Goal: Transaction & Acquisition: Purchase product/service

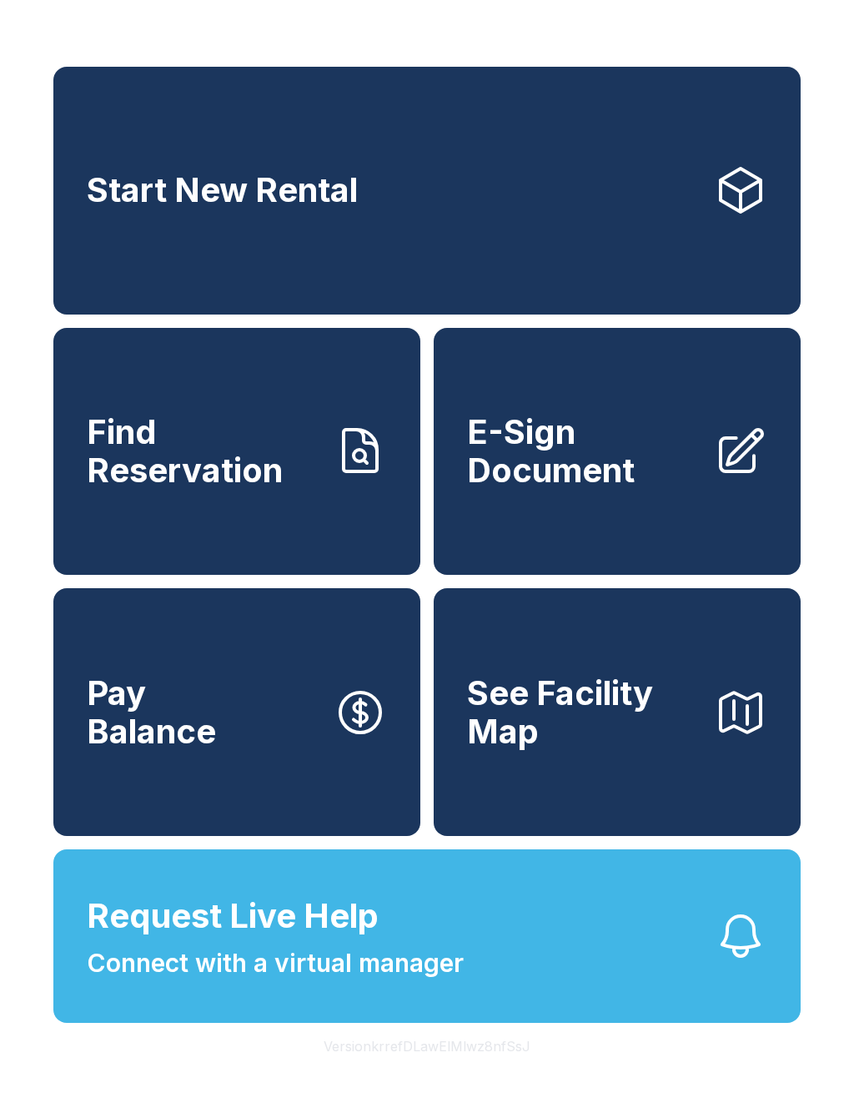
click at [665, 988] on button "Request Live Help Connect with a virtual manager" at bounding box center [426, 936] width 747 height 174
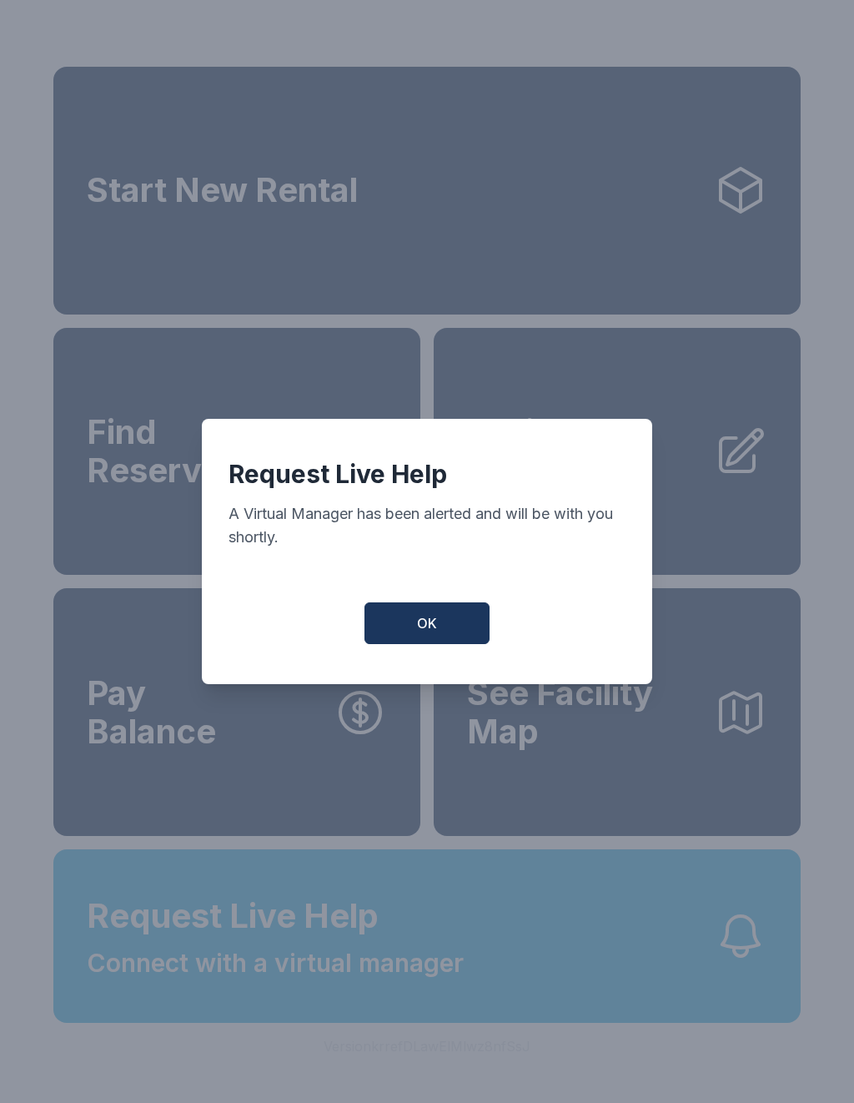
click at [451, 626] on button "OK" at bounding box center [427, 623] width 125 height 42
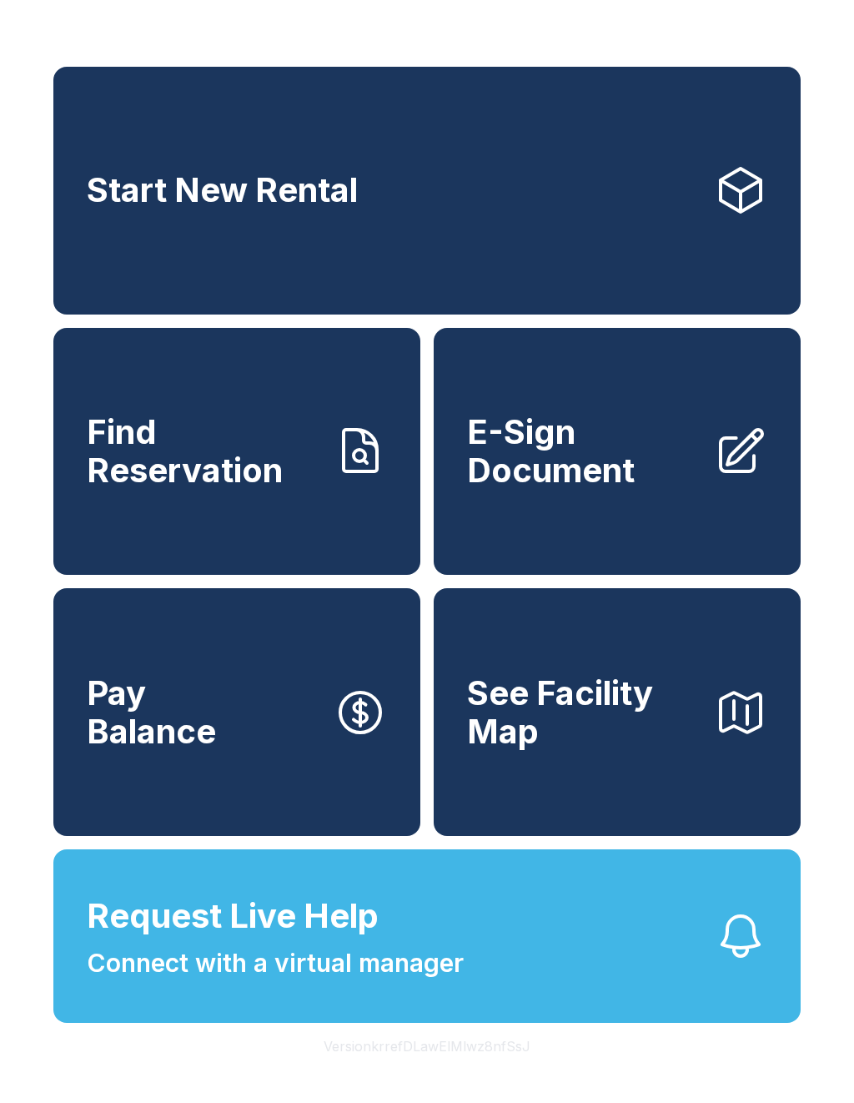
click at [258, 464] on span "Find Reservation" at bounding box center [204, 451] width 234 height 76
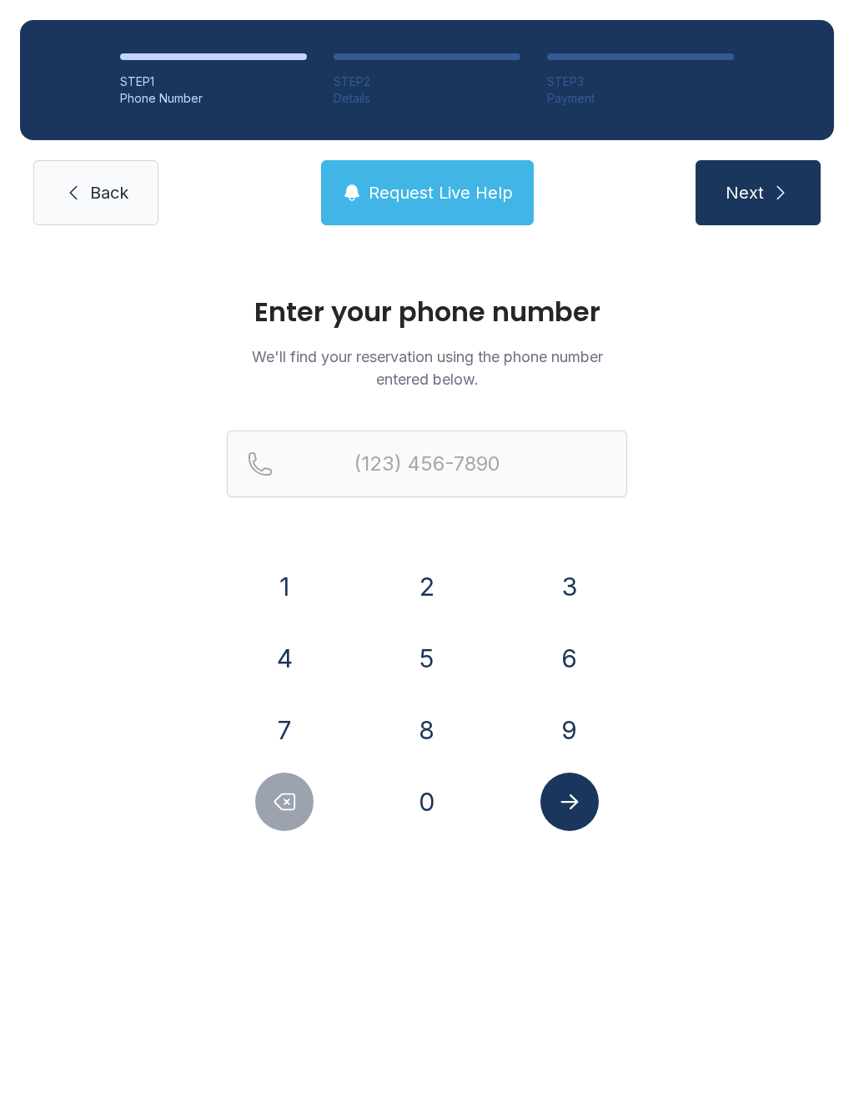
click at [576, 670] on button "6" at bounding box center [570, 658] width 58 height 58
click at [294, 605] on button "1" at bounding box center [284, 586] width 58 height 58
click at [419, 655] on button "5" at bounding box center [427, 658] width 58 height 58
click at [574, 601] on button "3" at bounding box center [570, 586] width 58 height 58
click at [570, 655] on button "6" at bounding box center [570, 658] width 58 height 58
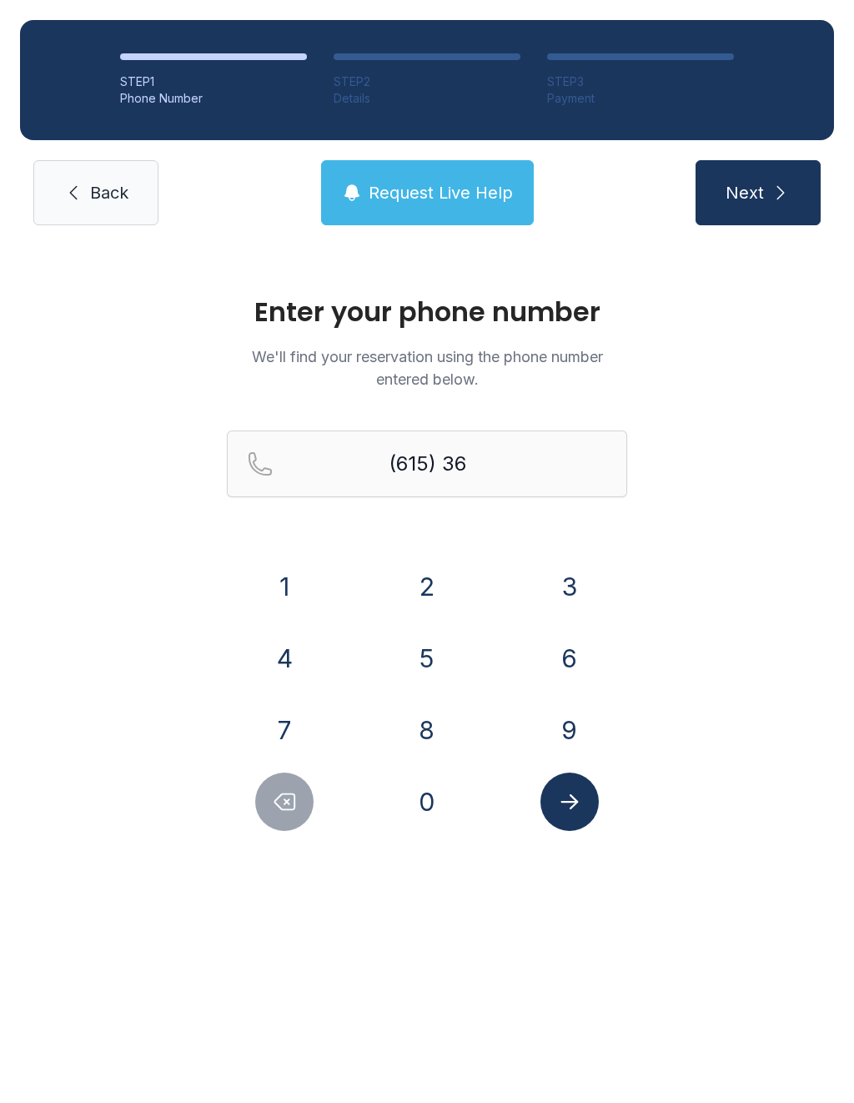
click at [307, 656] on button "4" at bounding box center [284, 658] width 58 height 58
click at [423, 796] on button "0" at bounding box center [427, 801] width 58 height 58
click at [294, 581] on button "1" at bounding box center [284, 586] width 58 height 58
click at [291, 747] on button "7" at bounding box center [284, 730] width 58 height 58
click at [294, 601] on button "1" at bounding box center [284, 586] width 58 height 58
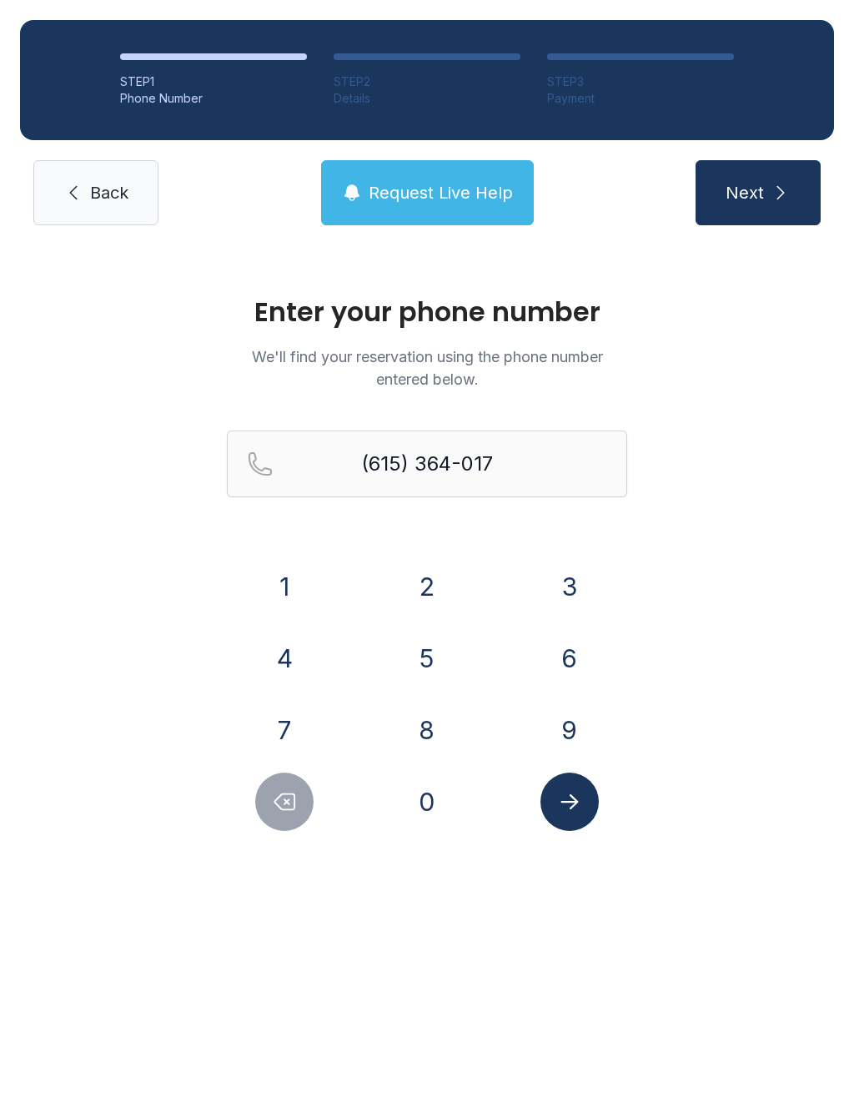
type input "[PHONE_NUMBER]"
click at [568, 798] on icon "Submit lookup form" at bounding box center [569, 801] width 25 height 25
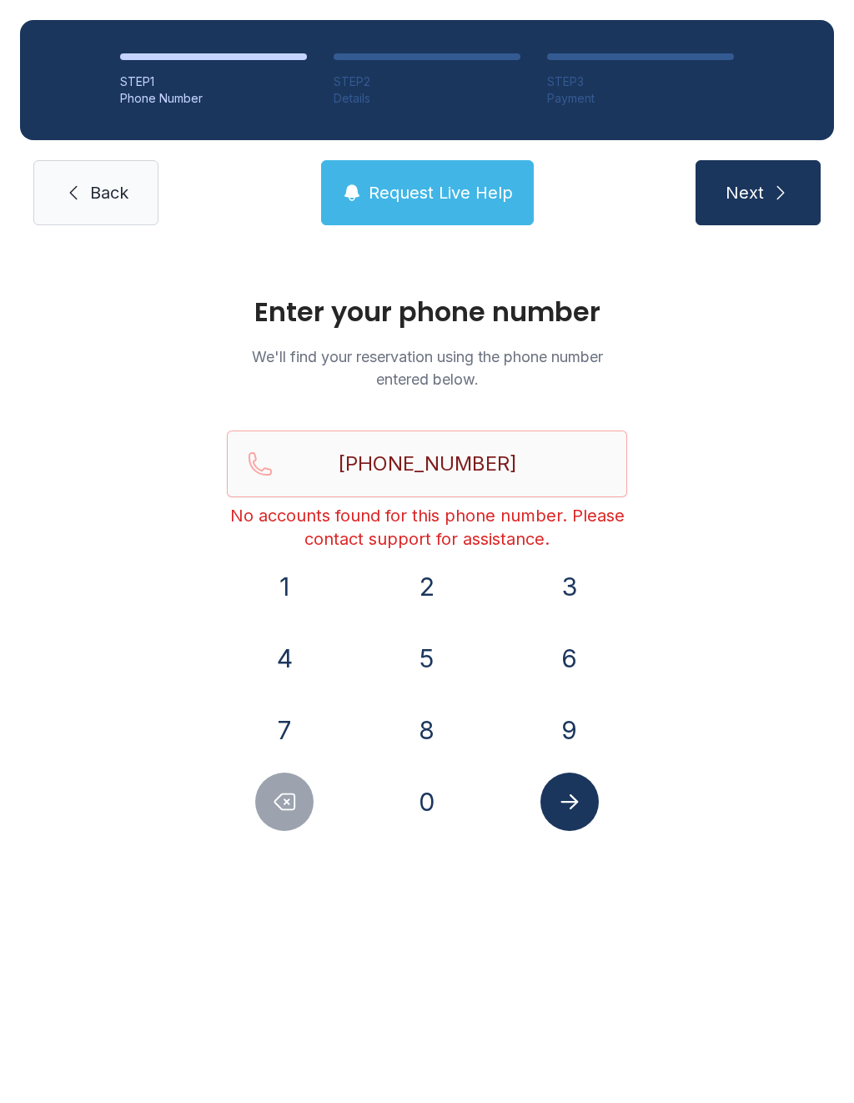
click at [737, 558] on div "Enter your phone number We'll find your reservation using the phone number ente…" at bounding box center [427, 571] width 854 height 652
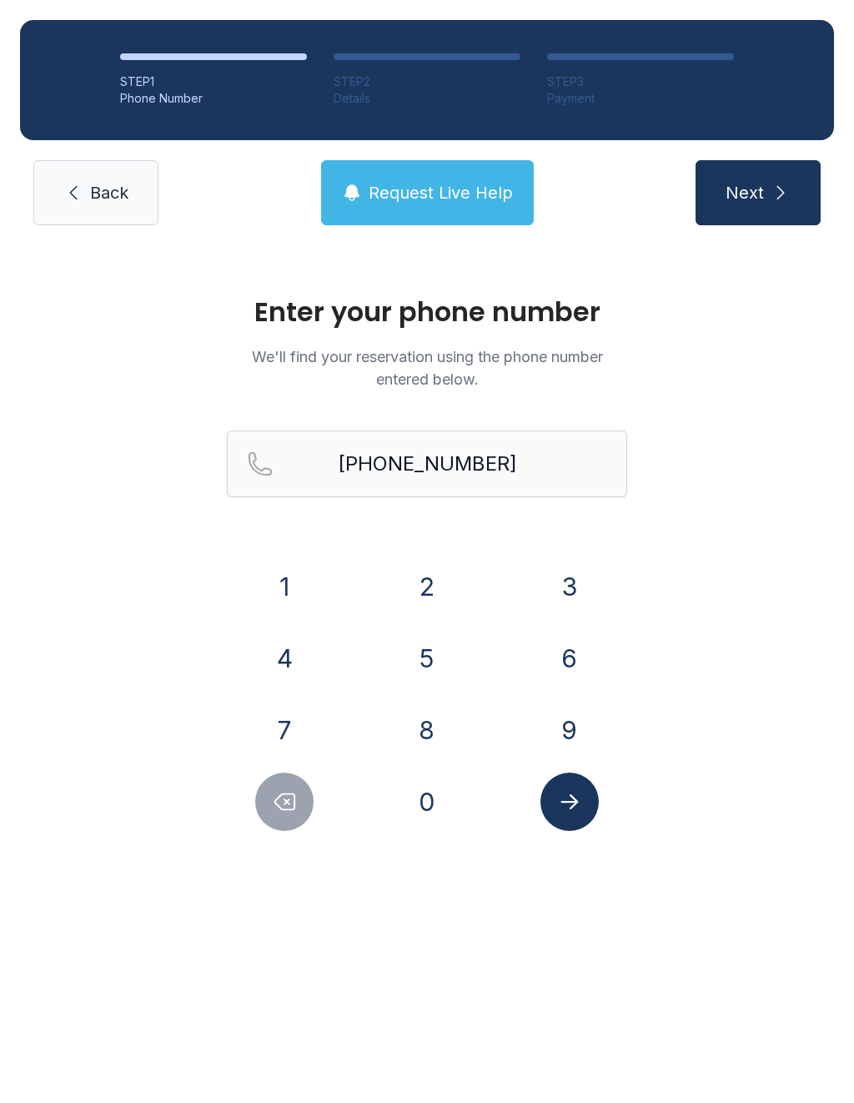
click at [114, 239] on div "STEP 1 Phone Number STEP 2 Details STEP 3 Payment Back Request Live Help Next" at bounding box center [427, 122] width 854 height 245
click at [96, 196] on span "Back" at bounding box center [109, 192] width 38 height 23
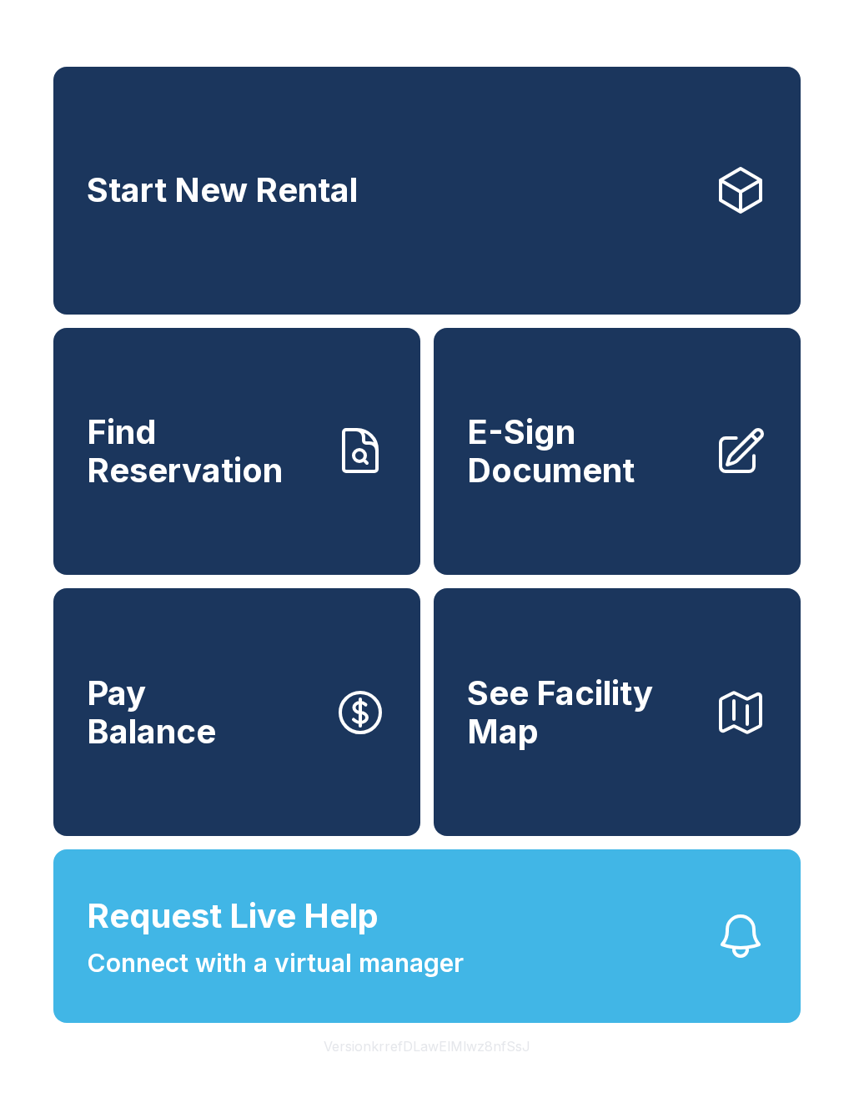
click at [626, 489] on span "E-Sign Document" at bounding box center [584, 451] width 234 height 76
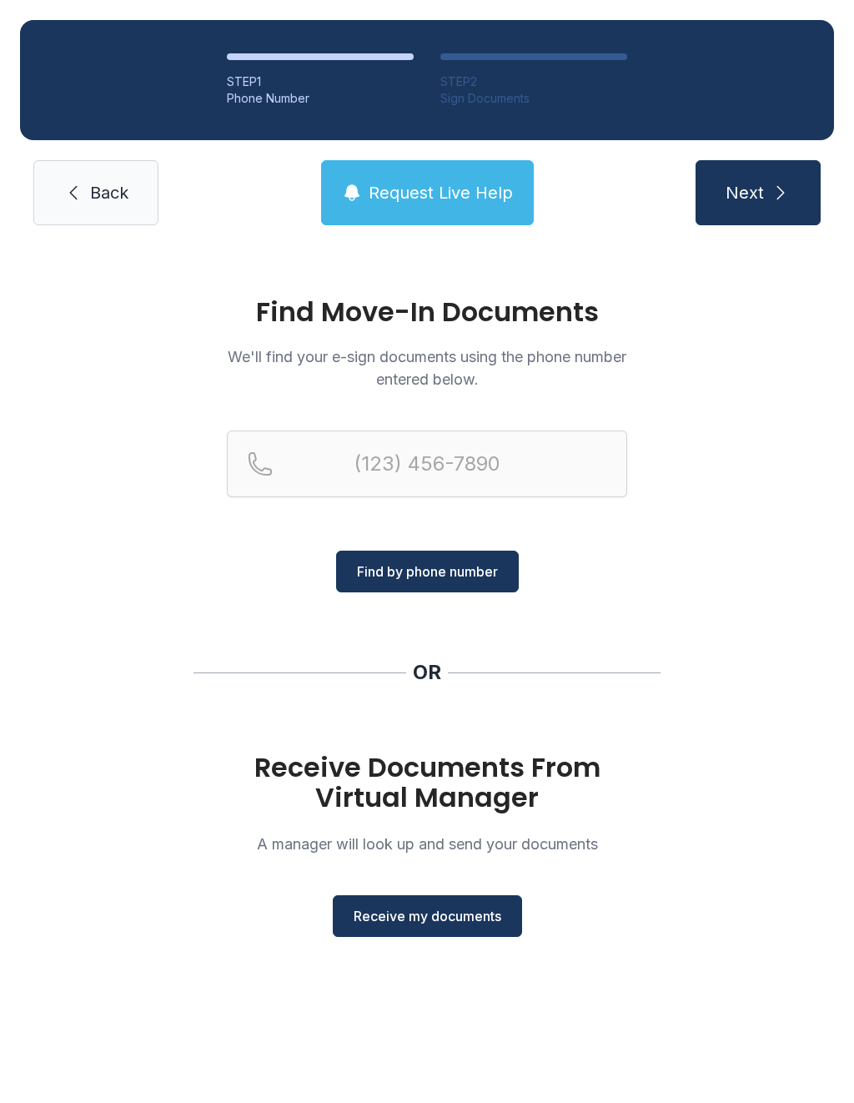
click at [136, 204] on link "Back" at bounding box center [95, 192] width 125 height 65
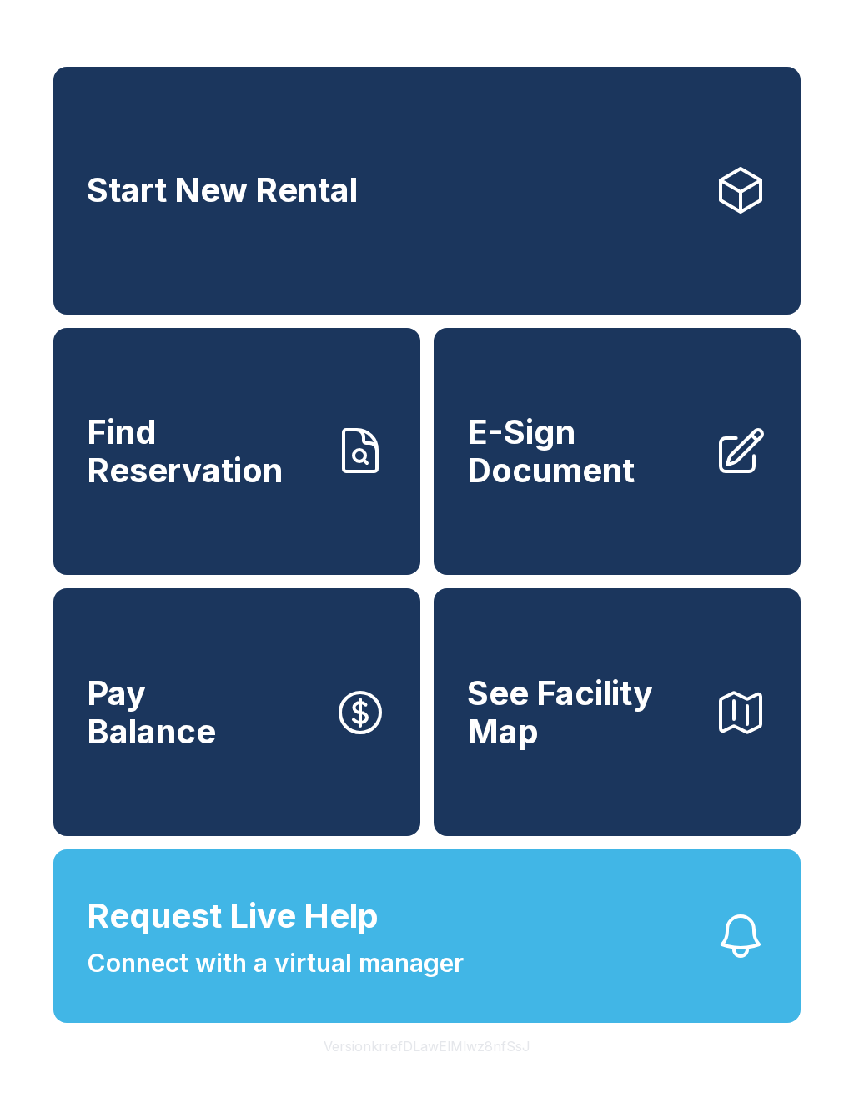
click at [612, 240] on link "Start New Rental" at bounding box center [426, 191] width 747 height 248
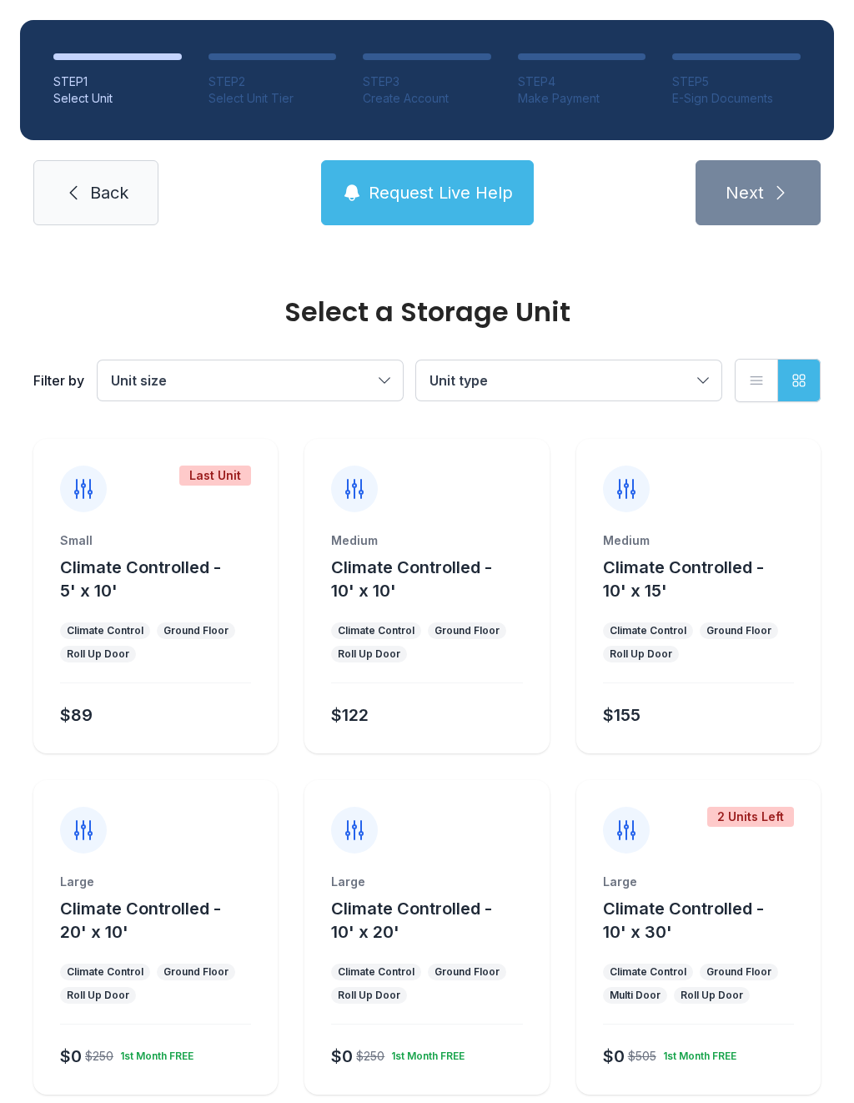
click at [356, 478] on icon at bounding box center [354, 488] width 27 height 27
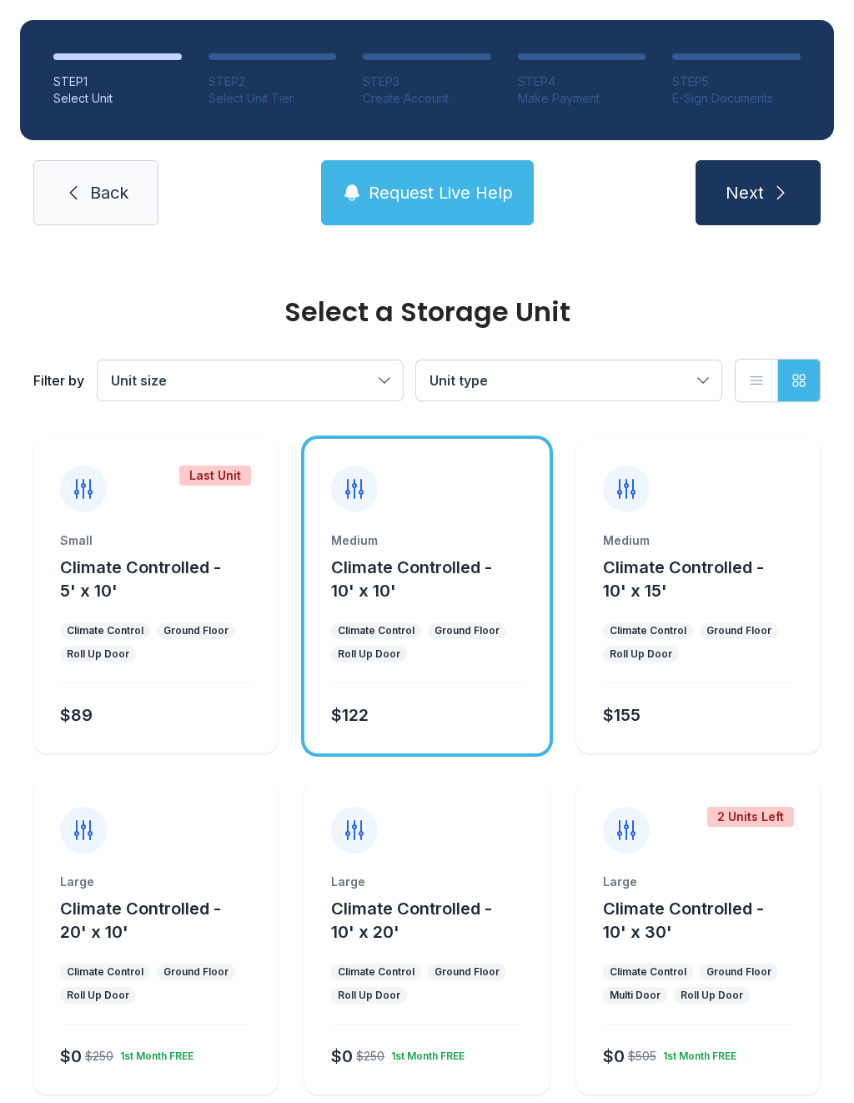
click at [755, 189] on span "Next" at bounding box center [745, 192] width 38 height 23
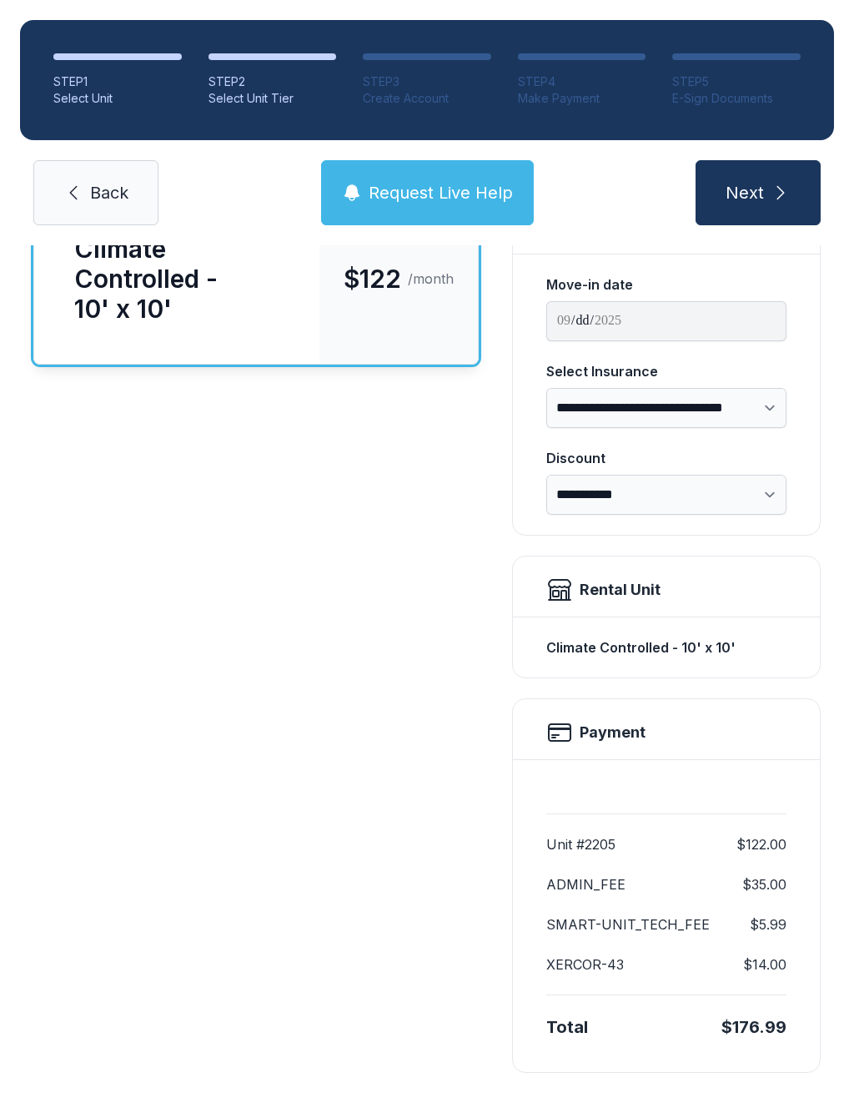
scroll to position [164, 0]
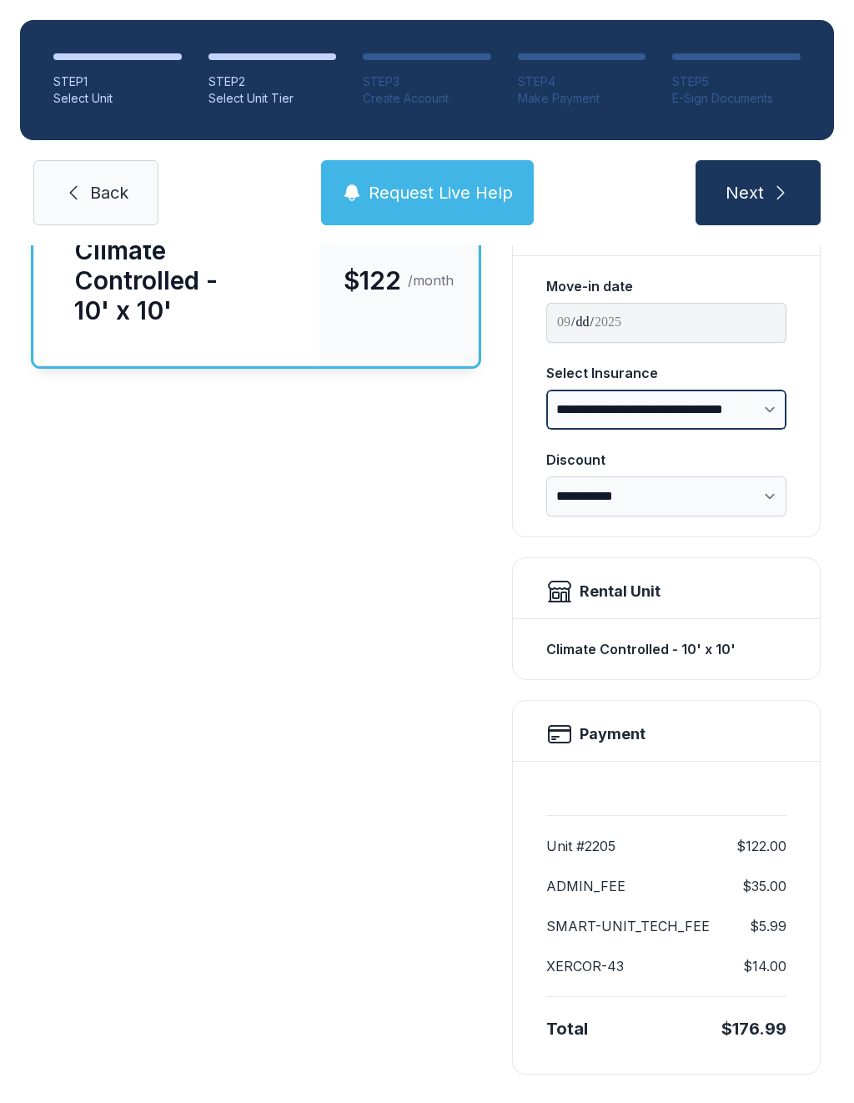
click at [721, 409] on select "**********" at bounding box center [666, 410] width 240 height 40
click at [442, 716] on div "Climate Controlled - 10' x 10' $122 /month" at bounding box center [255, 634] width 445 height 880
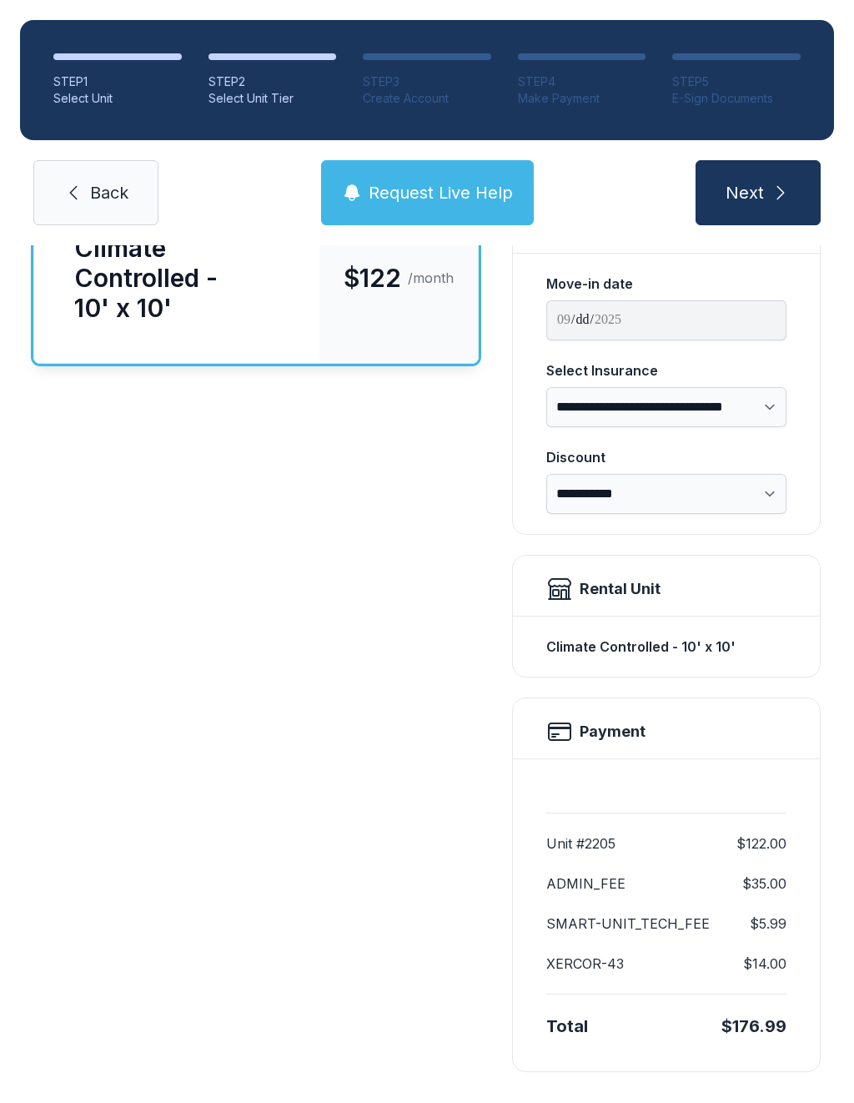
scroll to position [166, 0]
click at [762, 486] on select "**********" at bounding box center [666, 495] width 240 height 40
click at [763, 412] on select "**********" at bounding box center [666, 408] width 240 height 40
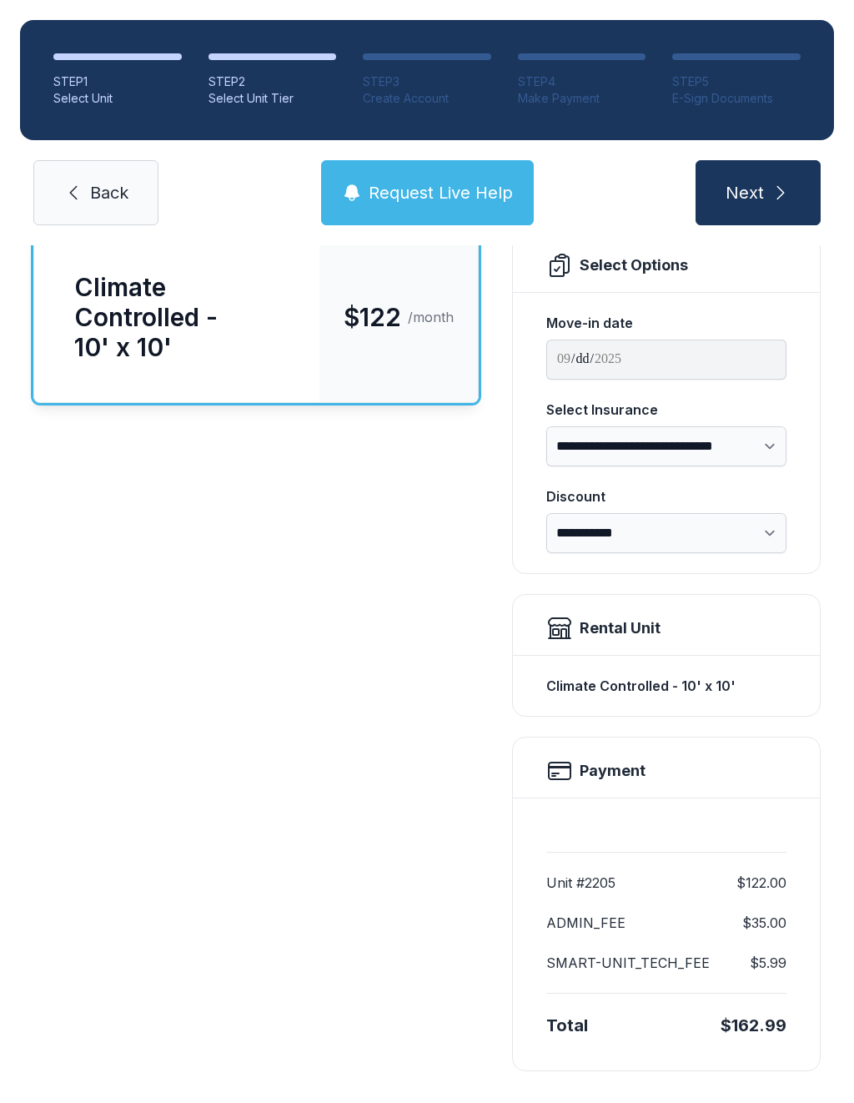
scroll to position [126, 0]
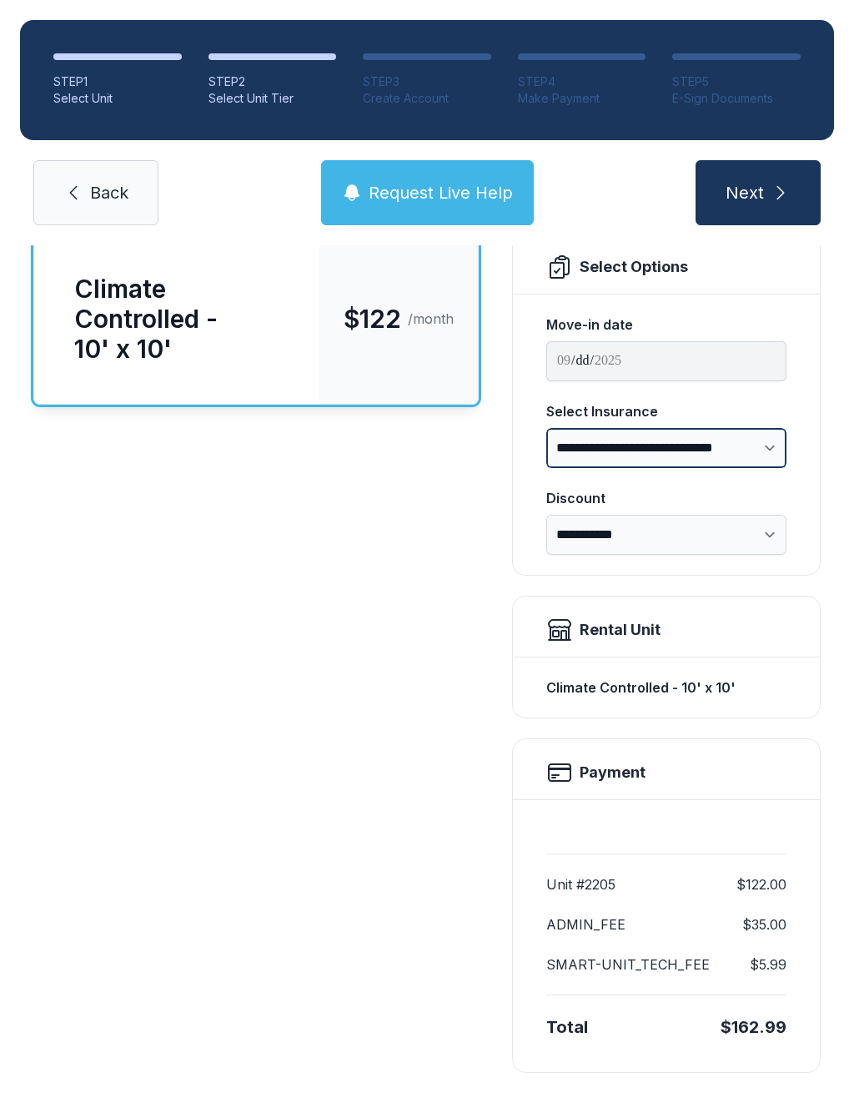
click at [727, 460] on select "**********" at bounding box center [666, 448] width 240 height 40
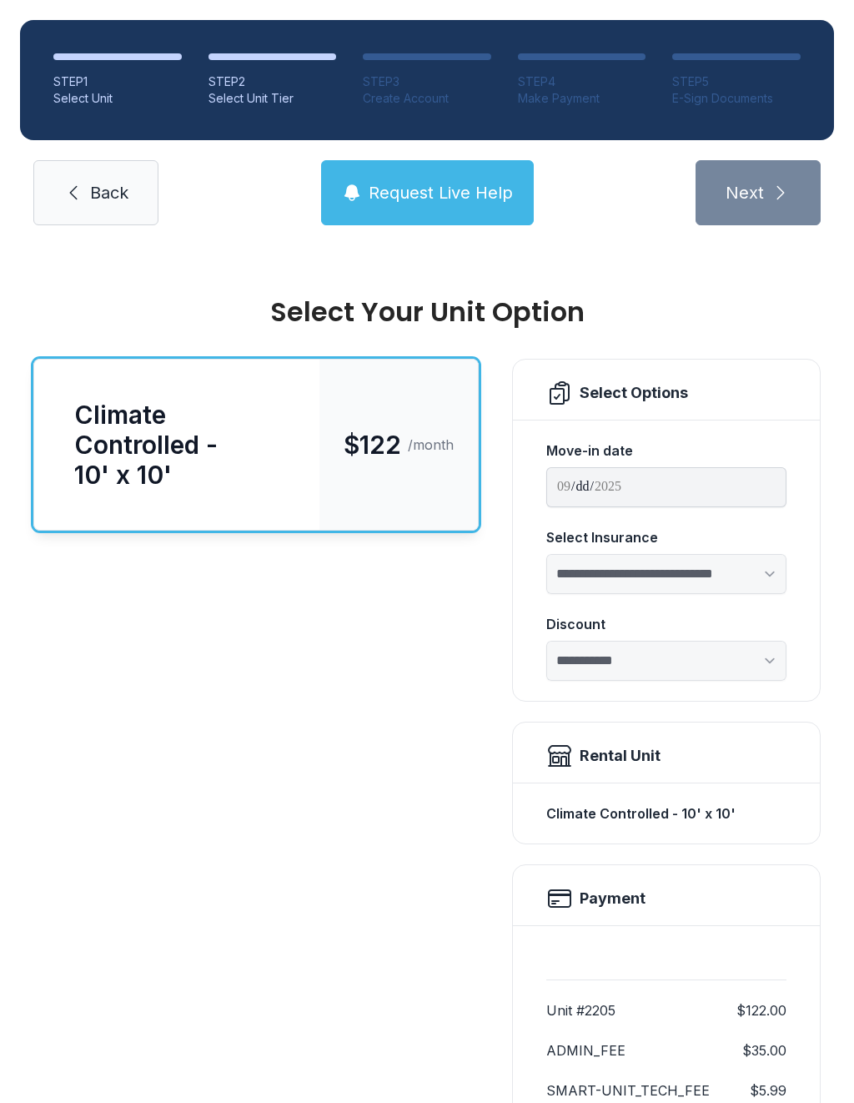
scroll to position [0, 0]
select select "**********"
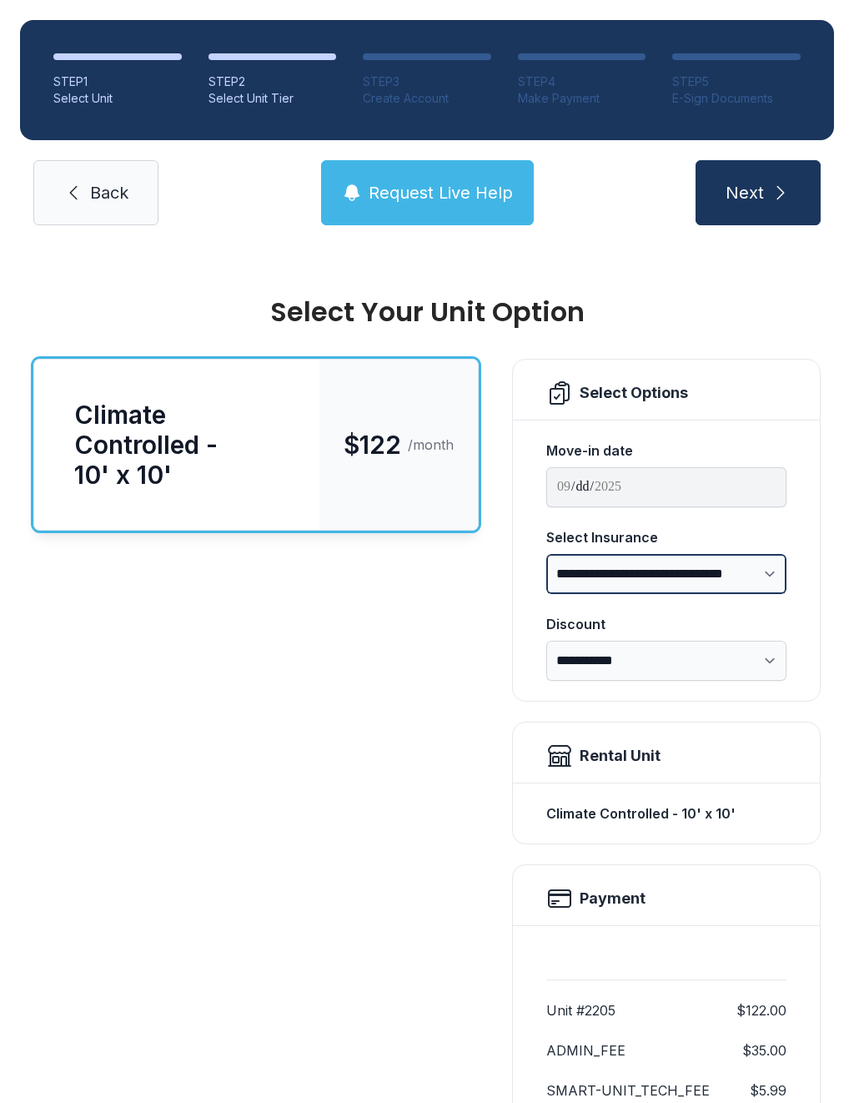
click at [707, 556] on select "**********" at bounding box center [666, 574] width 240 height 40
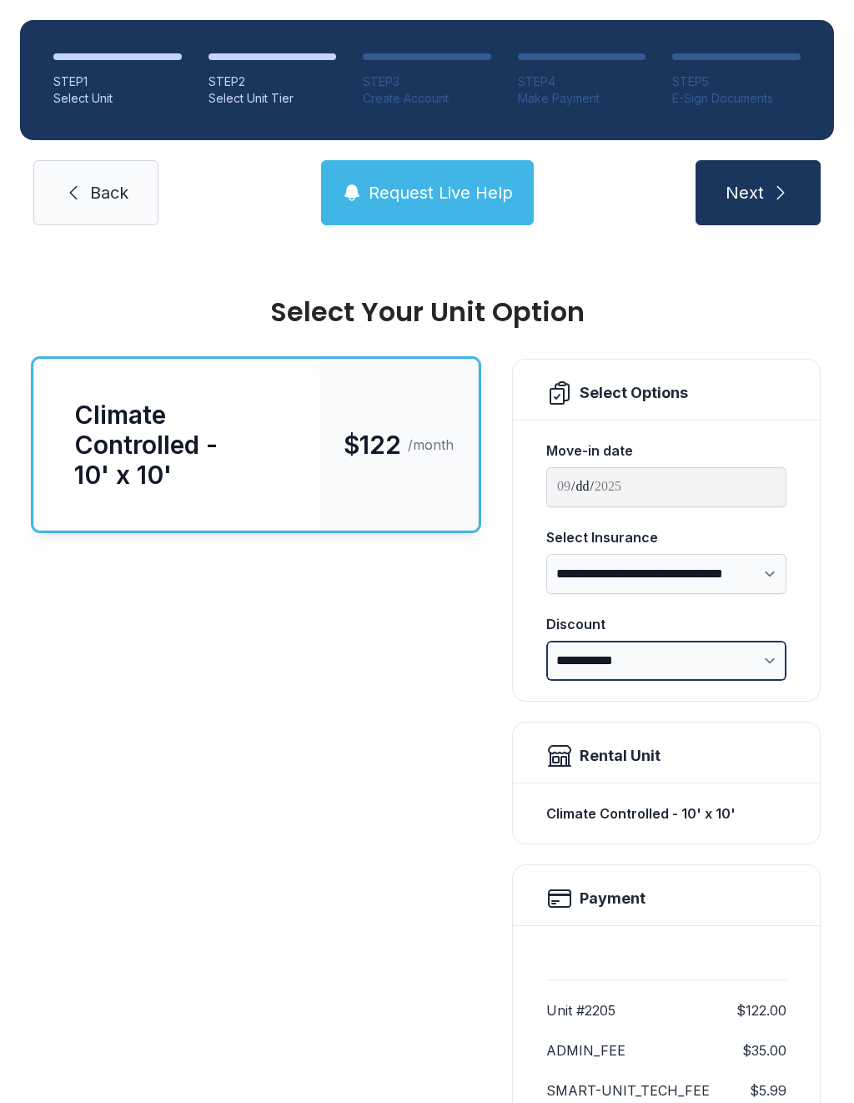
click at [741, 667] on select "**********" at bounding box center [666, 661] width 240 height 40
click at [777, 186] on icon "submit" at bounding box center [781, 193] width 20 height 20
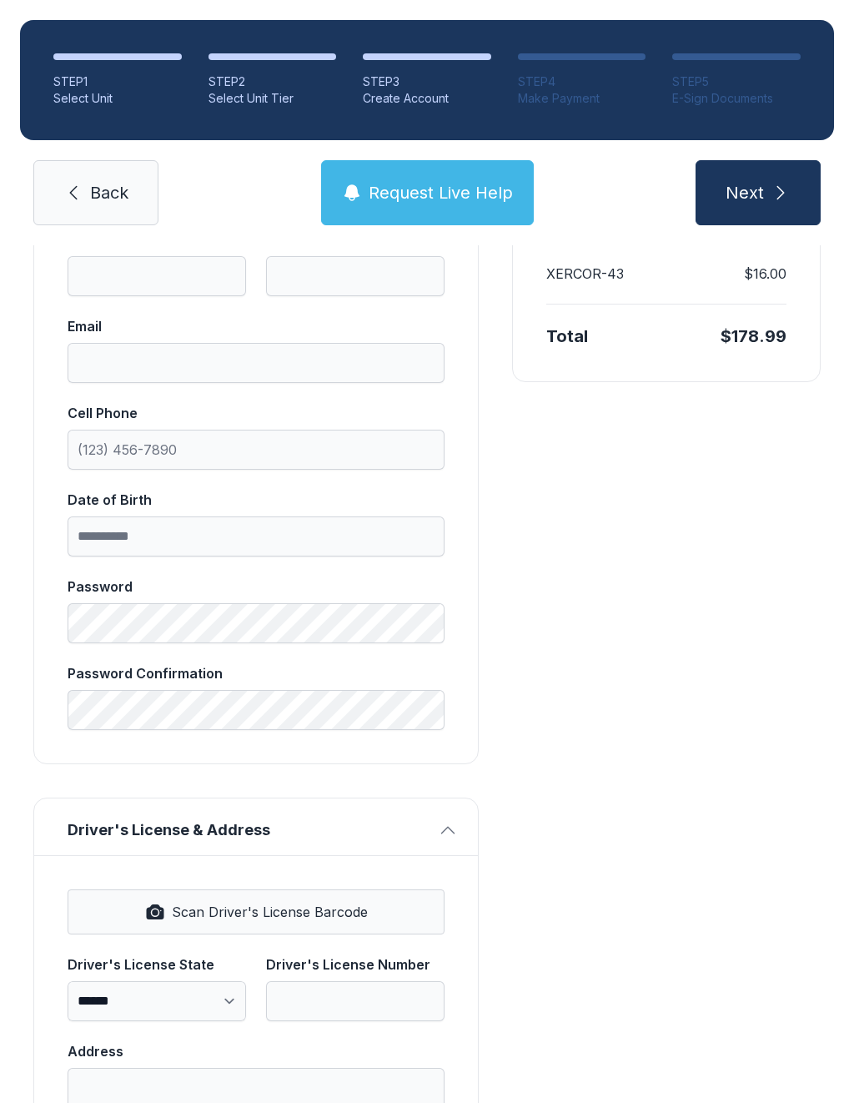
scroll to position [351, 0]
click at [108, 261] on input "First name" at bounding box center [157, 276] width 179 height 40
type input "*****"
click at [395, 282] on input "Last name" at bounding box center [355, 276] width 179 height 40
type input "*****"
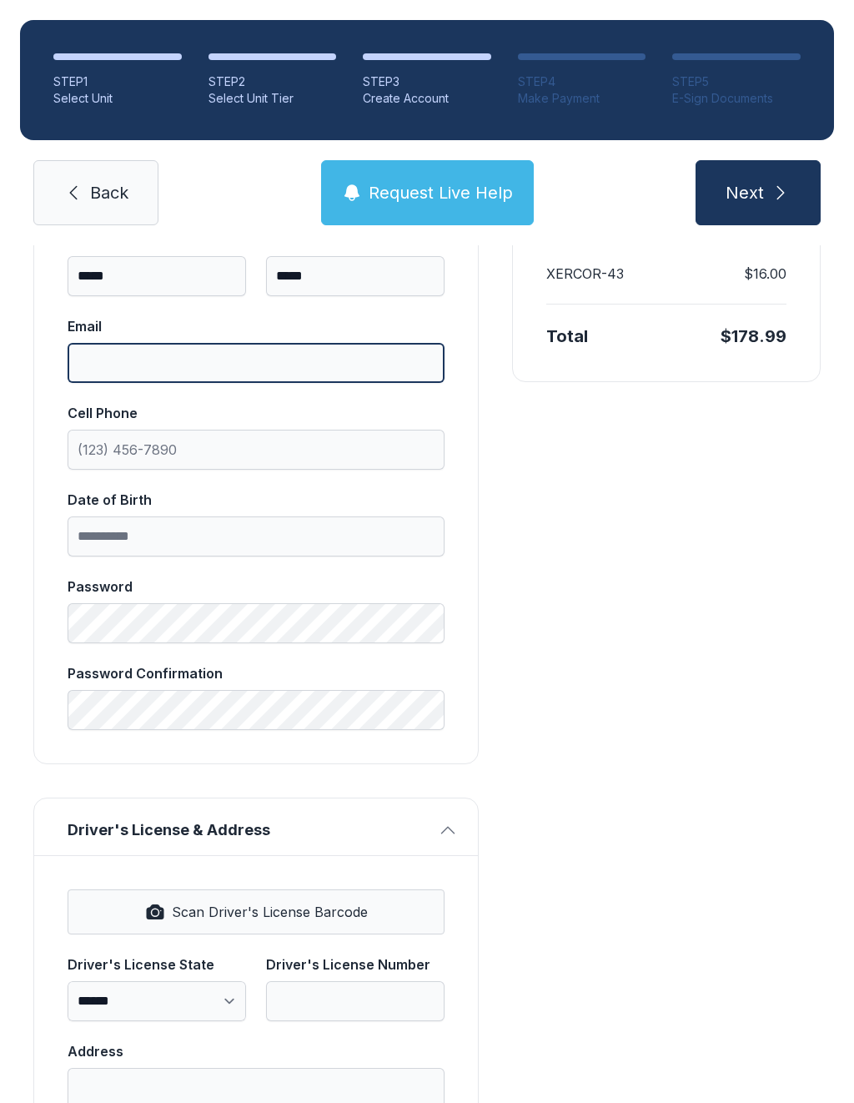
click at [315, 359] on input "Email" at bounding box center [256, 363] width 377 height 40
type input "**********"
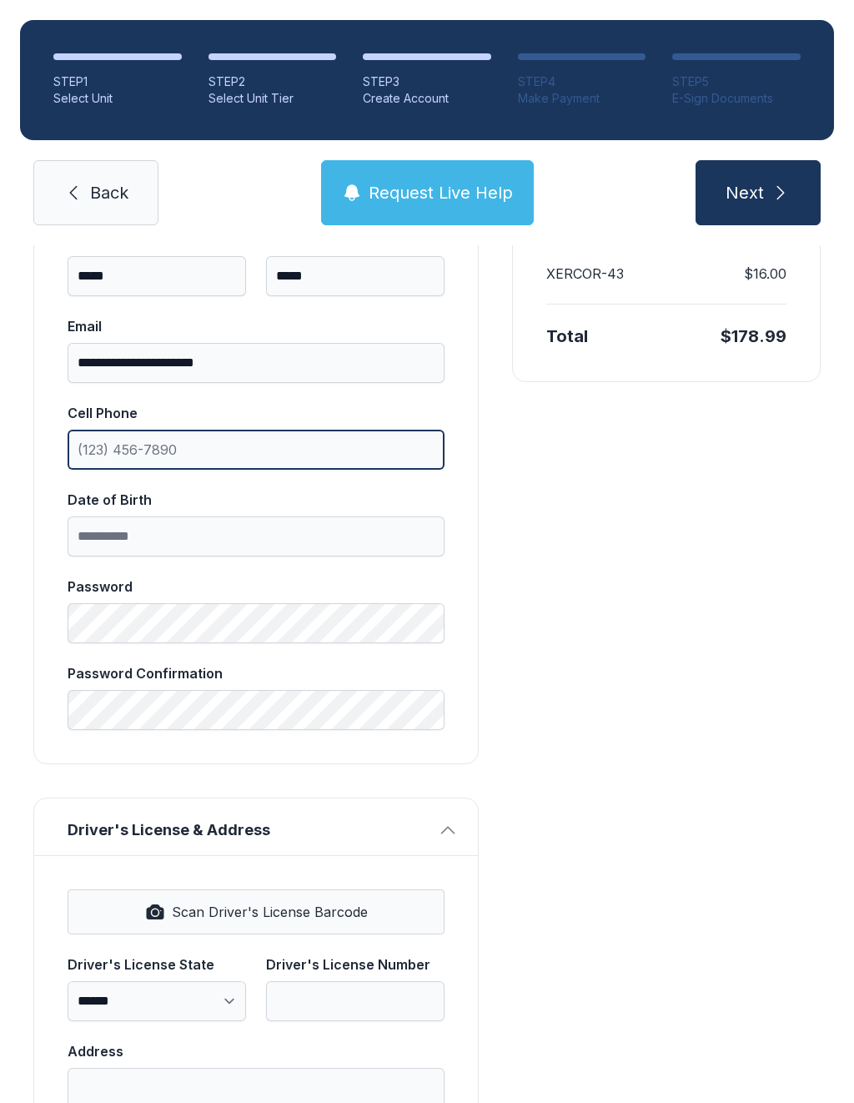
click at [315, 445] on input "Cell Phone" at bounding box center [256, 450] width 377 height 40
type input "[PHONE_NUMBER]"
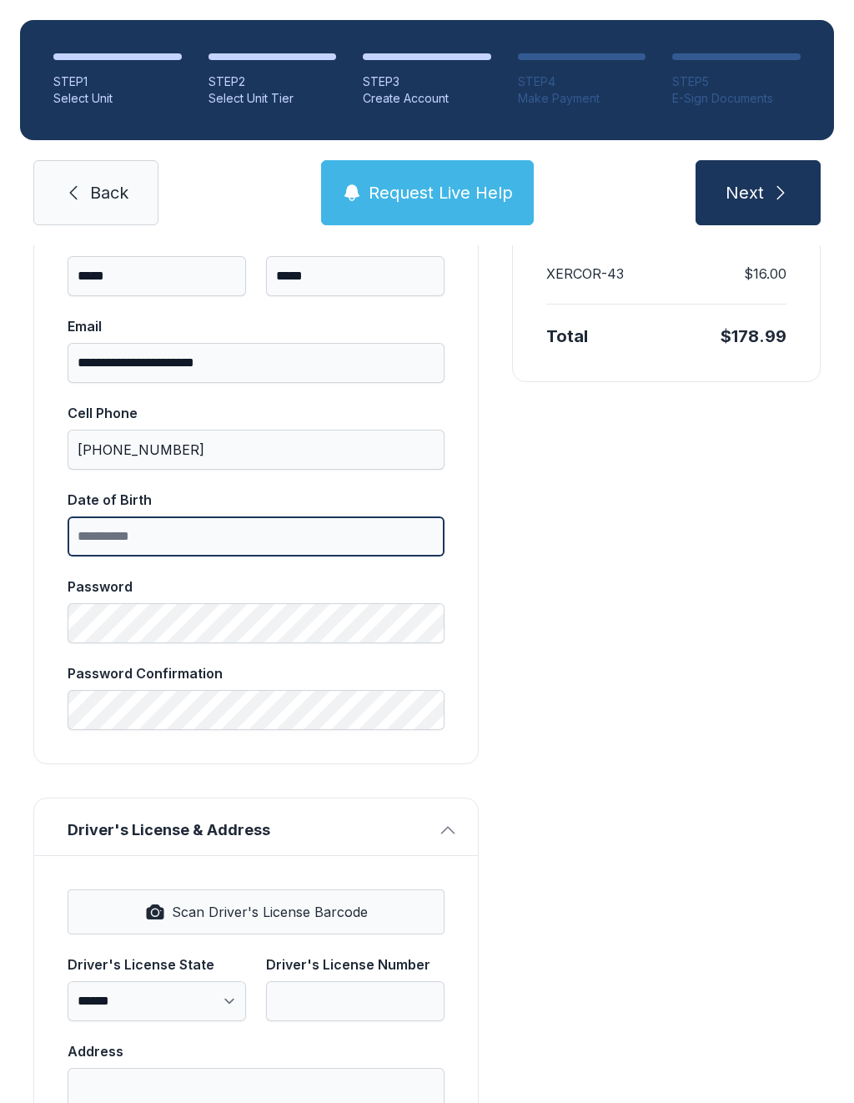
click at [334, 537] on input "Date of Birth" at bounding box center [256, 536] width 377 height 40
type input "**********"
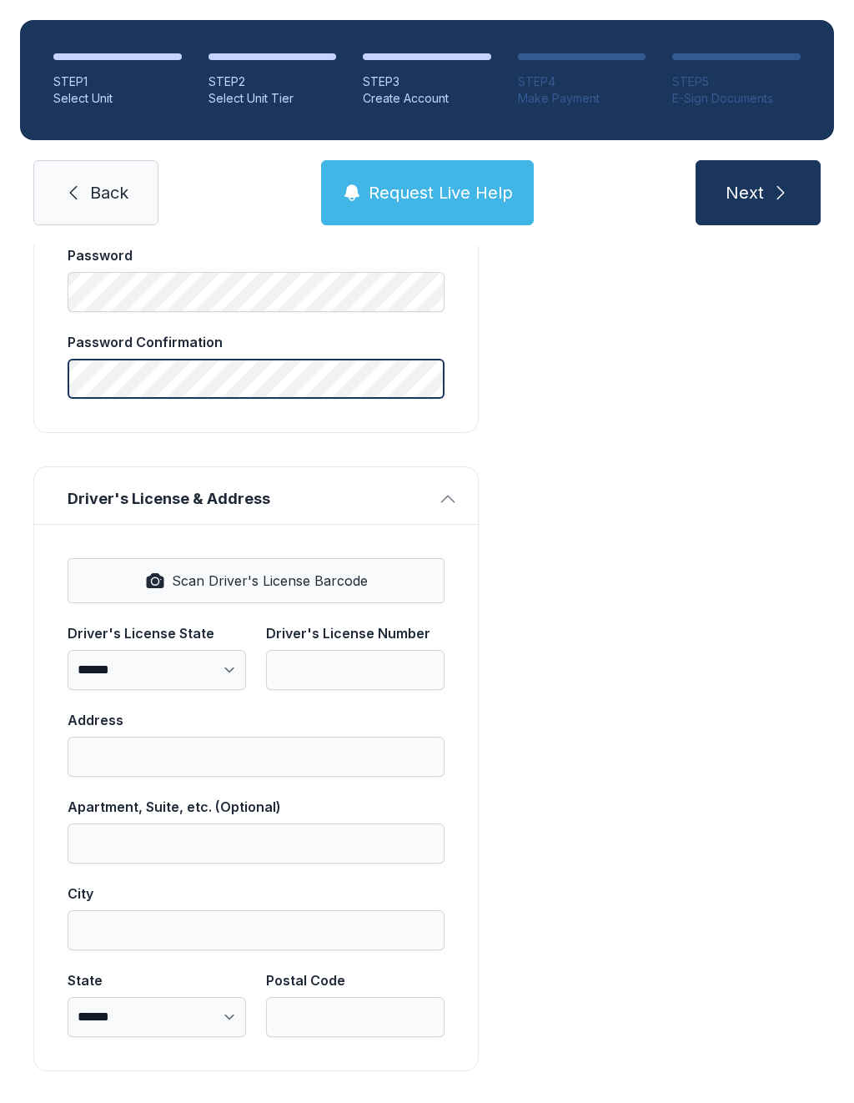
scroll to position [681, 0]
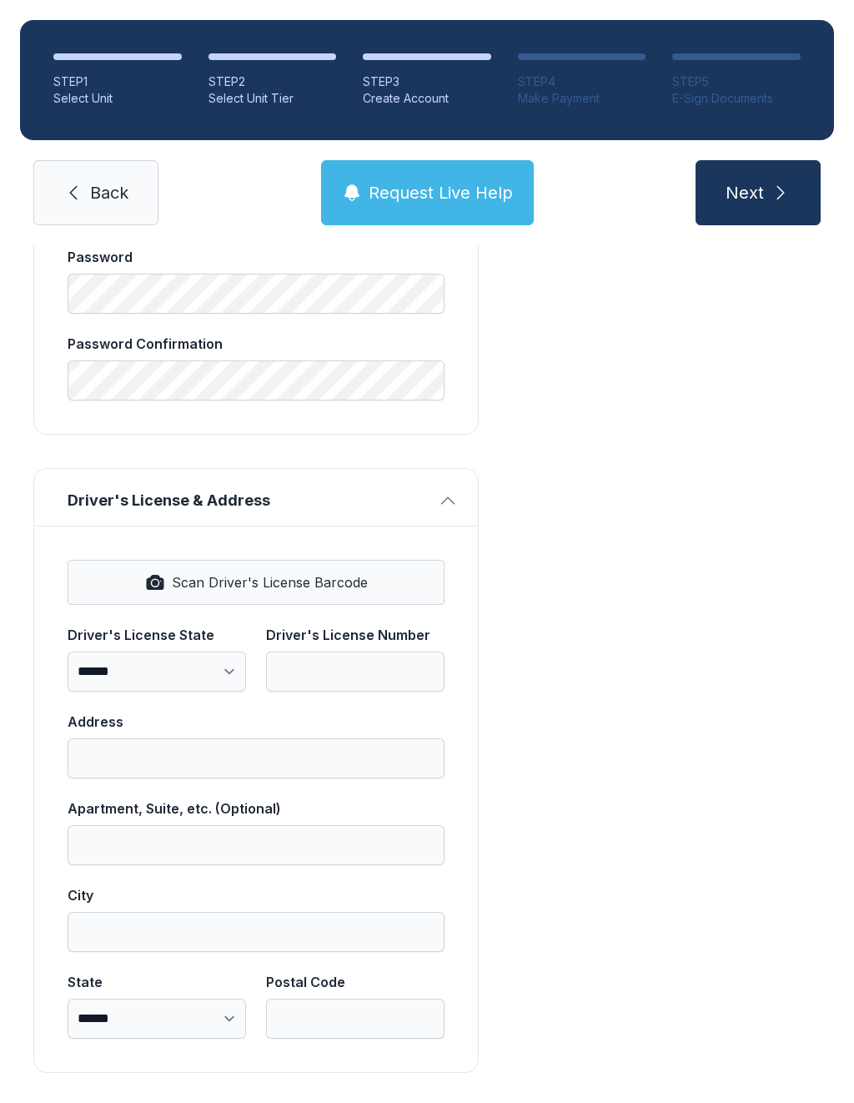
click at [774, 187] on icon "submit" at bounding box center [781, 193] width 20 height 20
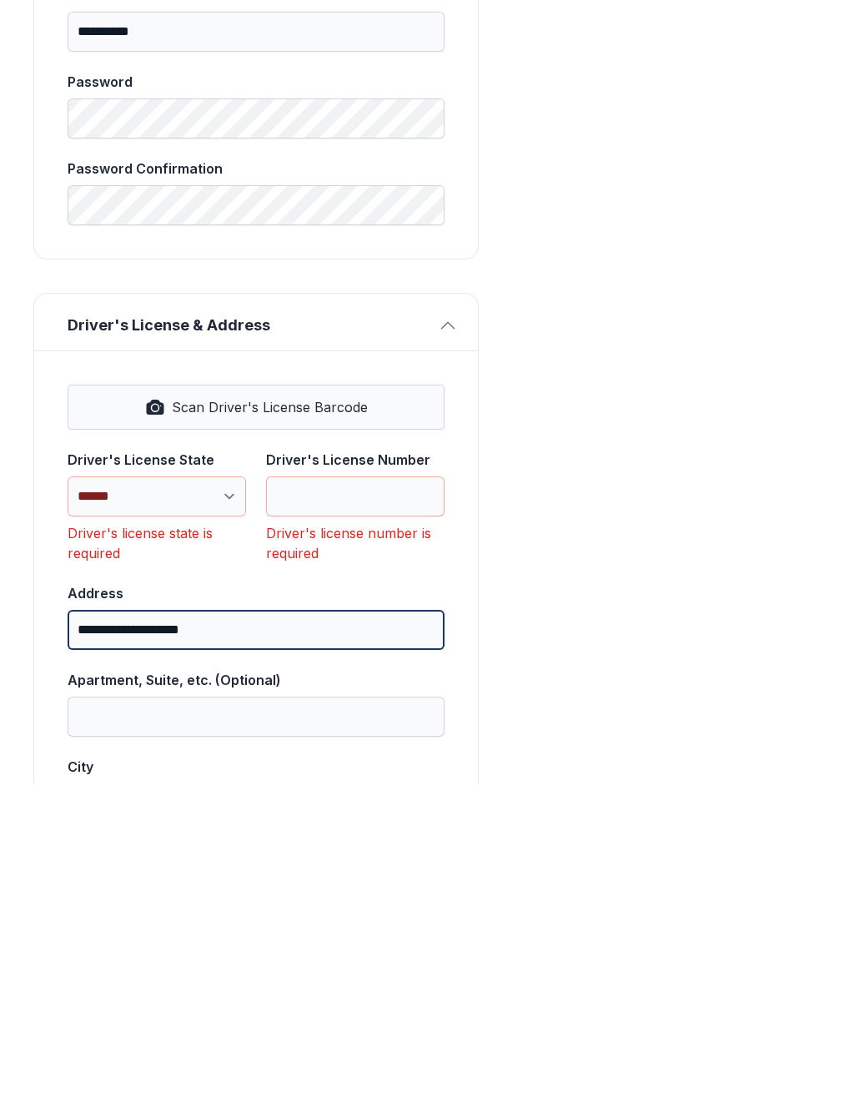
scroll to position [720, 0]
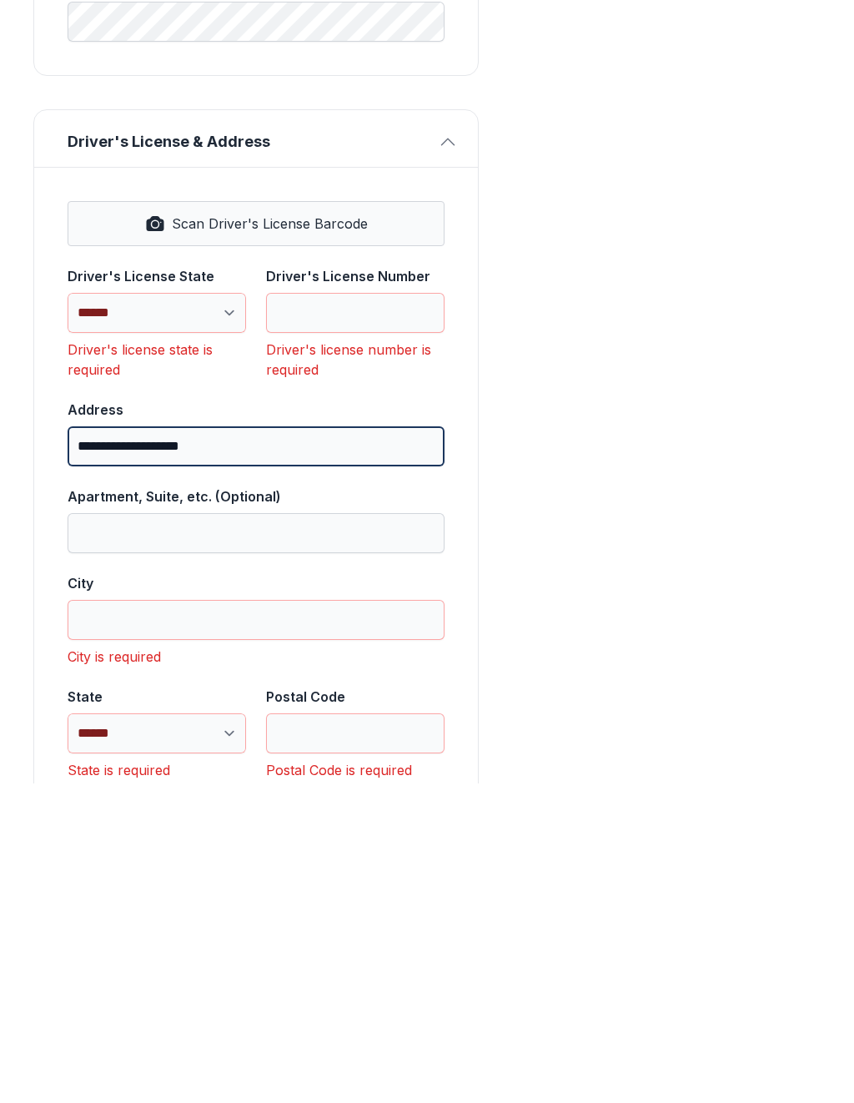
type input "**********"
click at [324, 919] on input "City" at bounding box center [256, 939] width 377 height 40
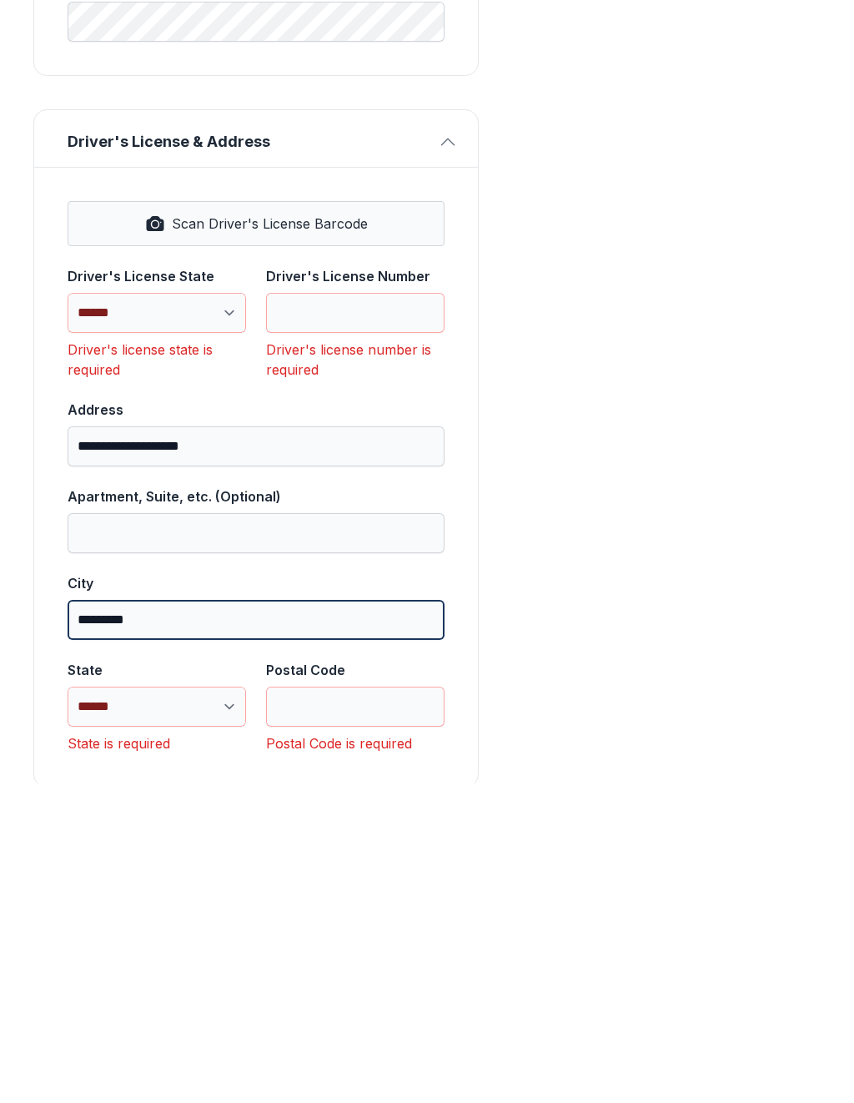
type input "*********"
click at [208, 1006] on select "**********" at bounding box center [157, 1026] width 179 height 40
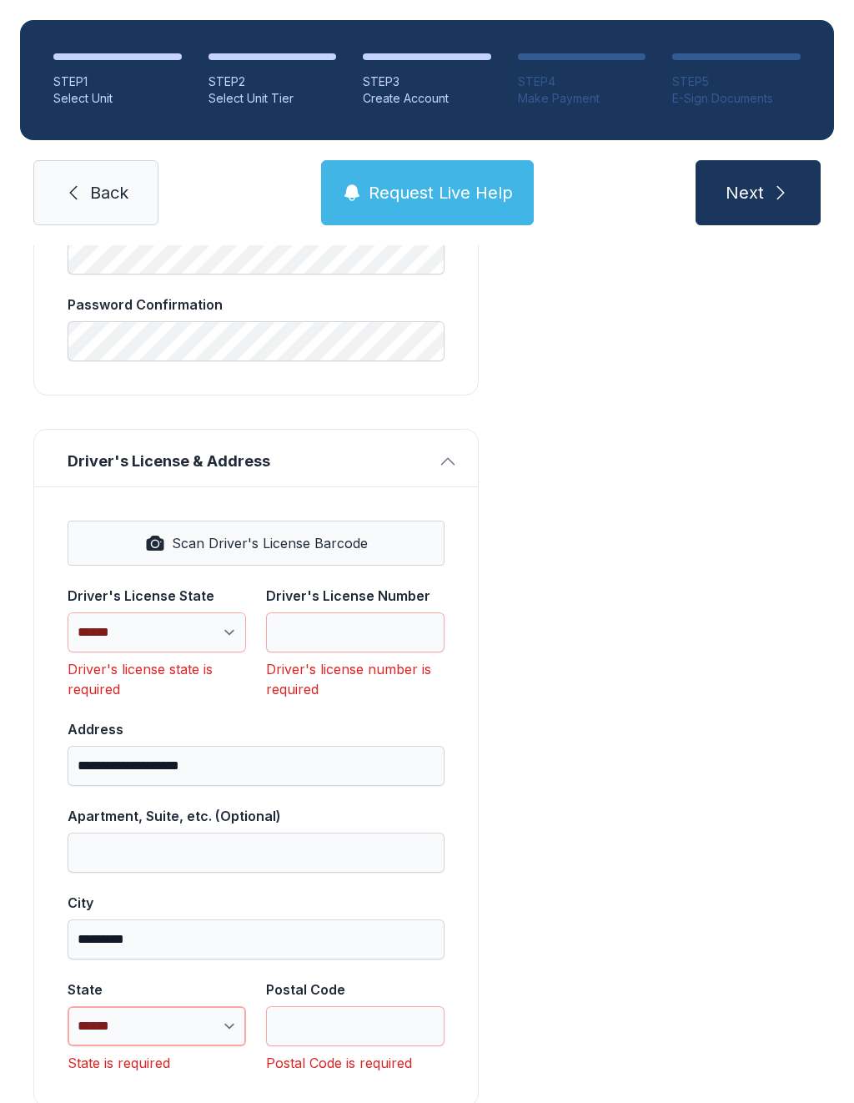
select select "**"
click at [370, 1006] on input "Postal Code" at bounding box center [355, 1026] width 179 height 40
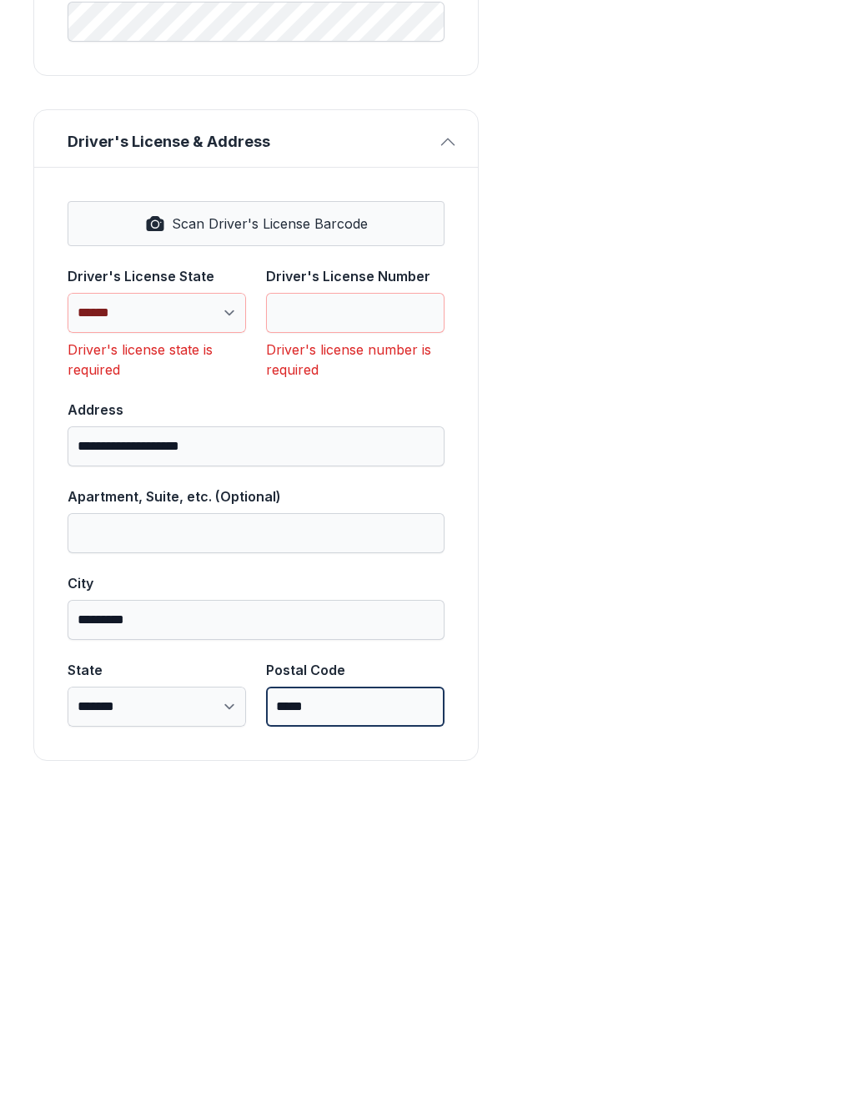
type input "*****"
click at [757, 160] on button "Next" at bounding box center [758, 192] width 125 height 65
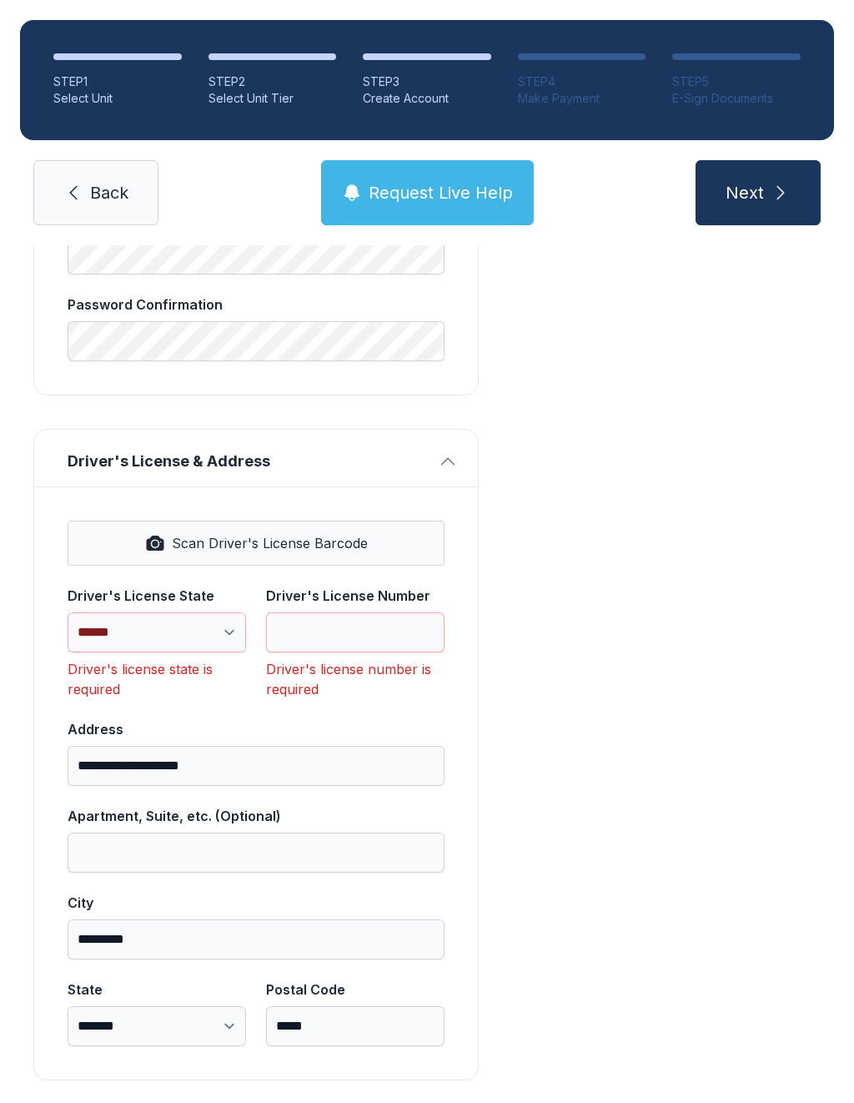
click at [729, 639] on div "Payment Unit #2205 $122.00 ADMIN_FEE $35.00 SMART-UNIT_TECH_FEE $5.99 XERCOR-43…" at bounding box center [666, 359] width 309 height 1441
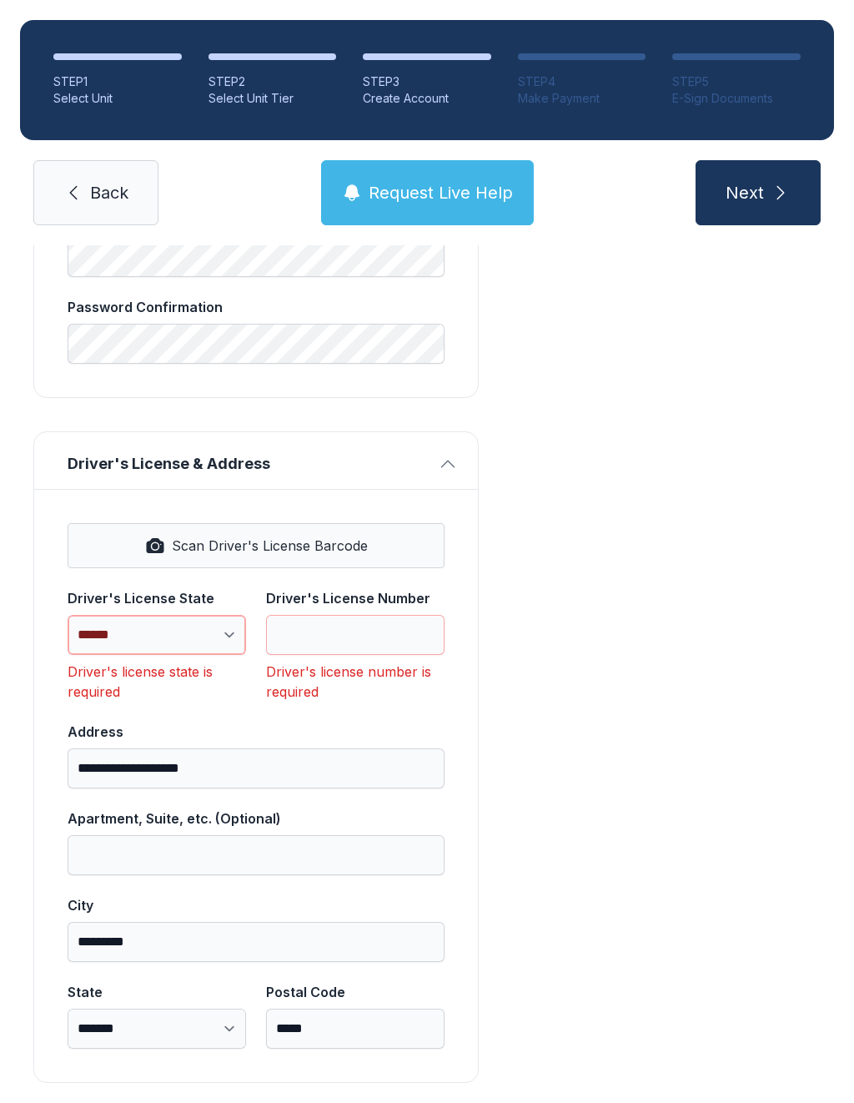
click at [211, 615] on select "**********" at bounding box center [157, 635] width 179 height 40
select select "**"
click at [357, 615] on input "Driver's License Number" at bounding box center [355, 635] width 179 height 40
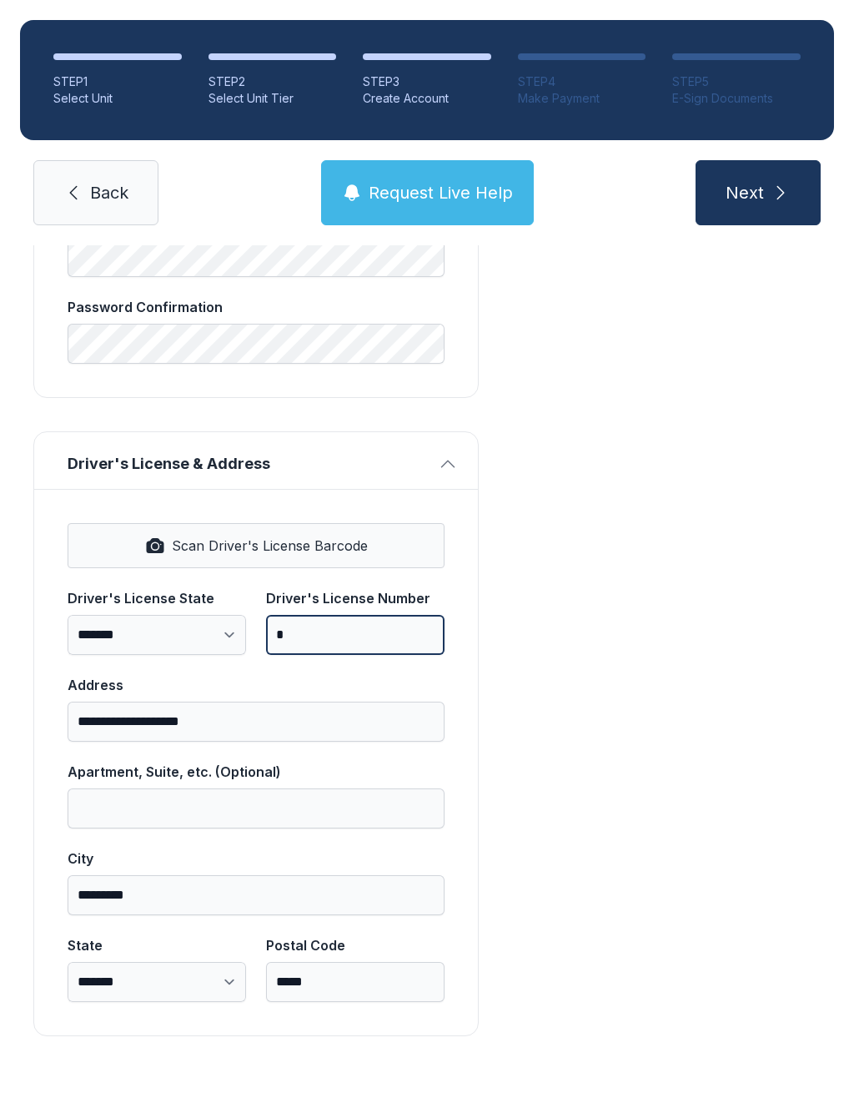
scroll to position [681, 0]
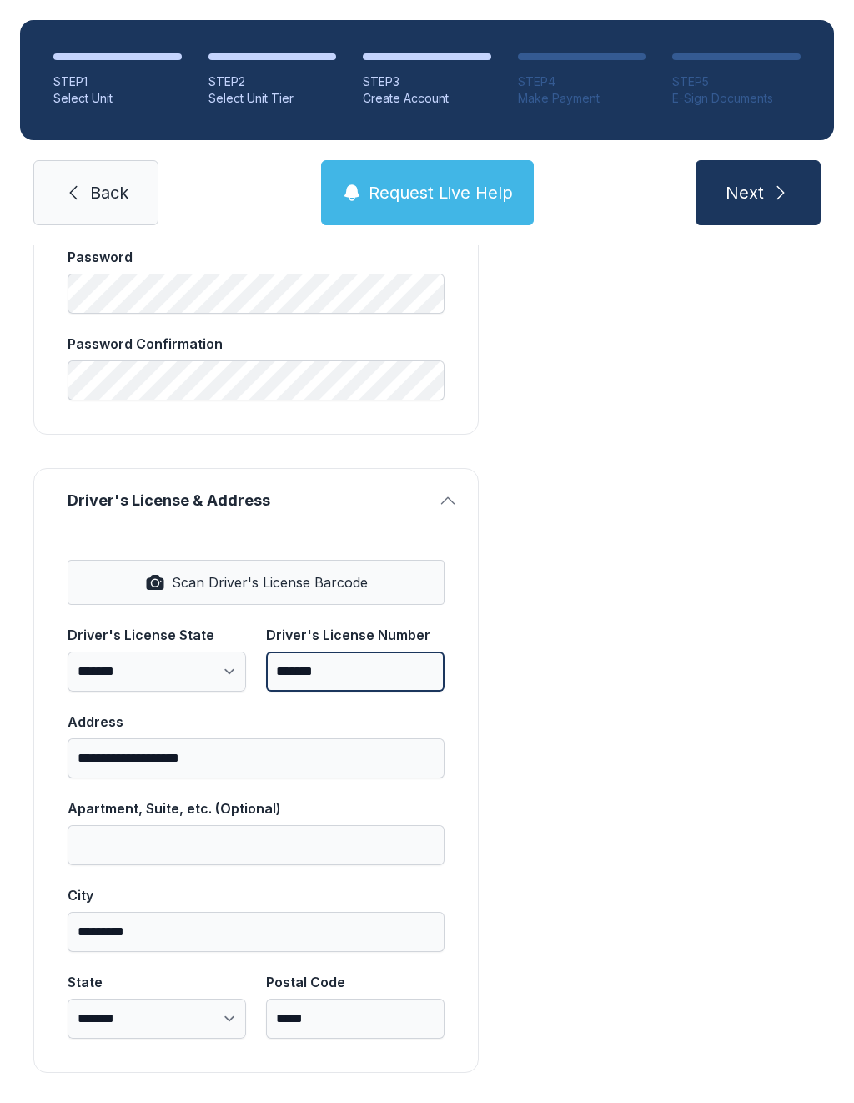
type input "*******"
click at [757, 160] on button "Next" at bounding box center [758, 192] width 125 height 65
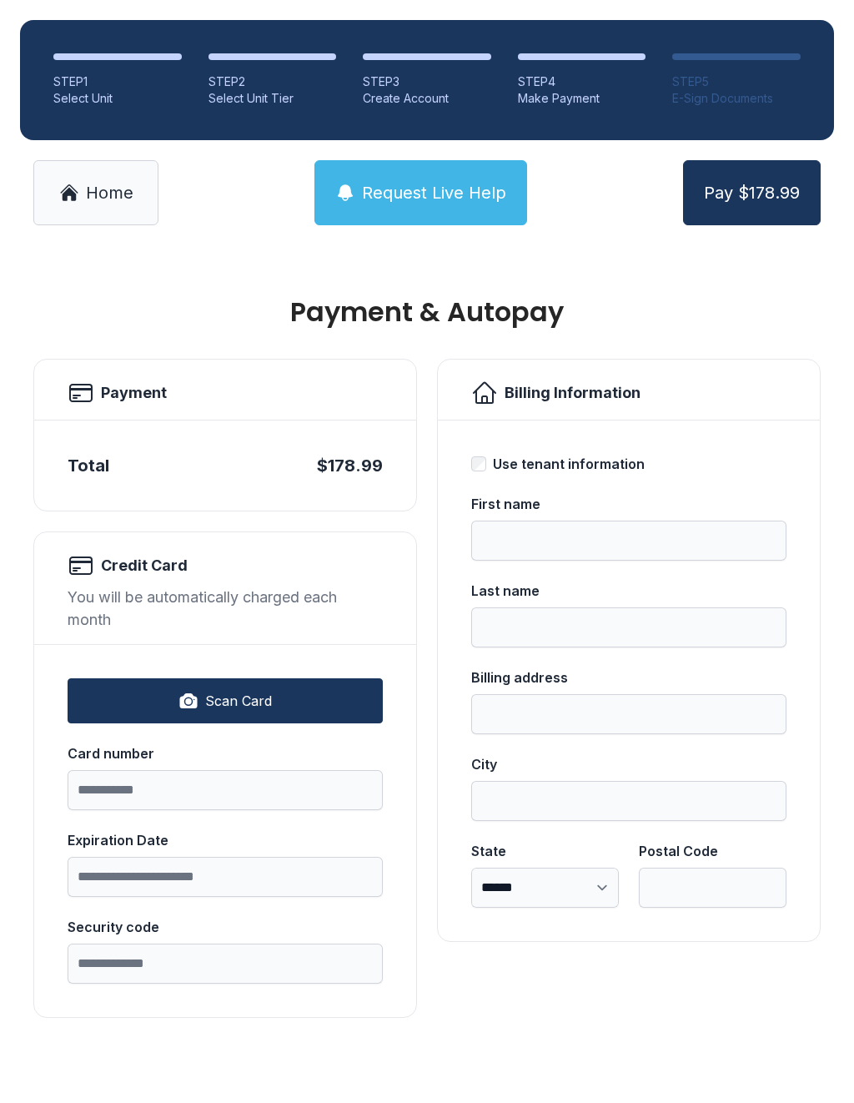
click at [64, 209] on button "Home" at bounding box center [95, 192] width 125 height 65
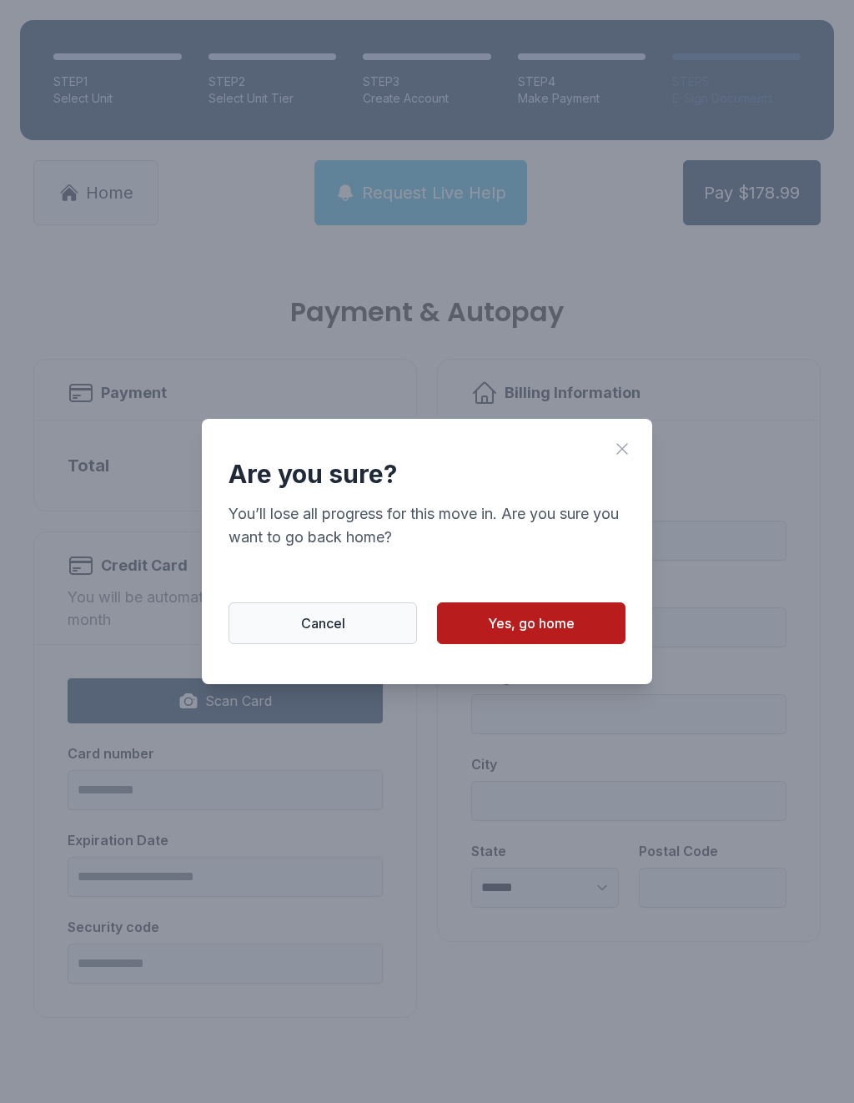
click at [532, 617] on button "Yes, go home" at bounding box center [531, 623] width 189 height 42
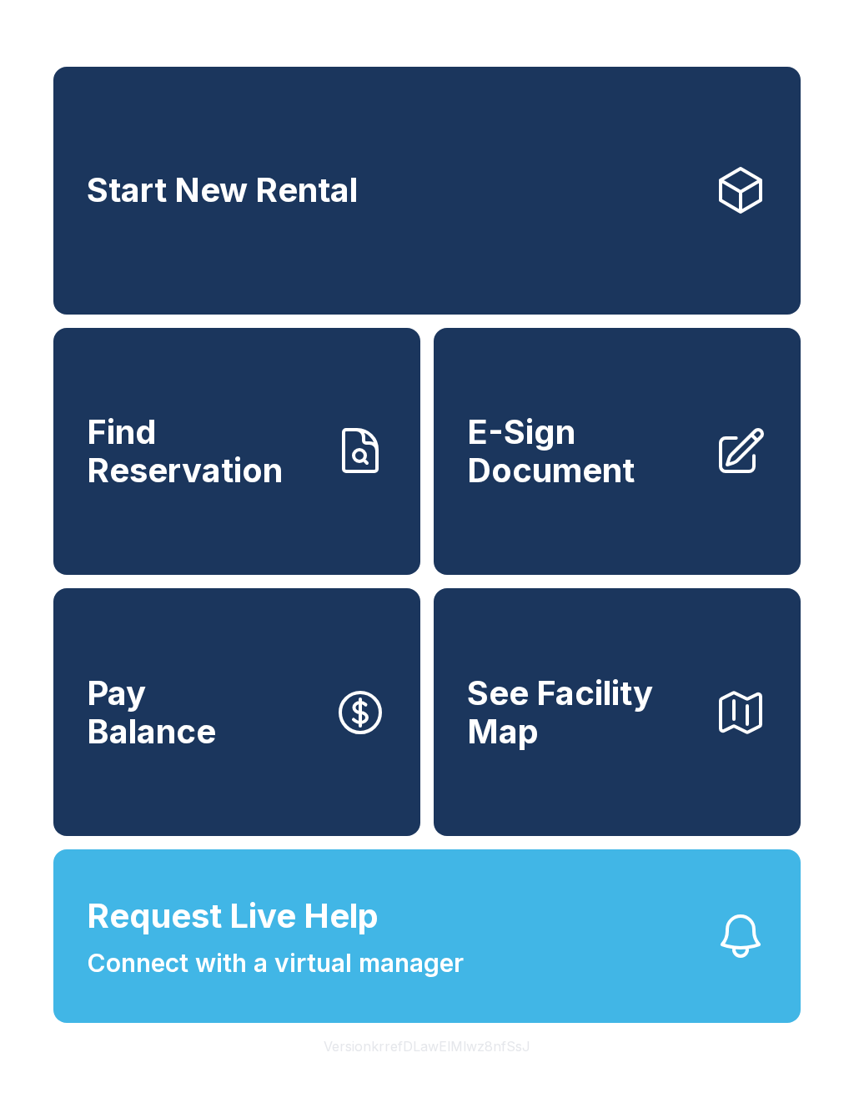
click at [389, 150] on link "Start New Rental" at bounding box center [426, 191] width 747 height 248
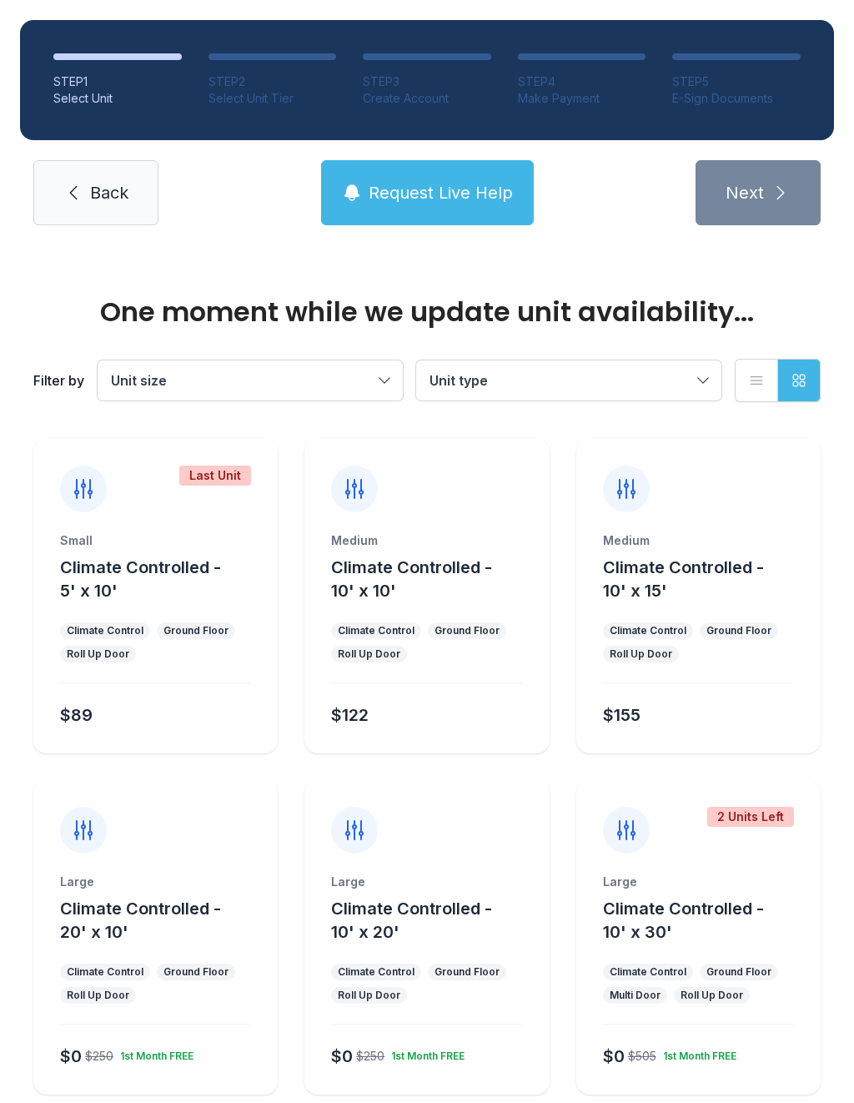
scroll to position [-1, 0]
click at [73, 218] on link "Back" at bounding box center [95, 192] width 125 height 65
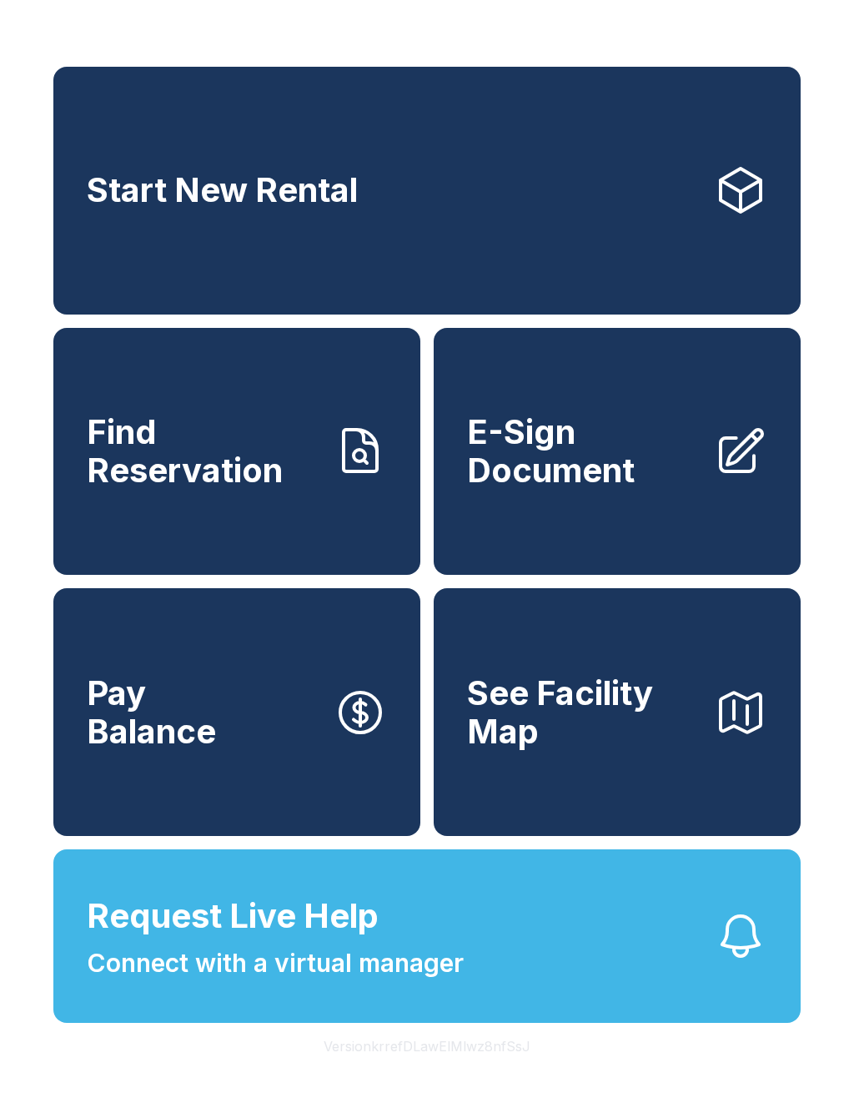
click at [288, 739] on button "Pay Balance" at bounding box center [236, 712] width 367 height 248
click at [293, 479] on span "Find Reservation" at bounding box center [204, 451] width 234 height 76
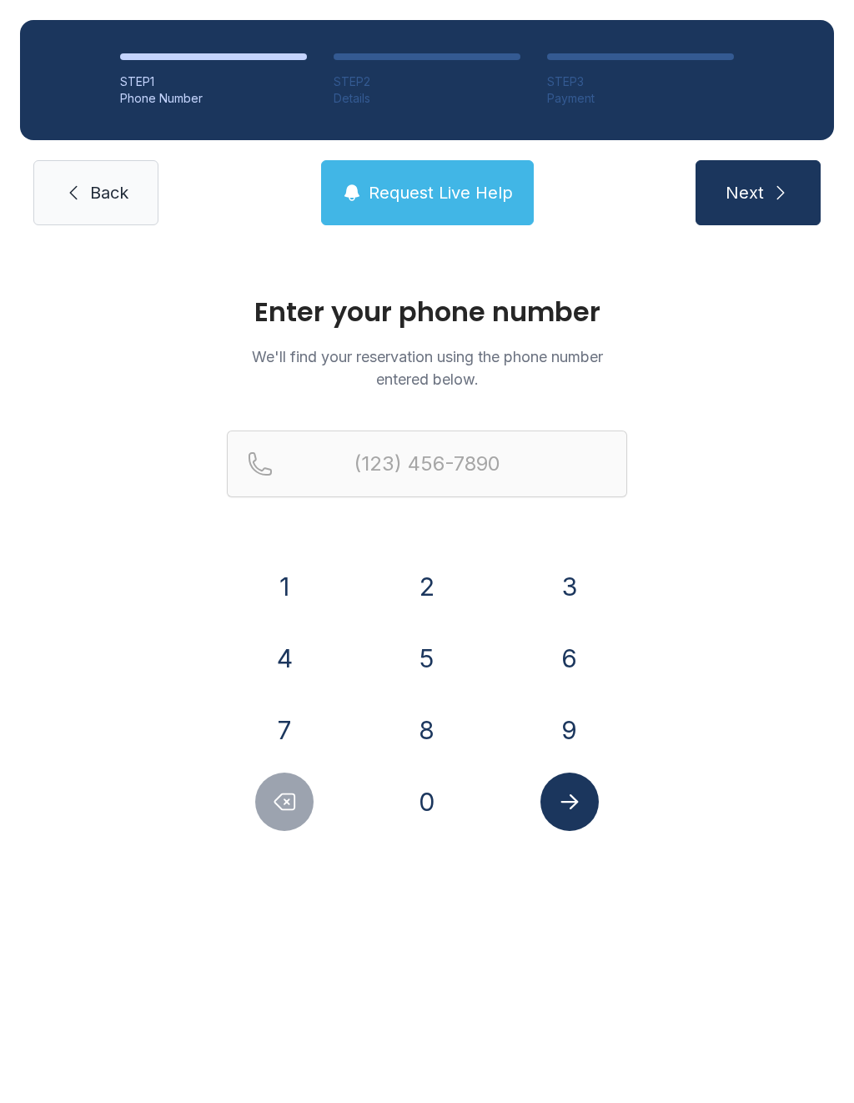
click at [58, 188] on link "Back" at bounding box center [95, 192] width 125 height 65
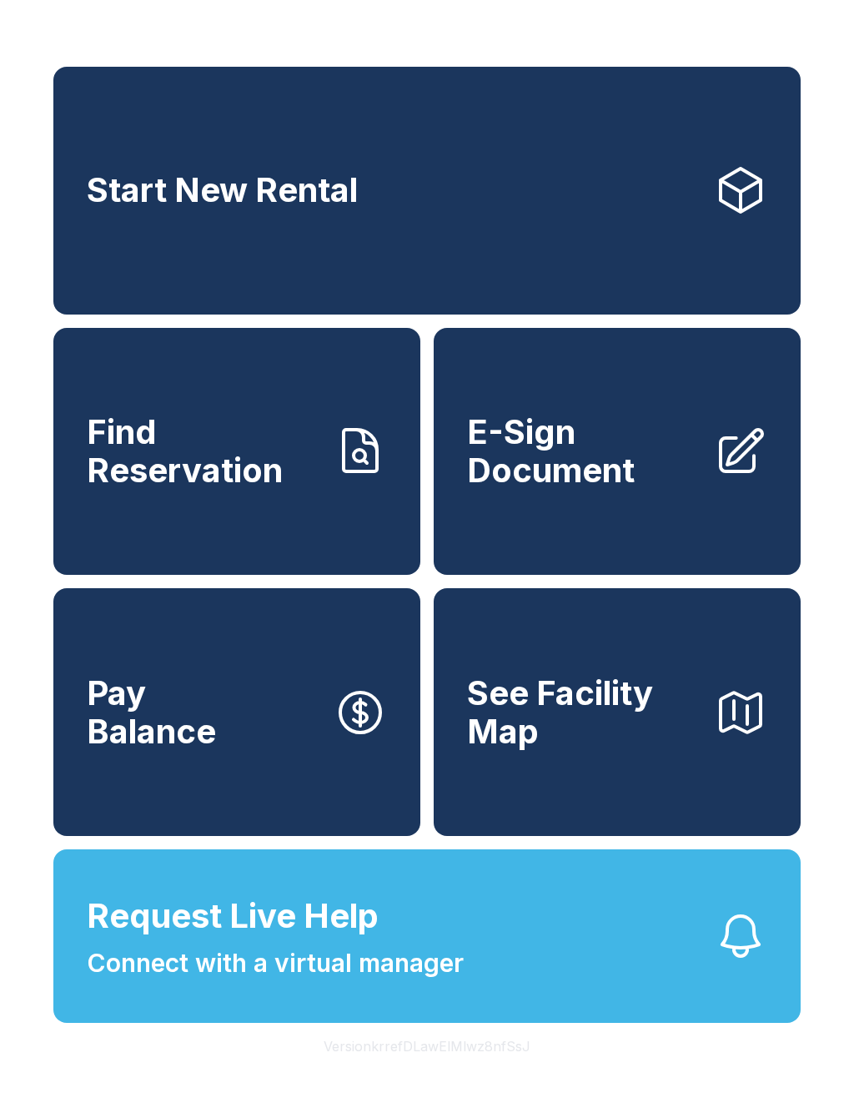
click at [391, 170] on link "Start New Rental" at bounding box center [426, 191] width 747 height 248
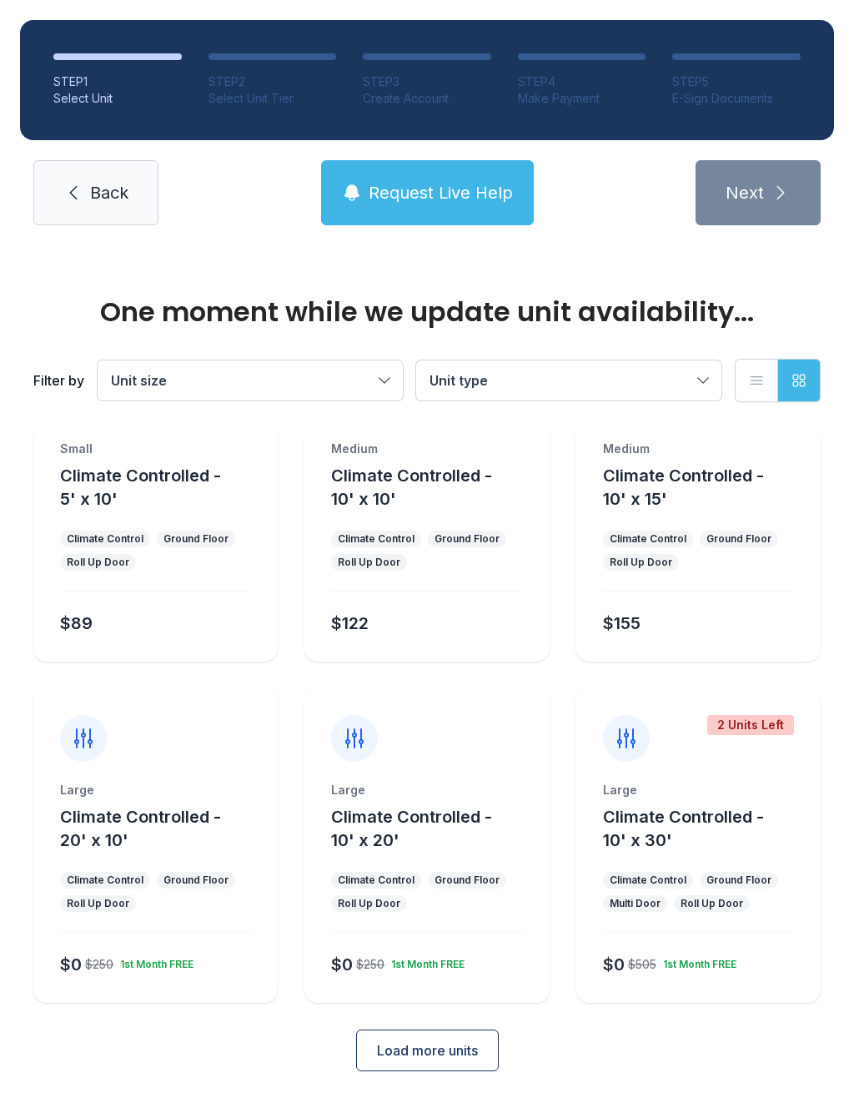
scroll to position [90, 0]
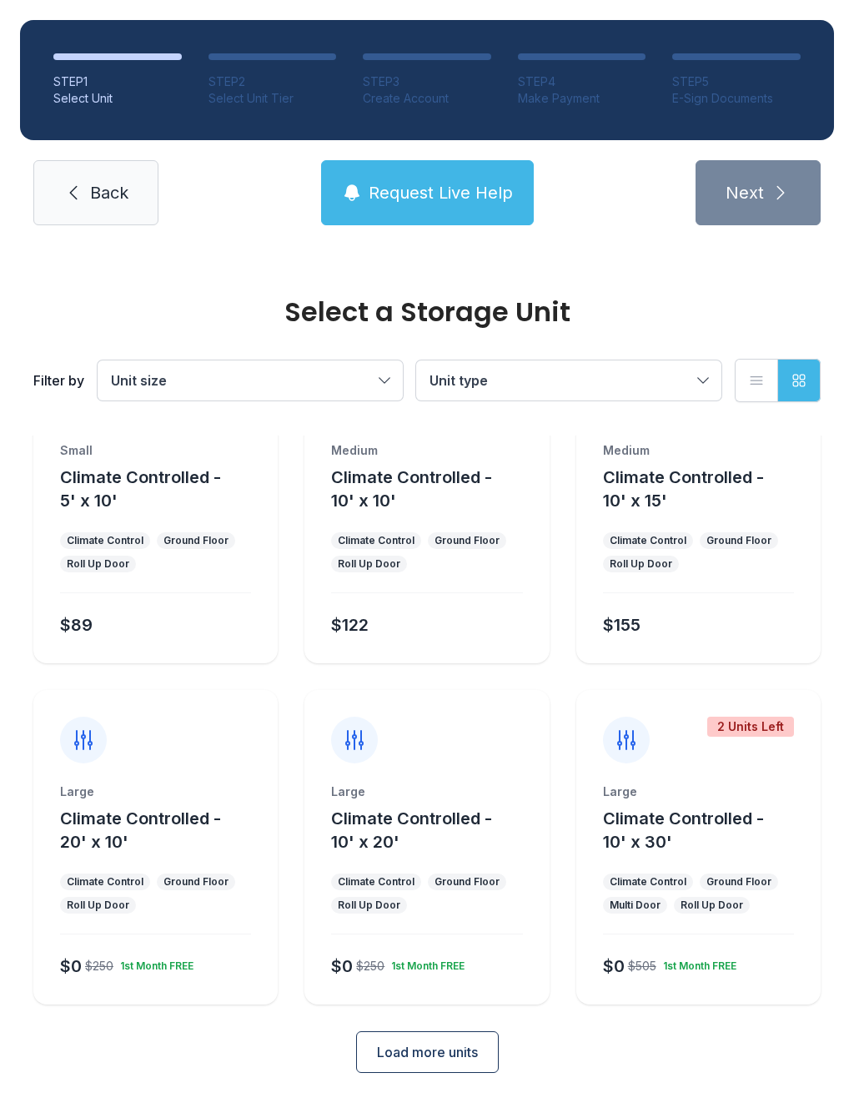
click at [380, 639] on div "Medium Climate Controlled - 10' x 10' Climate Control Ground Floor Roll Up Door…" at bounding box center [426, 552] width 244 height 221
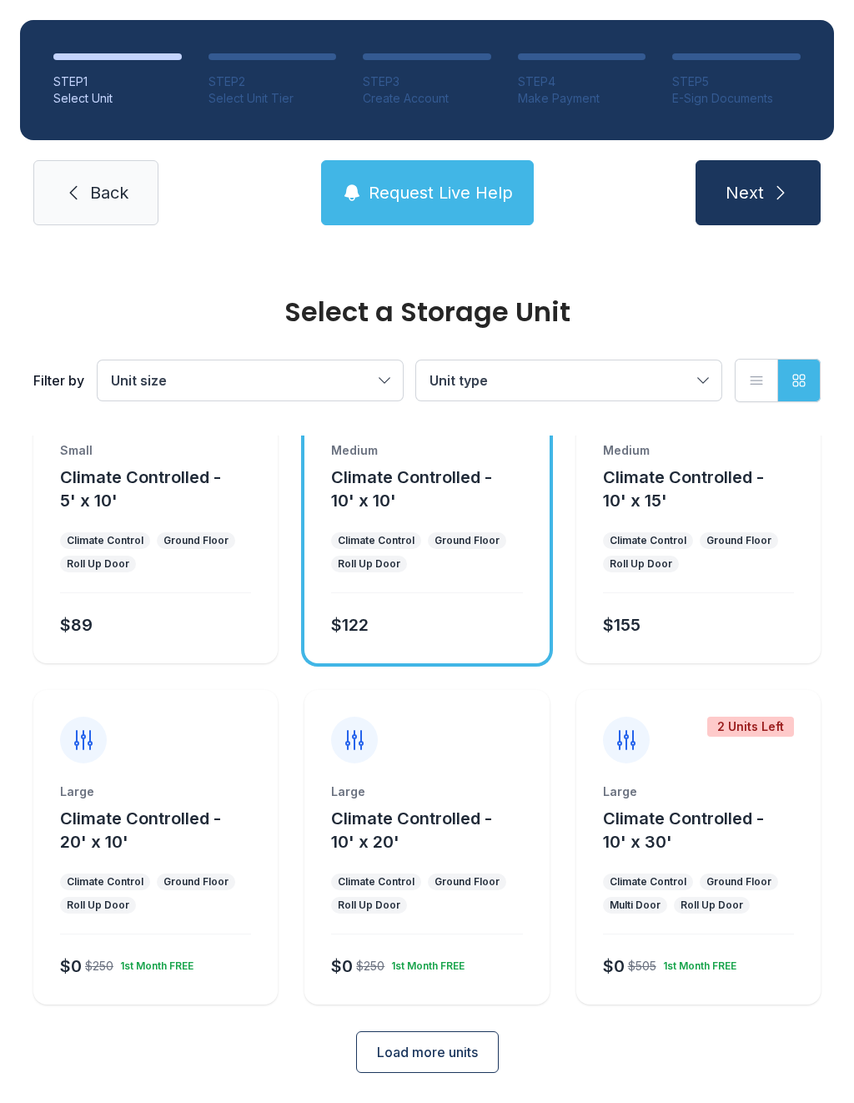
click at [443, 552] on ul "Climate Control Ground Floor Roll Up Door" at bounding box center [426, 552] width 191 height 40
click at [751, 215] on button "Next" at bounding box center [758, 192] width 125 height 65
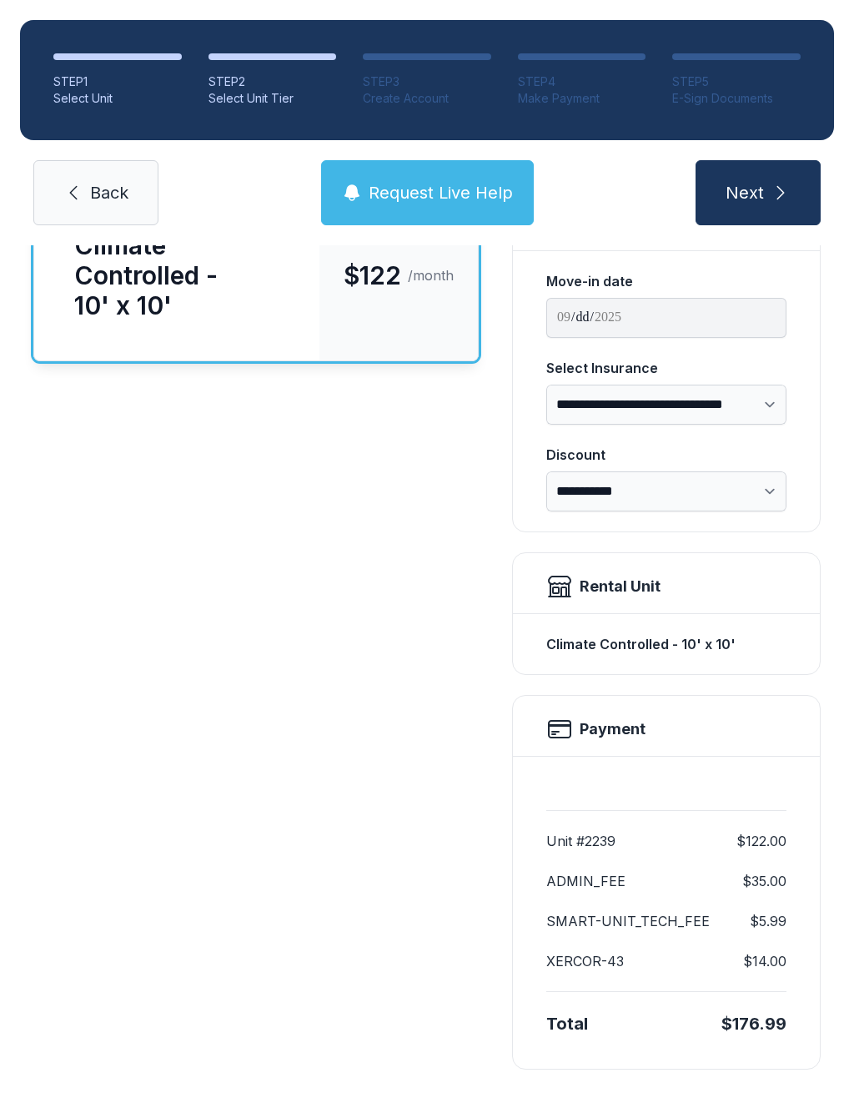
scroll to position [167, 0]
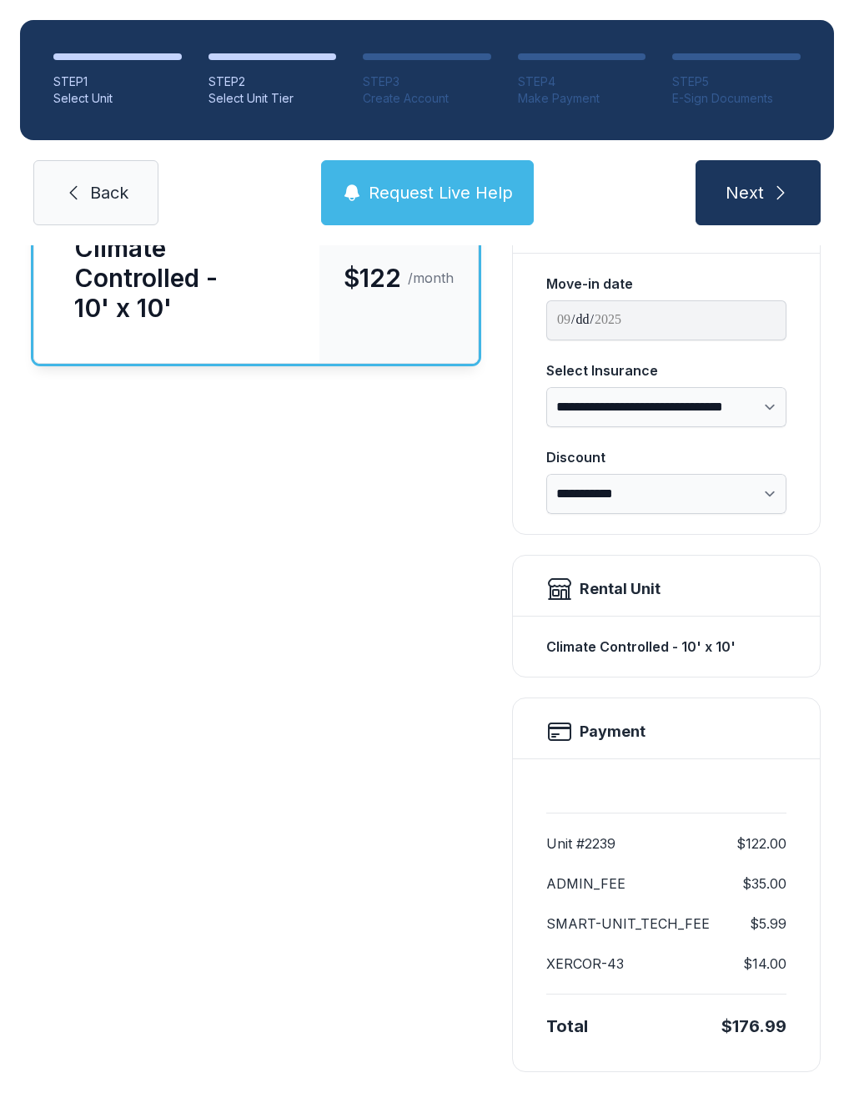
click at [771, 185] on icon "submit" at bounding box center [781, 193] width 20 height 20
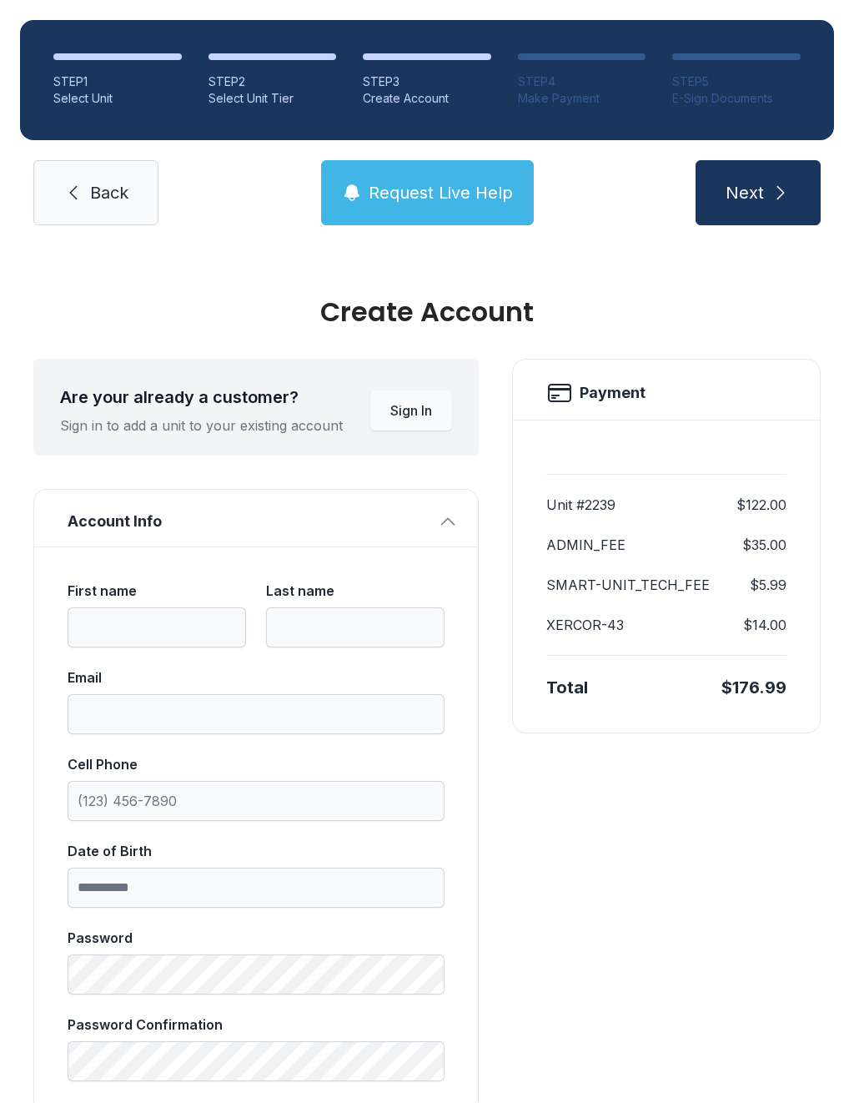
click at [97, 180] on link "Back" at bounding box center [95, 192] width 125 height 65
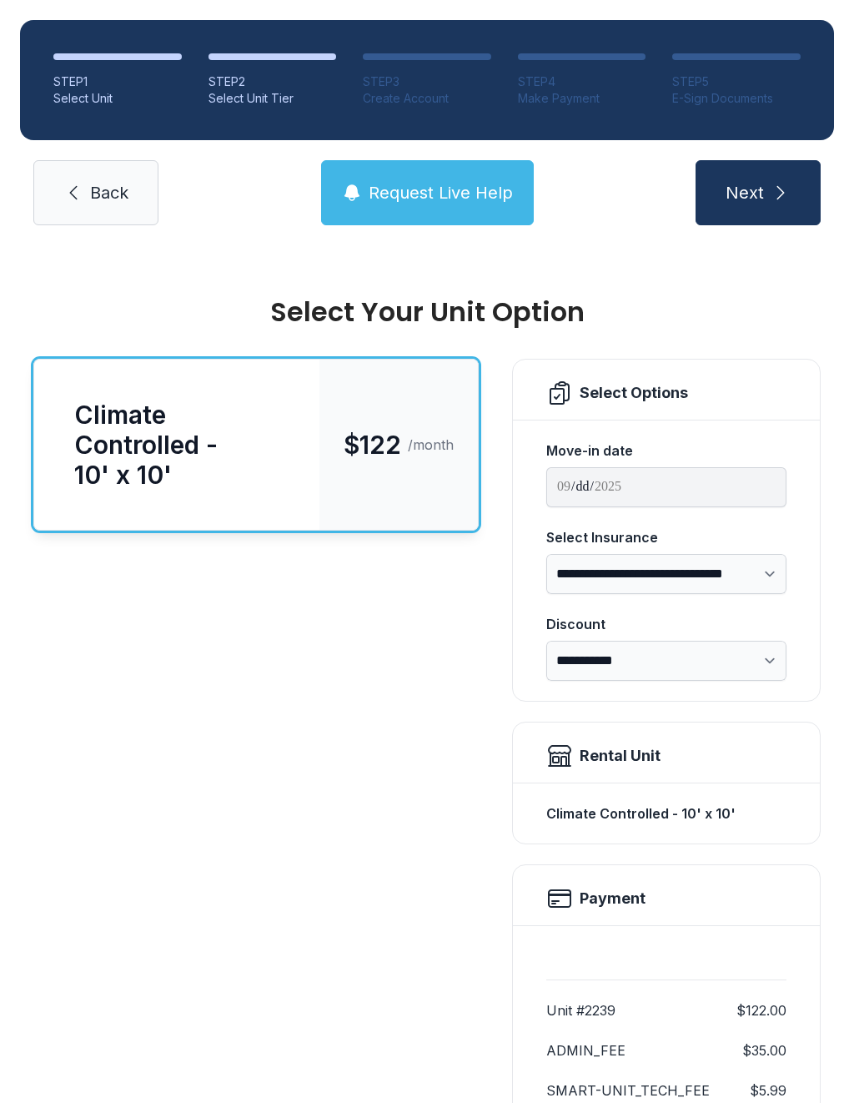
click at [95, 189] on span "Back" at bounding box center [109, 192] width 38 height 23
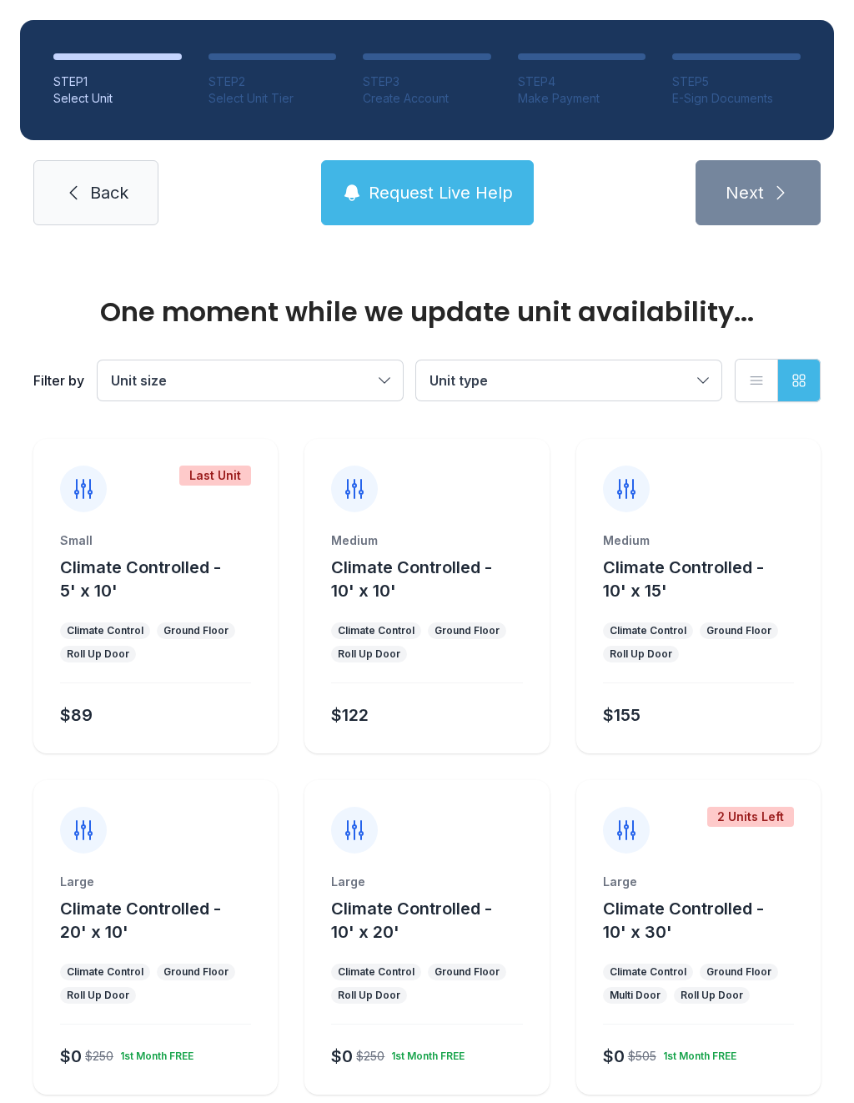
click at [104, 201] on span "Back" at bounding box center [109, 192] width 38 height 23
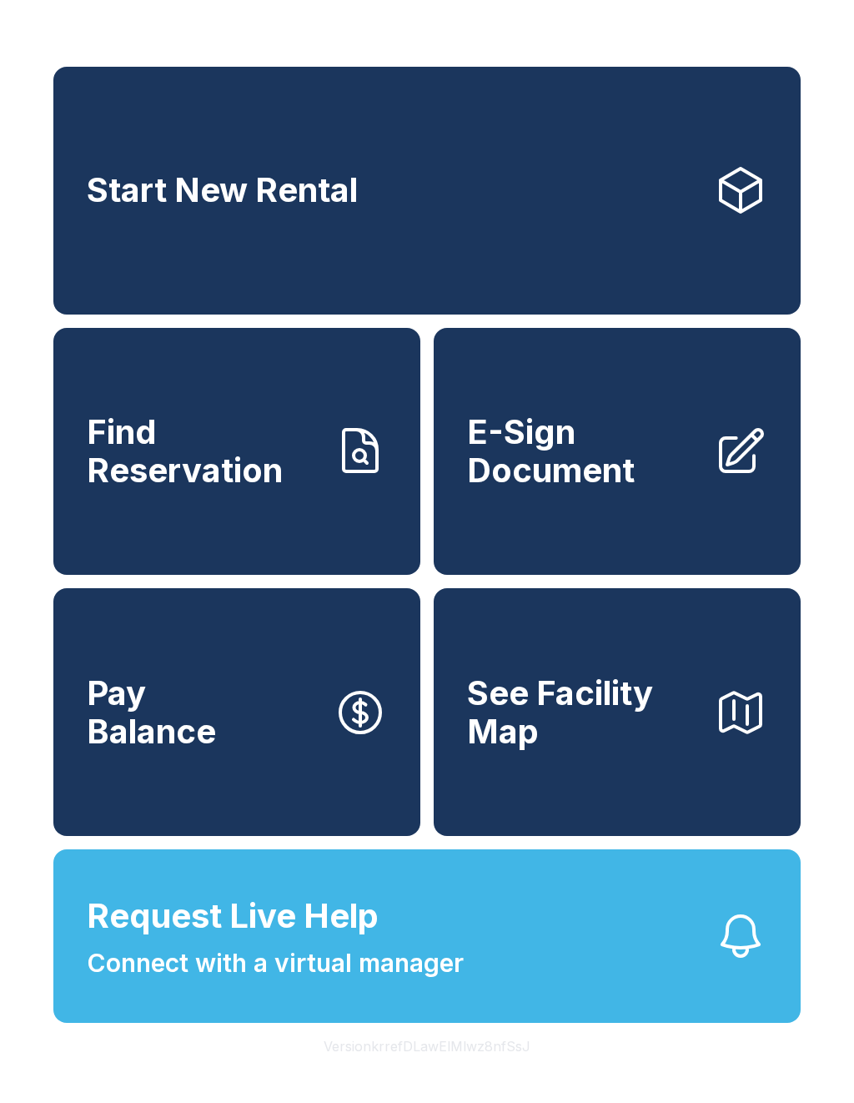
click at [651, 750] on span "See Facility Map" at bounding box center [584, 712] width 234 height 76
click at [308, 774] on button "Pay Balance" at bounding box center [236, 712] width 367 height 248
click at [268, 489] on span "Find Reservation" at bounding box center [204, 451] width 234 height 76
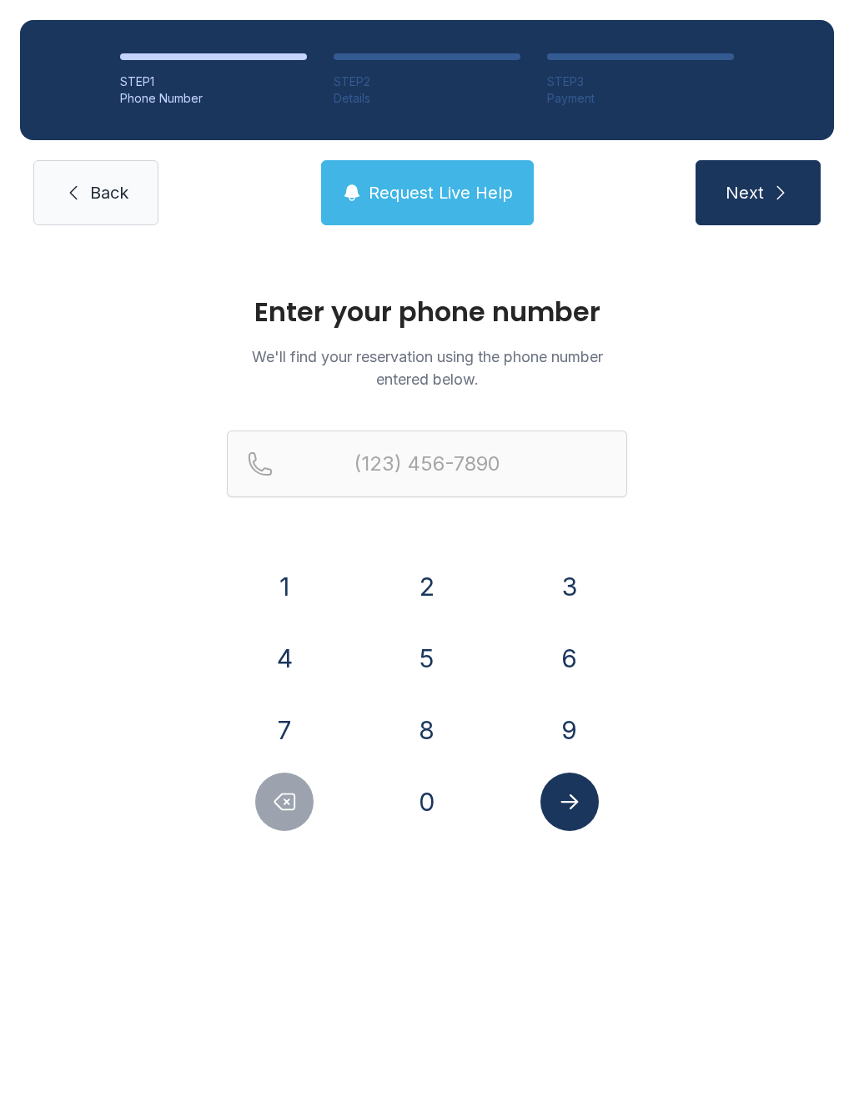
click at [120, 193] on span "Back" at bounding box center [109, 192] width 38 height 23
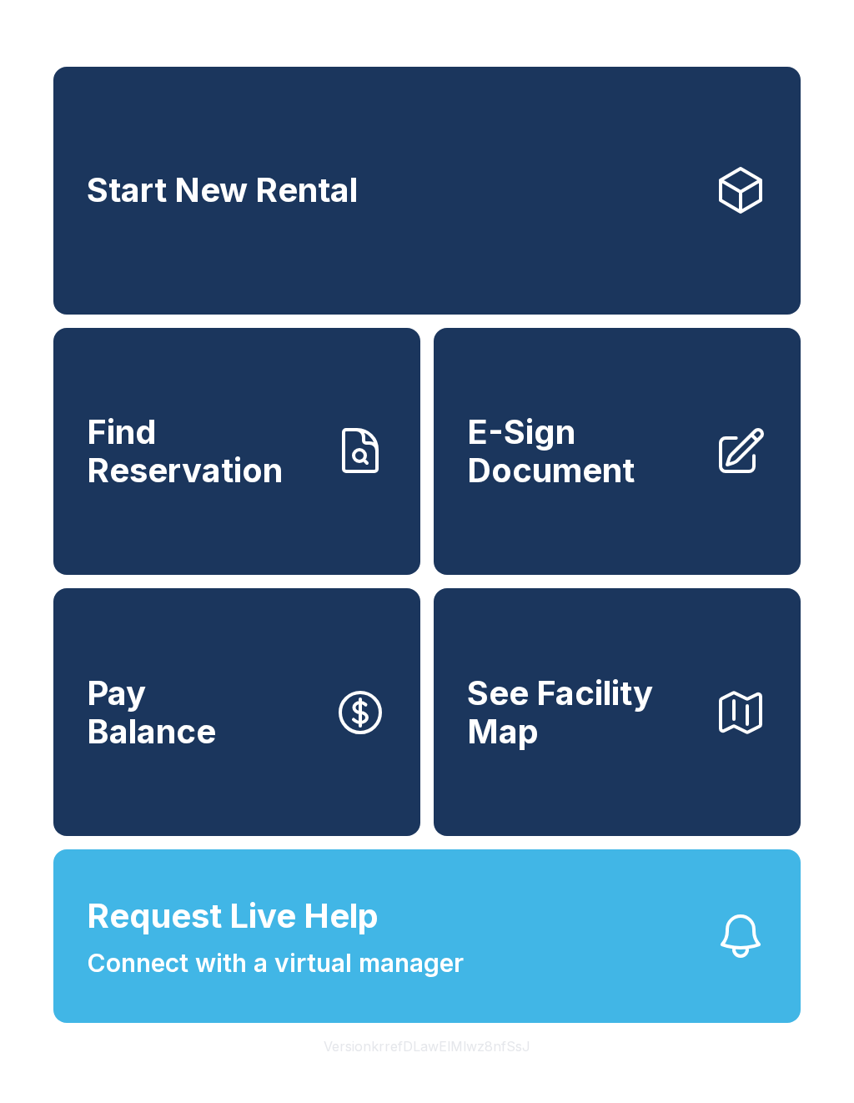
click at [626, 472] on span "E-Sign Document" at bounding box center [584, 451] width 234 height 76
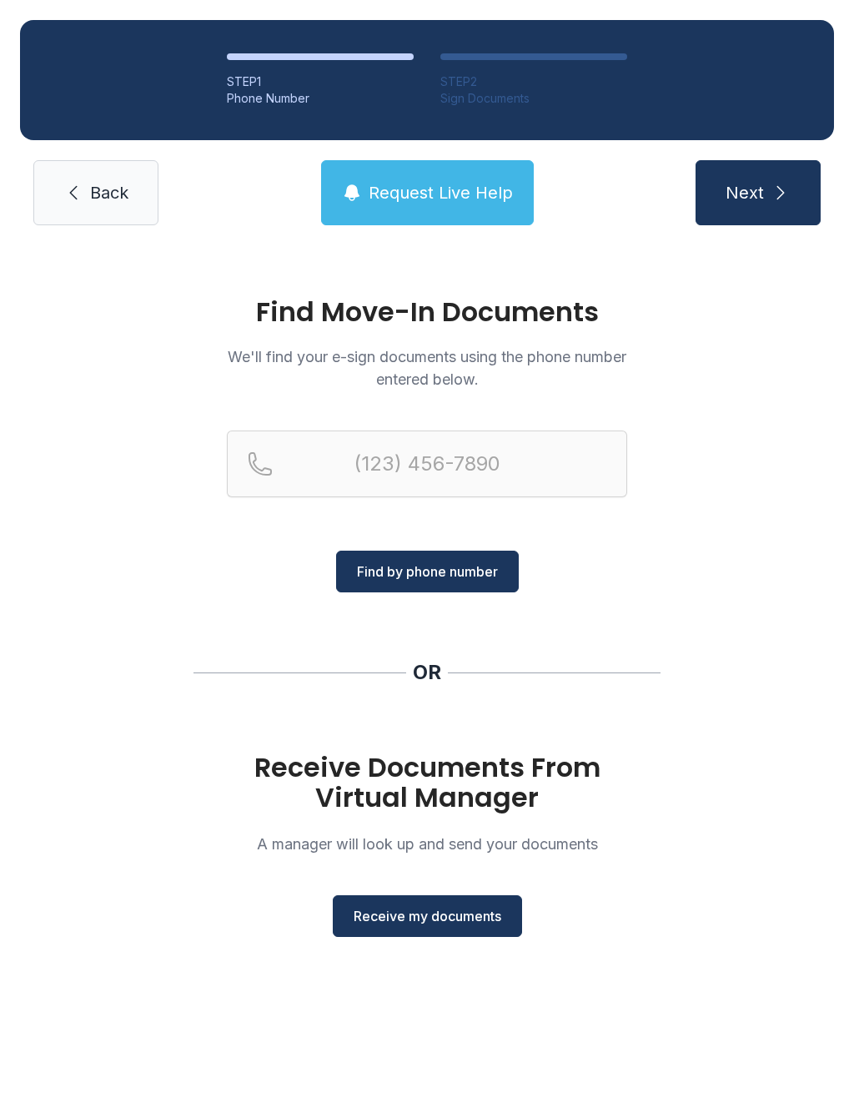
click at [127, 188] on span "Back" at bounding box center [109, 192] width 38 height 23
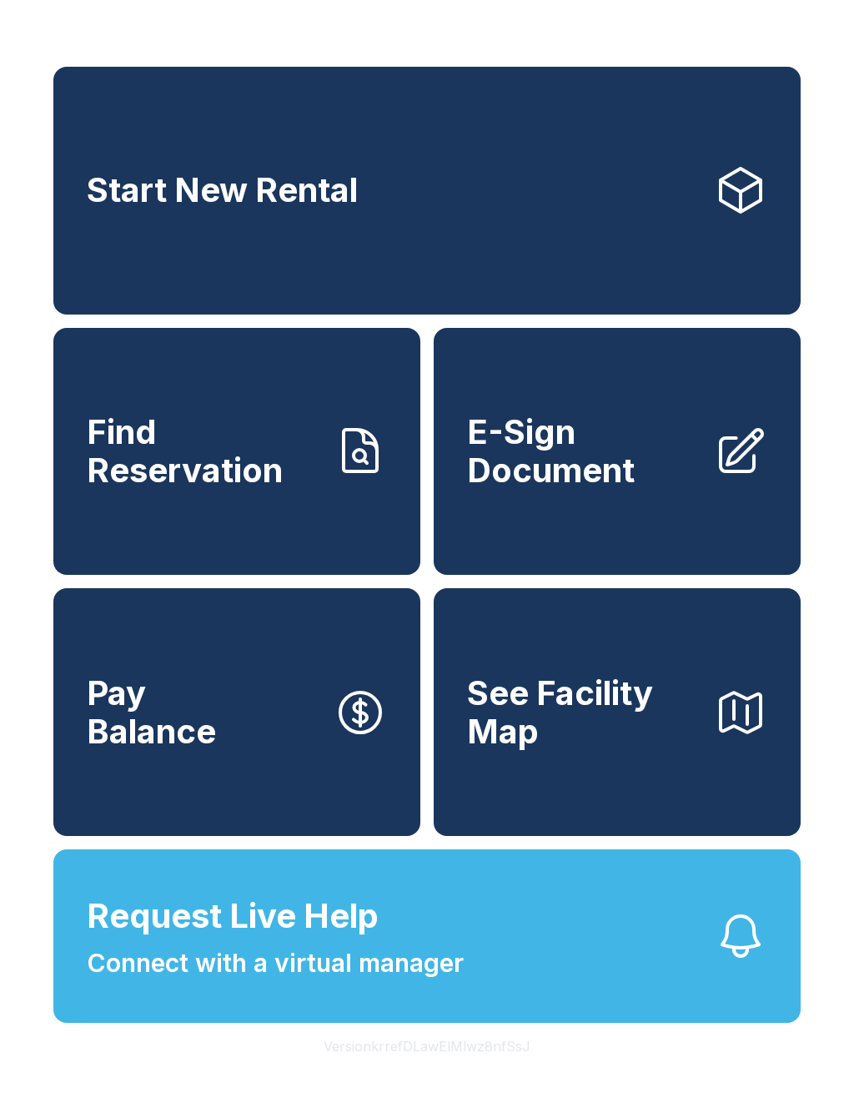
click at [298, 489] on span "Find Reservation" at bounding box center [204, 451] width 234 height 76
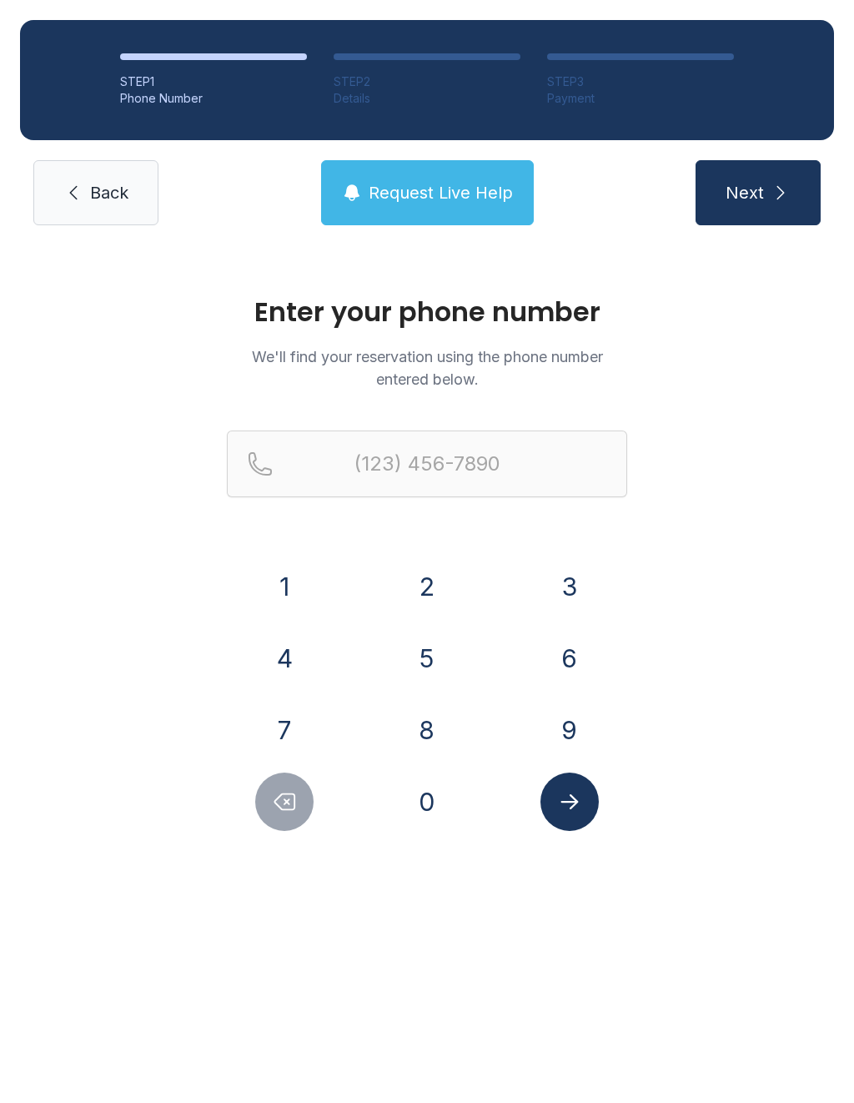
click at [104, 199] on span "Back" at bounding box center [109, 192] width 38 height 23
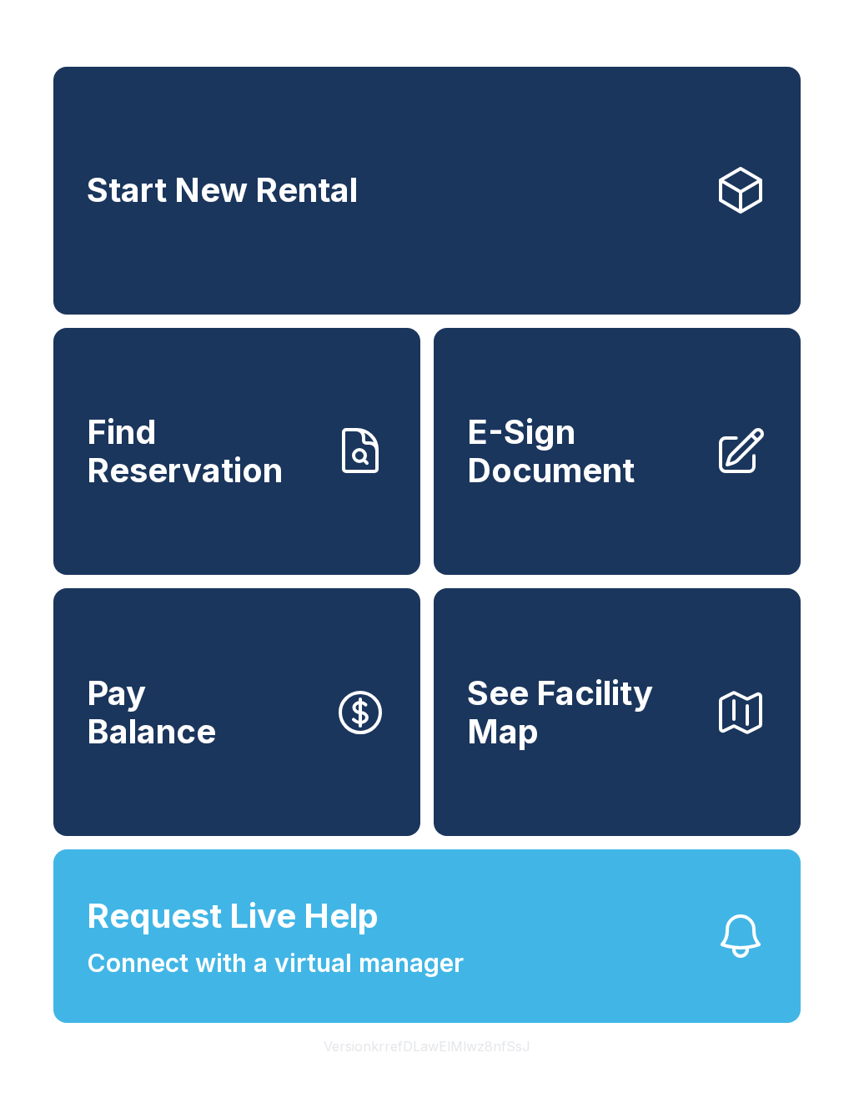
click at [566, 516] on link "E-Sign Document" at bounding box center [617, 452] width 367 height 248
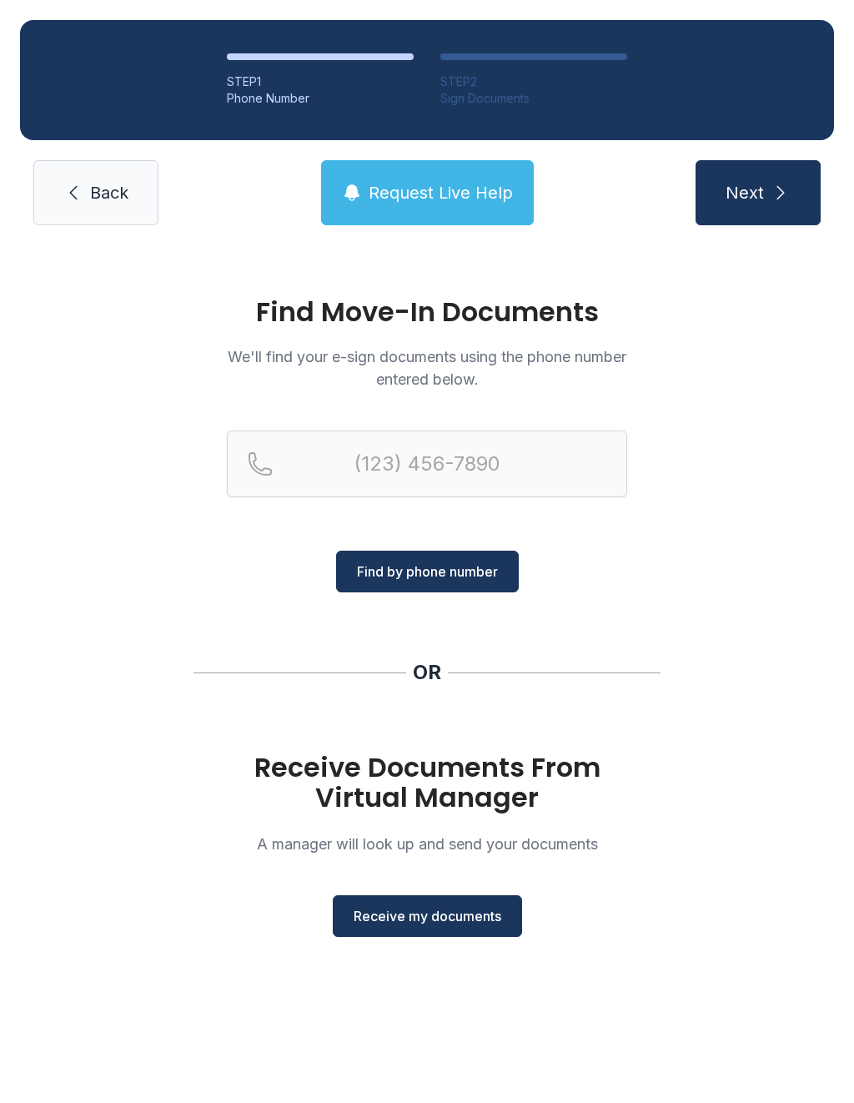
click at [85, 198] on link "Back" at bounding box center [95, 192] width 125 height 65
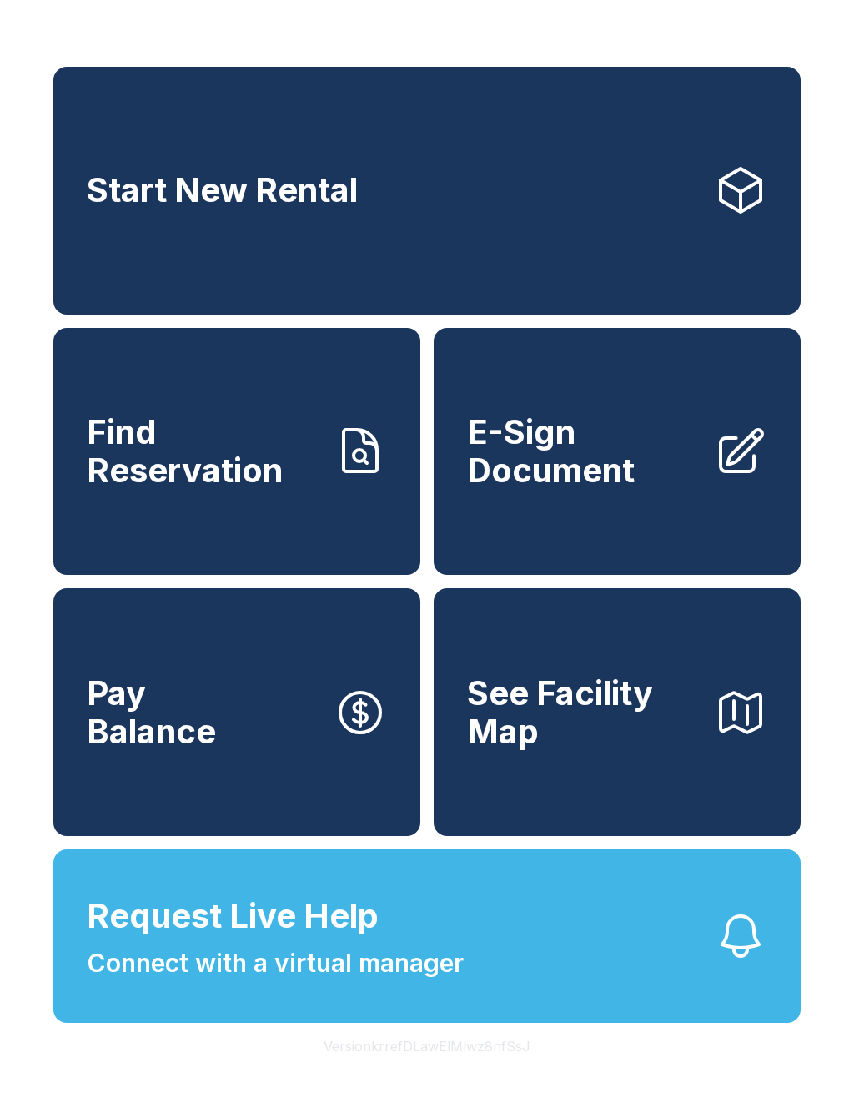
click at [564, 717] on span "See Facility Map" at bounding box center [584, 712] width 234 height 76
click at [269, 14] on div "Start New Rental Find Reservation E-Sign Document Pay Balance See Facility Map …" at bounding box center [427, 551] width 854 height 1103
click at [569, 782] on button "See Facility Map" at bounding box center [617, 712] width 367 height 248
click at [295, 170] on link "Start New Rental" at bounding box center [426, 191] width 747 height 248
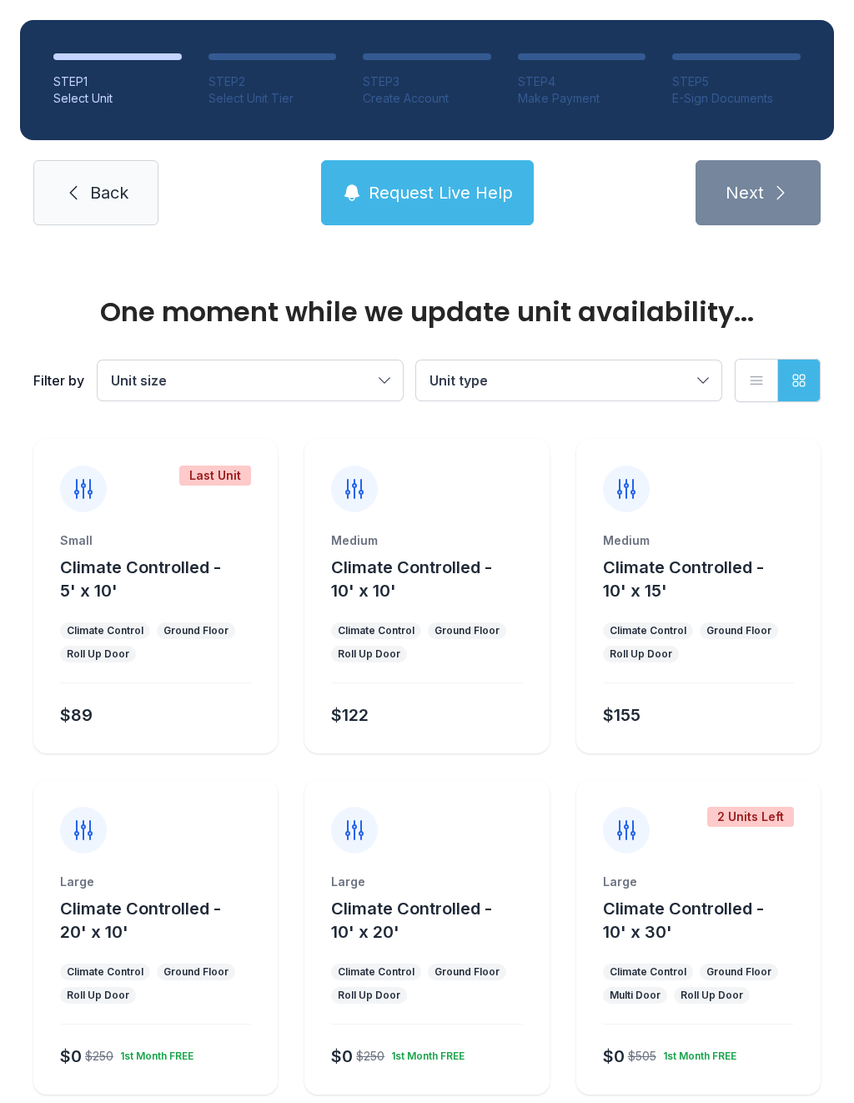
click at [448, 644] on ul "Climate Control Ground Floor Roll Up Door" at bounding box center [426, 642] width 191 height 40
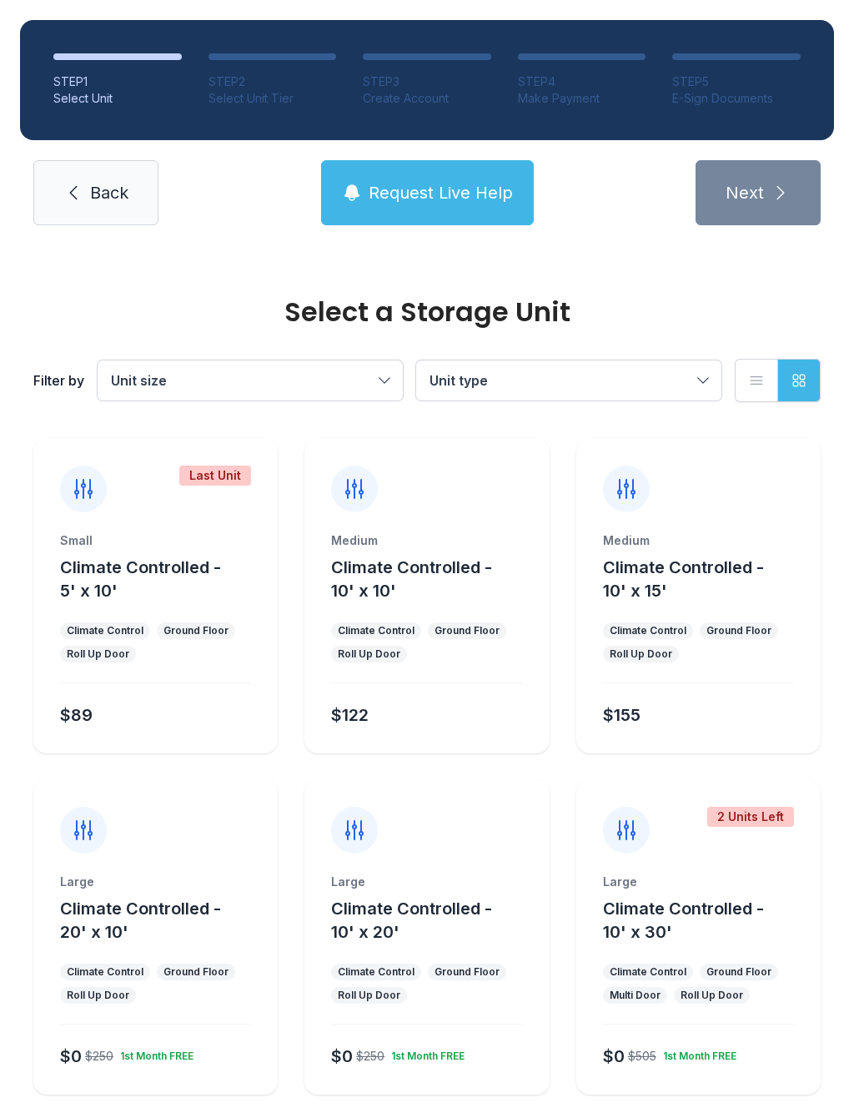
click at [374, 599] on span "Climate Controlled - 10' x 10'" at bounding box center [411, 578] width 161 height 43
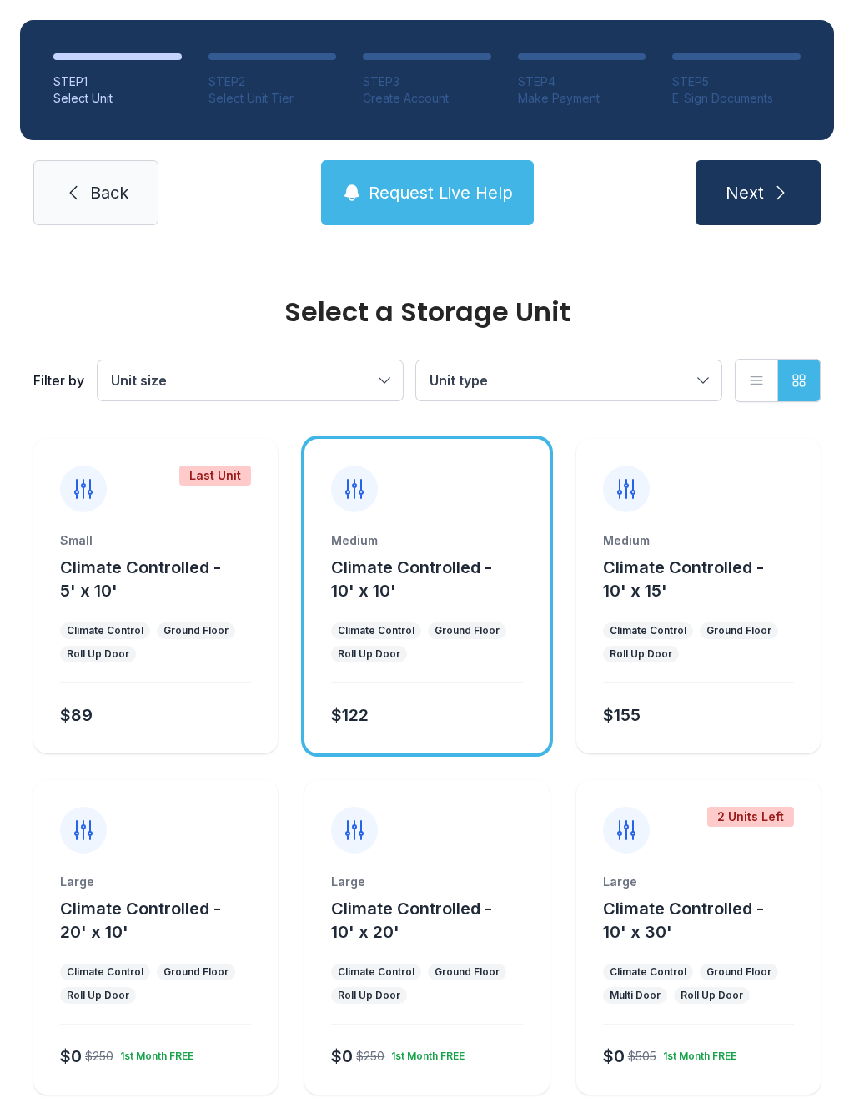
click at [772, 181] on button "Next" at bounding box center [758, 192] width 125 height 65
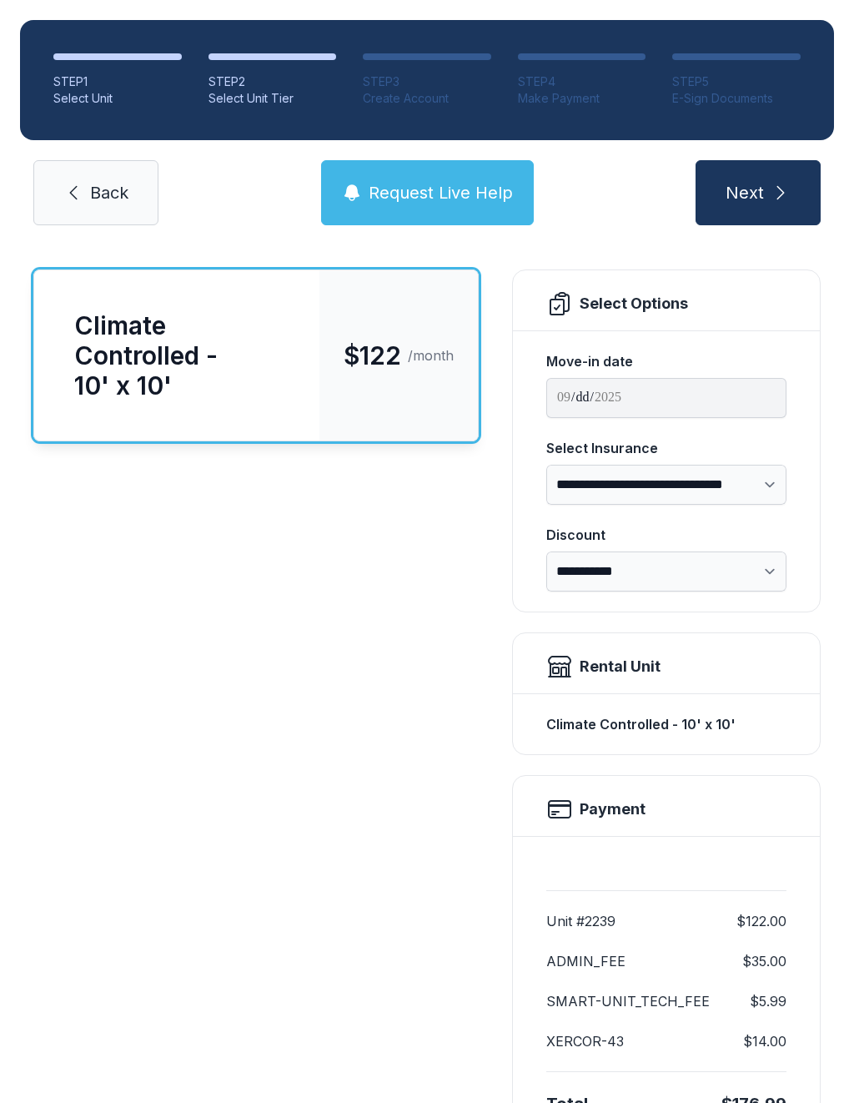
click at [748, 184] on span "Next" at bounding box center [745, 192] width 38 height 23
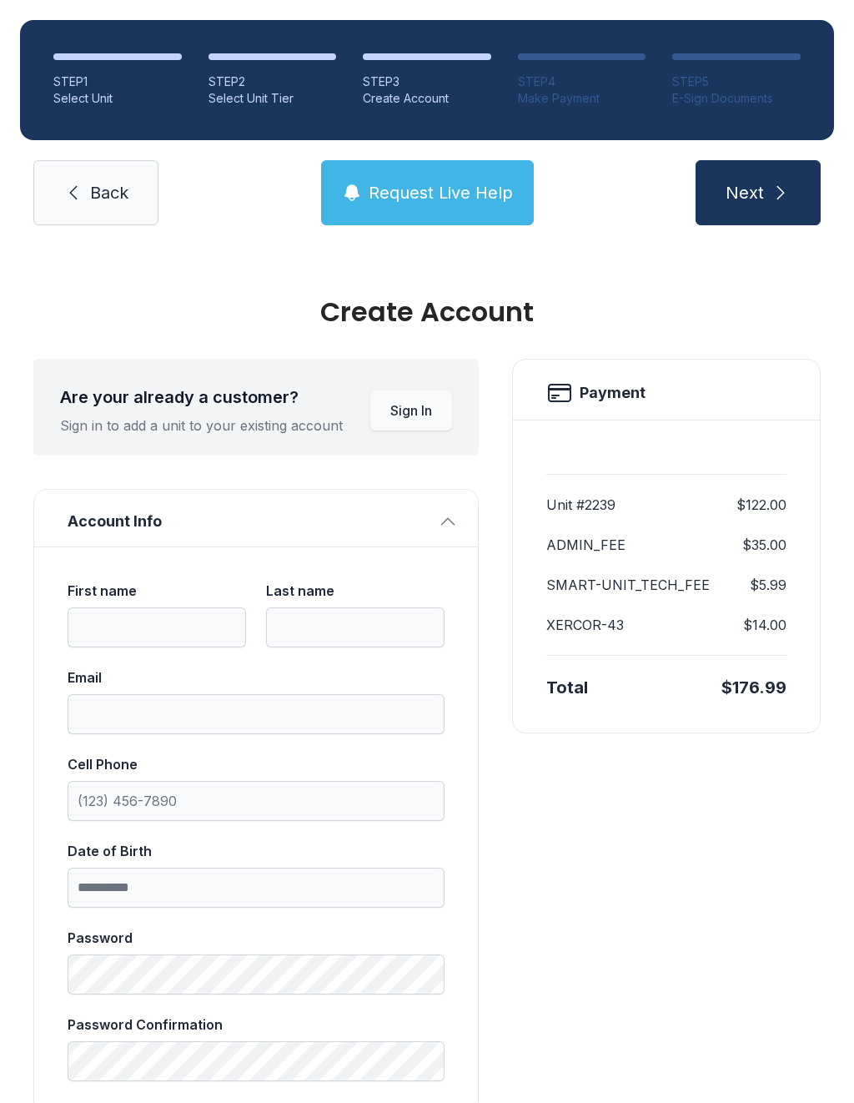
click at [117, 210] on link "Back" at bounding box center [95, 192] width 125 height 65
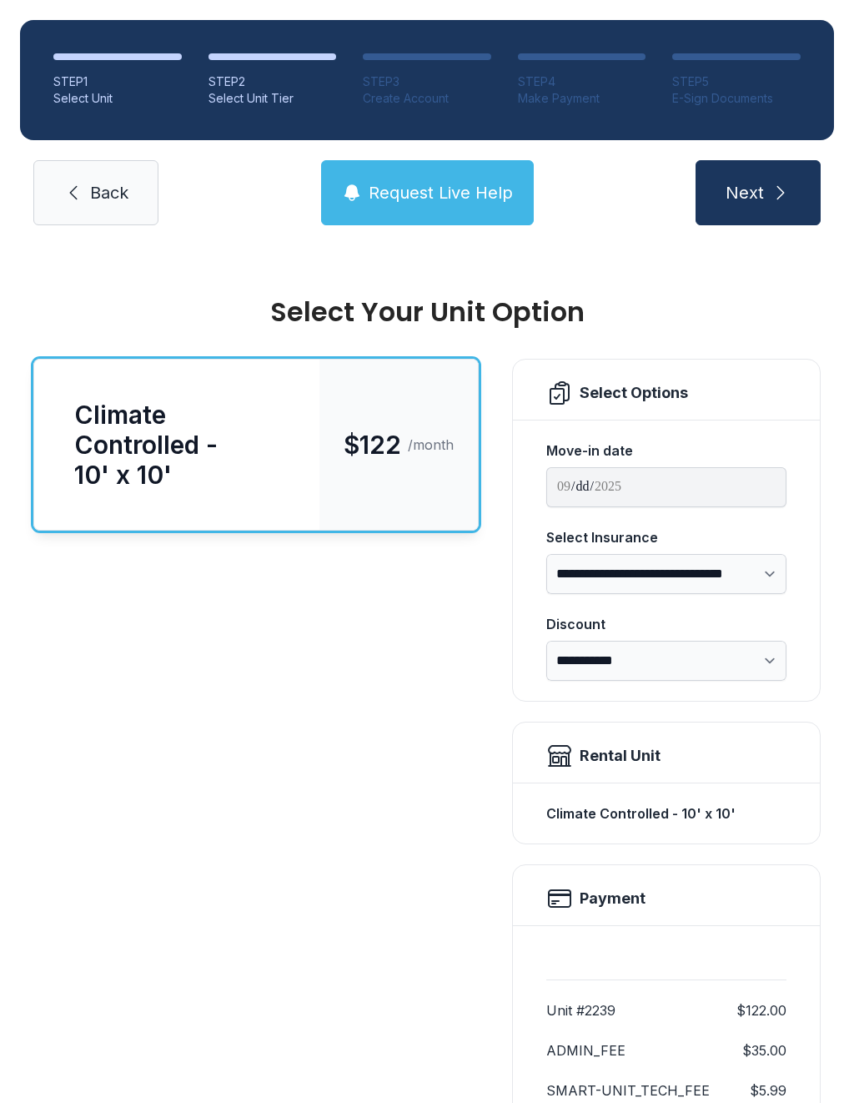
click at [72, 224] on link "Back" at bounding box center [95, 192] width 125 height 65
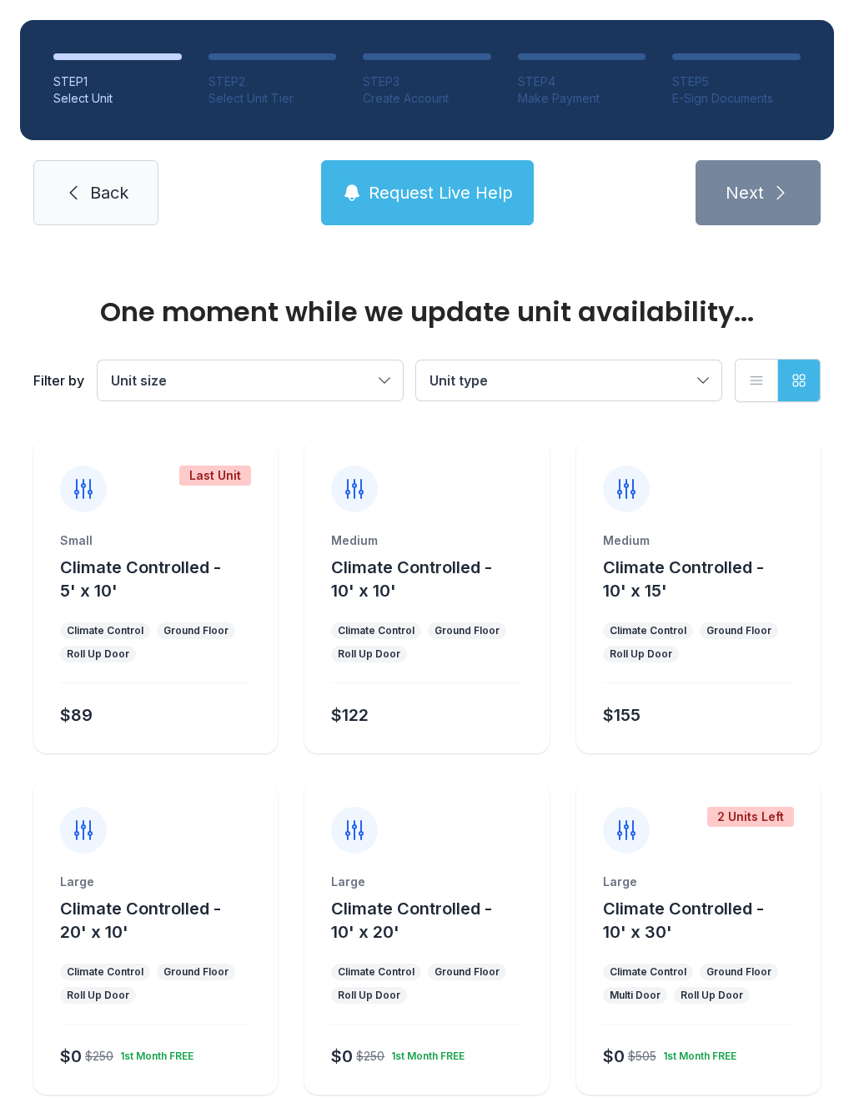
click at [79, 194] on icon at bounding box center [73, 193] width 20 height 20
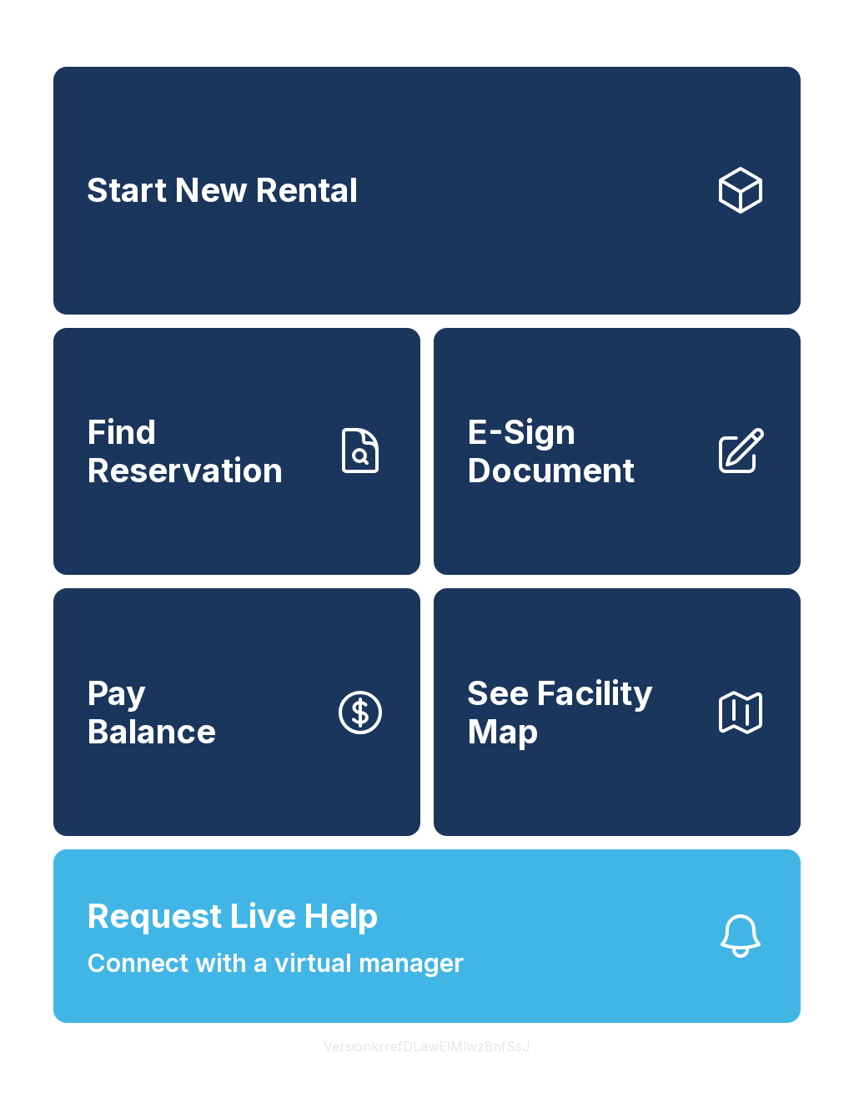
click at [707, 200] on link "Start New Rental" at bounding box center [426, 191] width 747 height 248
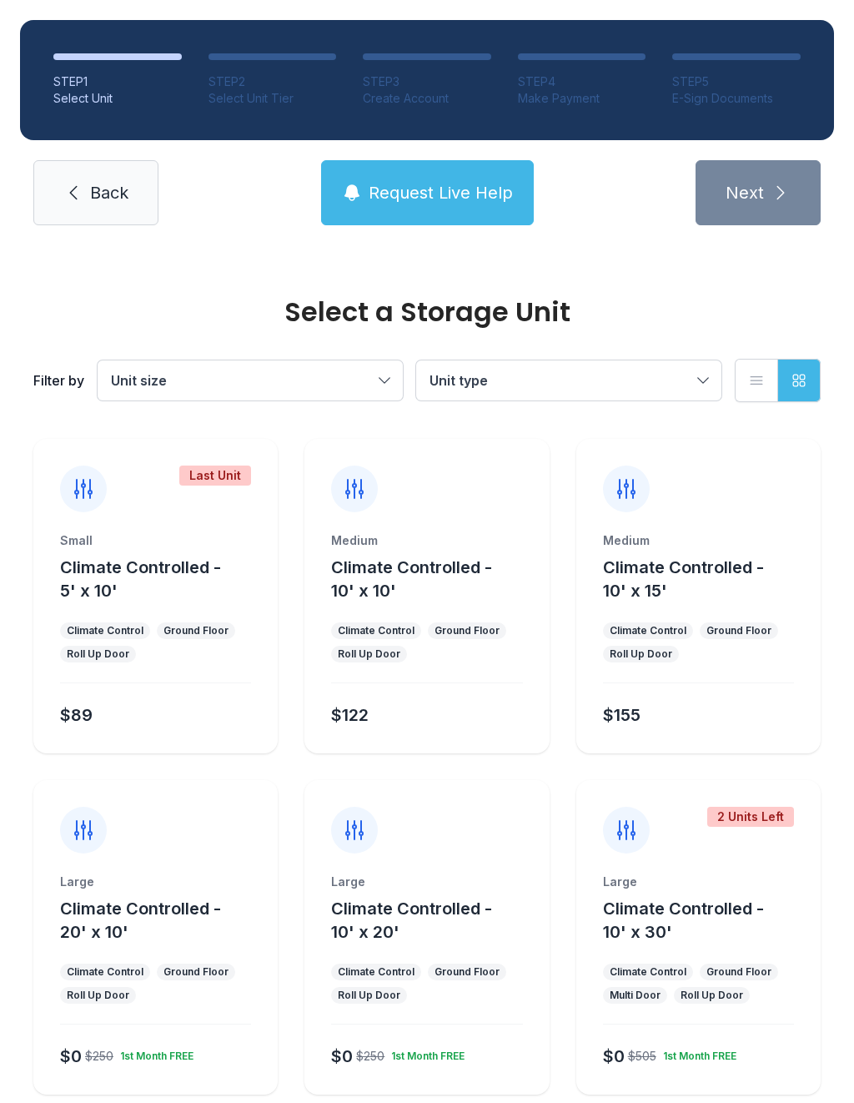
click at [222, 625] on div "Ground Floor" at bounding box center [195, 630] width 65 height 13
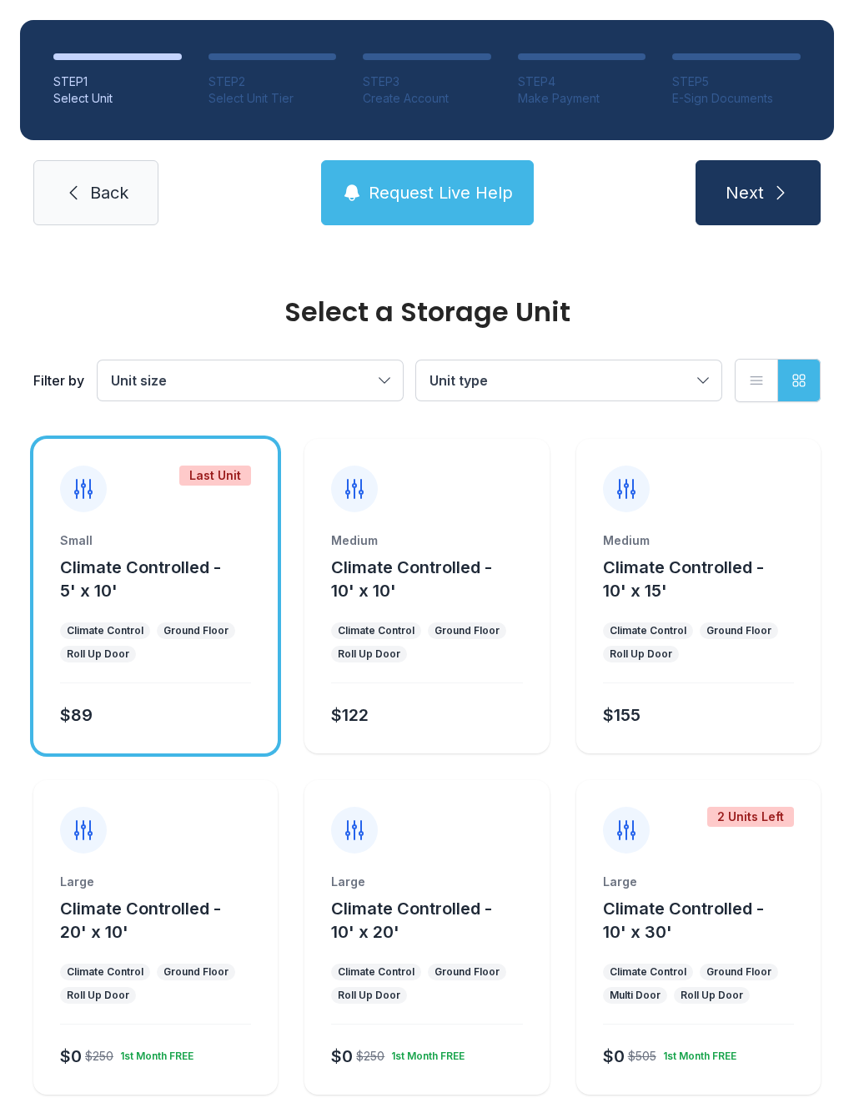
click at [785, 184] on icon "submit" at bounding box center [781, 193] width 20 height 20
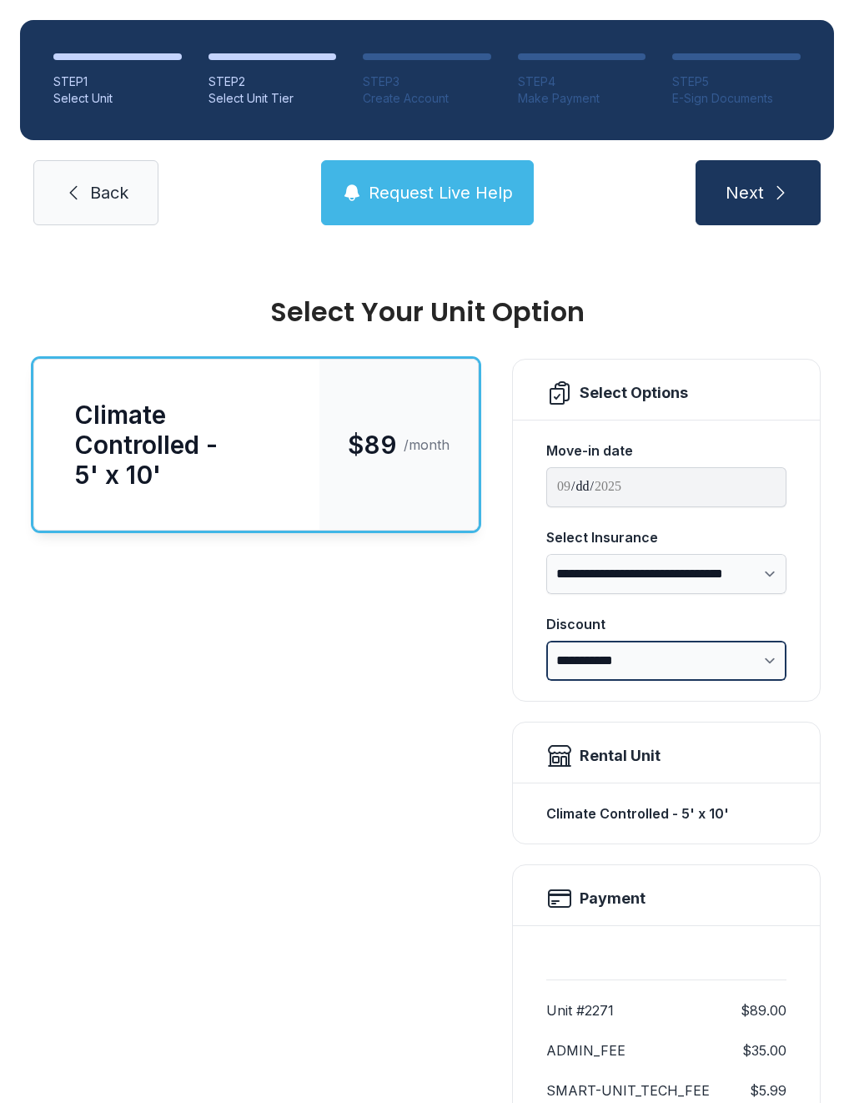
click at [746, 667] on select "**********" at bounding box center [666, 661] width 240 height 40
click at [760, 185] on span "Next" at bounding box center [745, 192] width 38 height 23
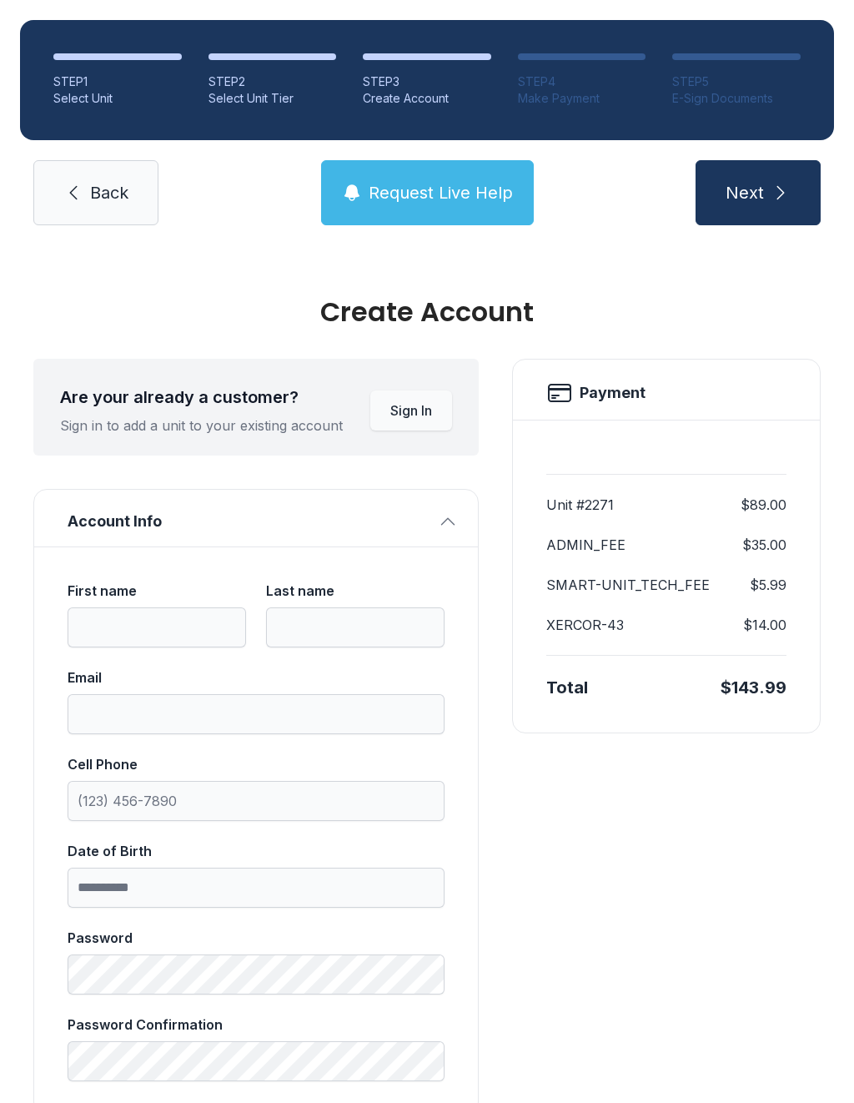
click at [117, 184] on span "Back" at bounding box center [109, 192] width 38 height 23
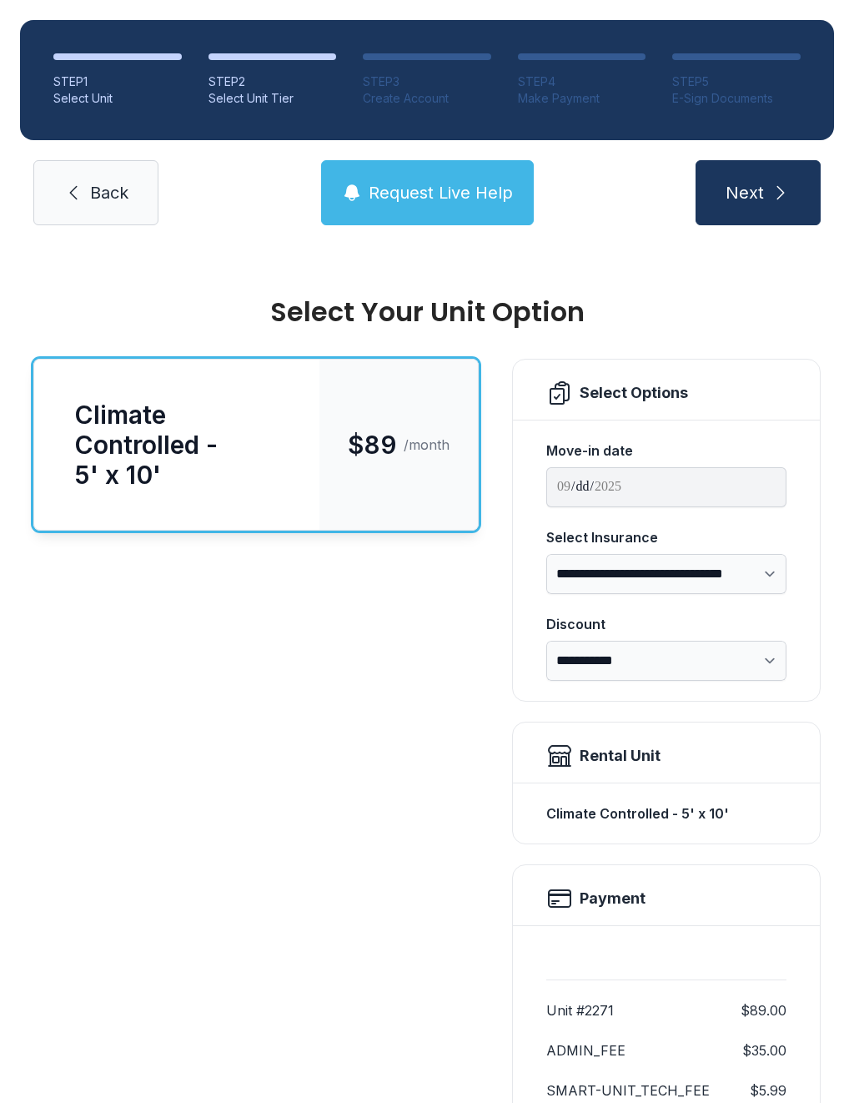
click at [90, 181] on span "Back" at bounding box center [109, 192] width 38 height 23
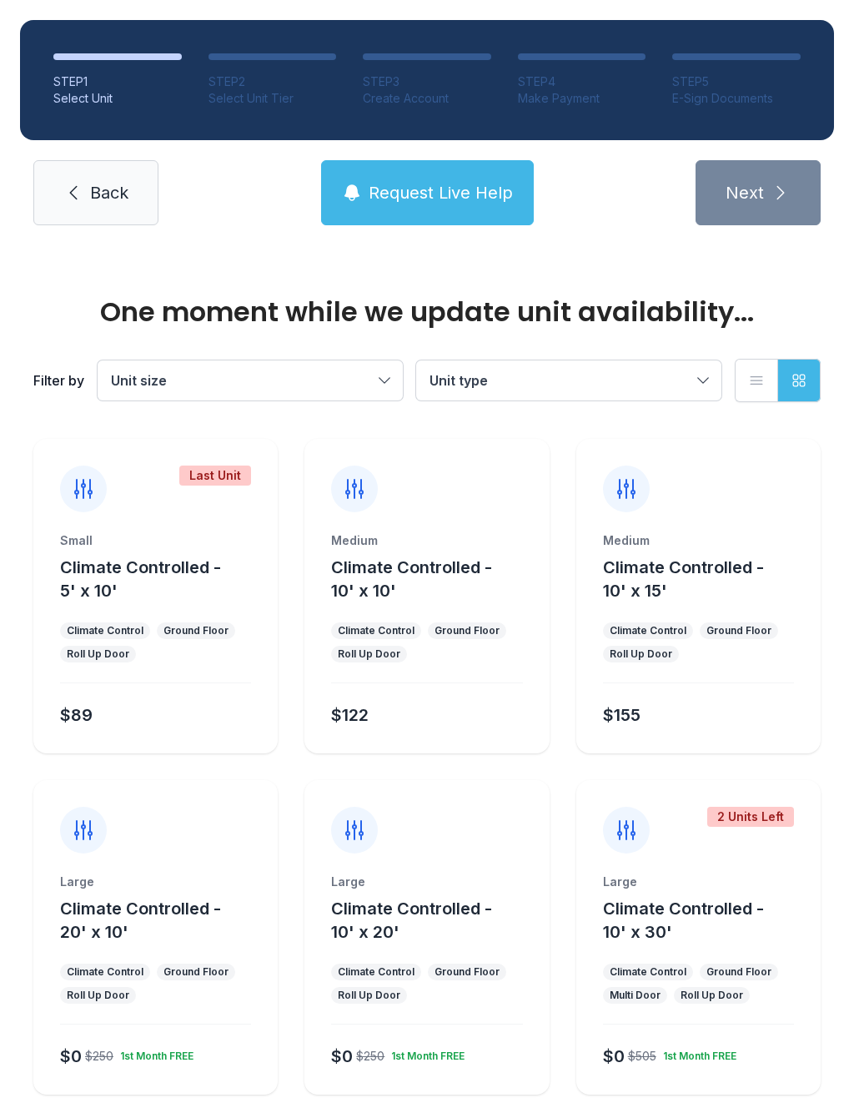
click at [114, 189] on span "Back" at bounding box center [109, 192] width 38 height 23
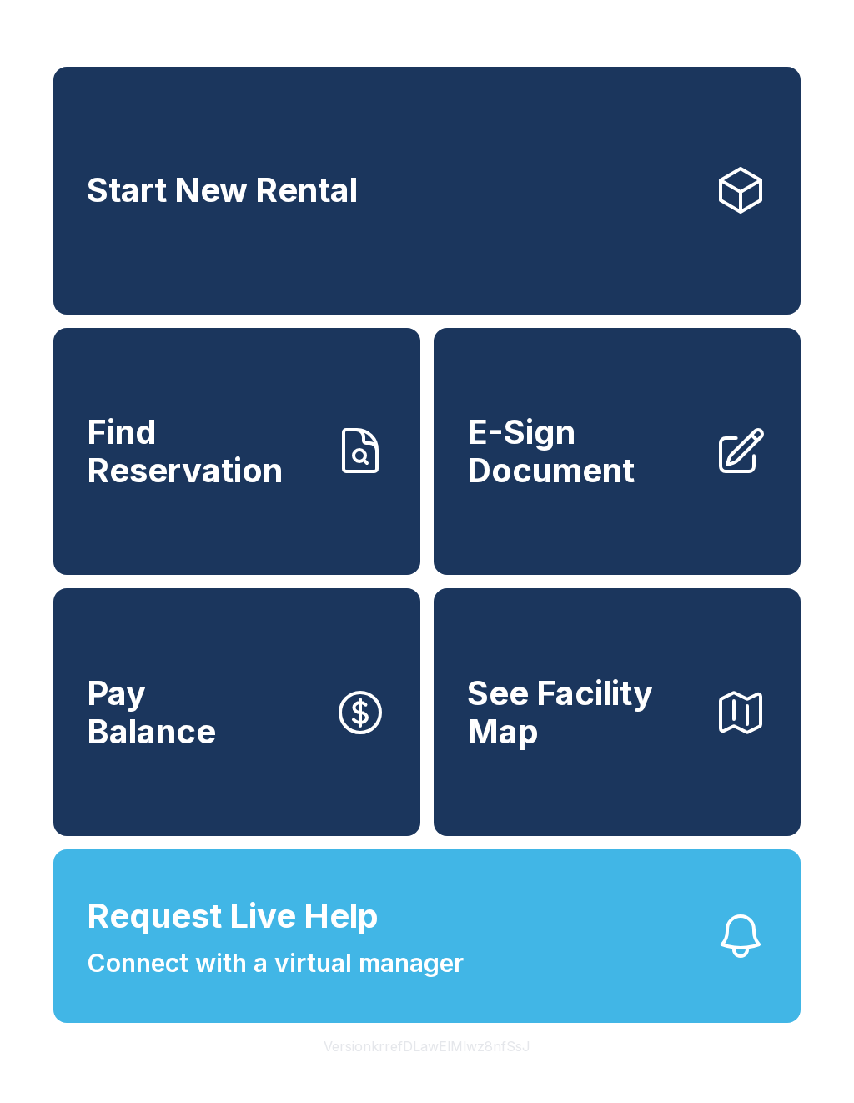
click at [619, 743] on span "See Facility Map" at bounding box center [584, 712] width 234 height 76
click at [386, 238] on link "Start New Rental" at bounding box center [426, 191] width 747 height 248
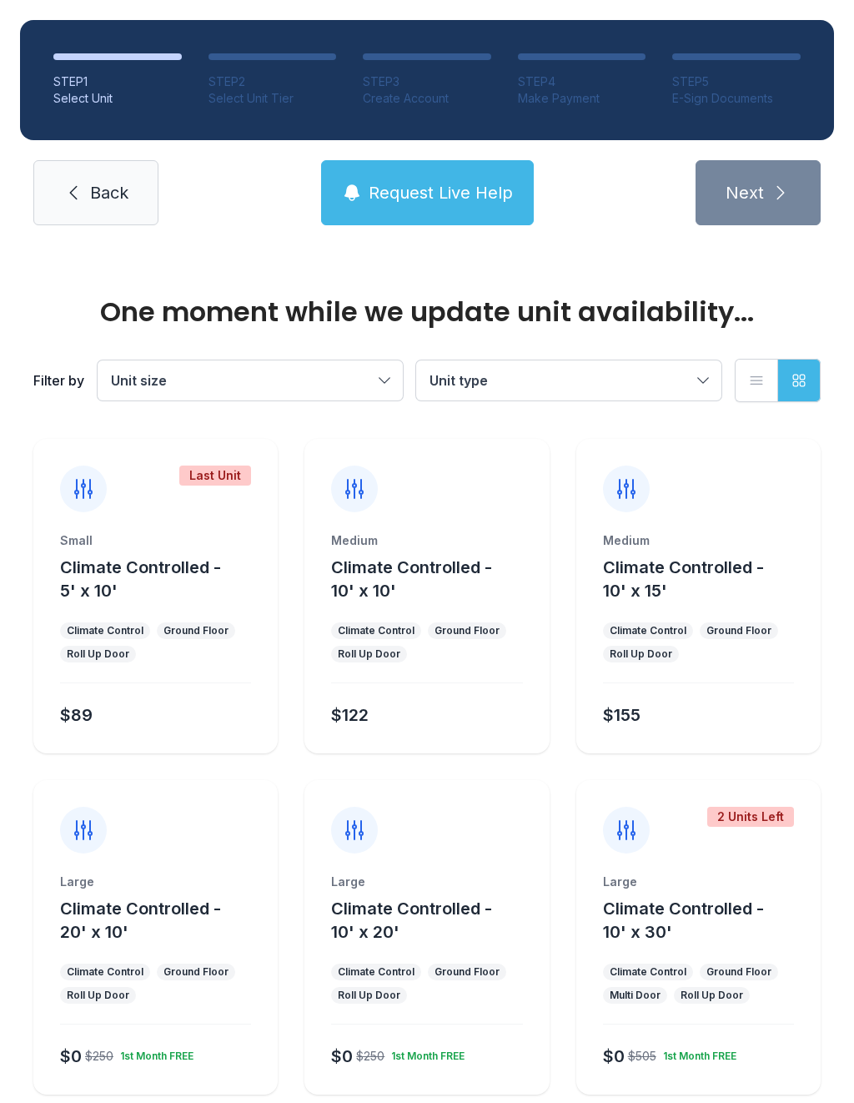
click at [80, 204] on link "Back" at bounding box center [95, 192] width 125 height 65
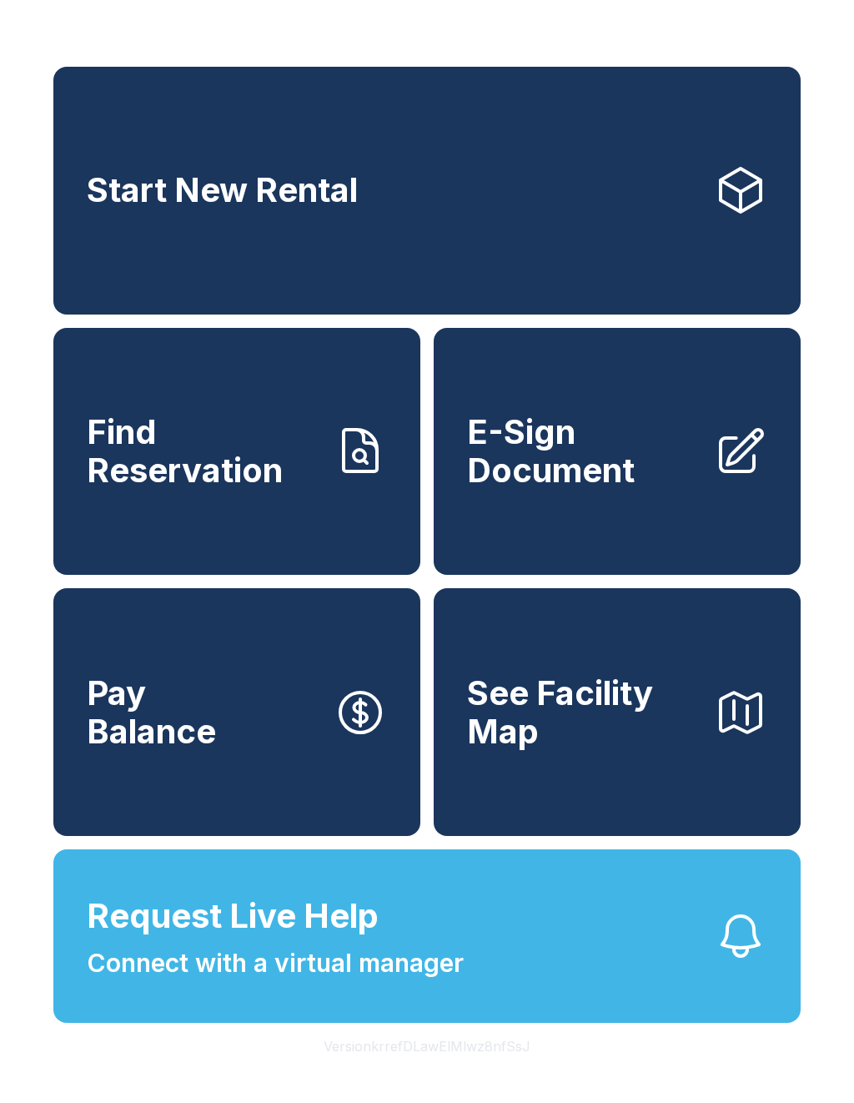
click at [271, 290] on link "Start New Rental" at bounding box center [426, 191] width 747 height 248
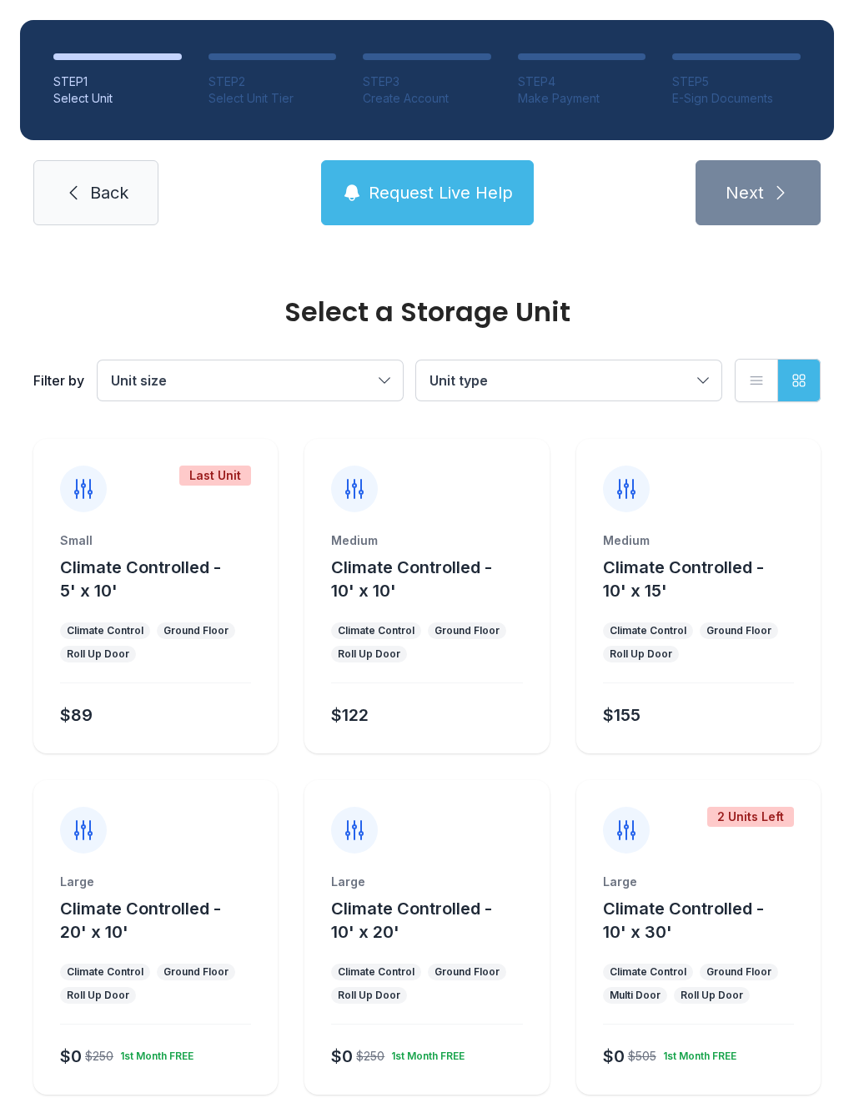
click at [54, 238] on div "STEP 1 Select Unit STEP 2 Select Unit Tier STEP 3 Create Account STEP 4 Make Pa…" at bounding box center [427, 122] width 854 height 245
click at [108, 194] on span "Back" at bounding box center [109, 192] width 38 height 23
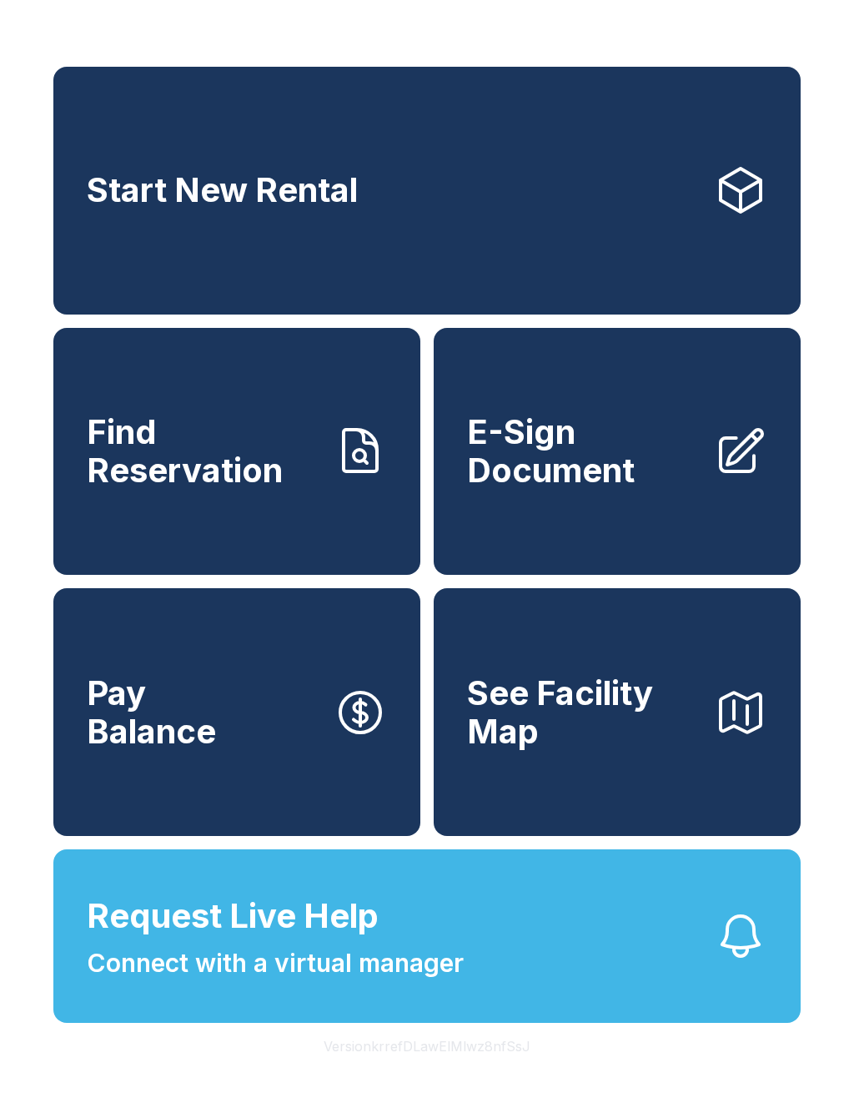
click at [168, 513] on link "Find Reservation" at bounding box center [236, 452] width 367 height 248
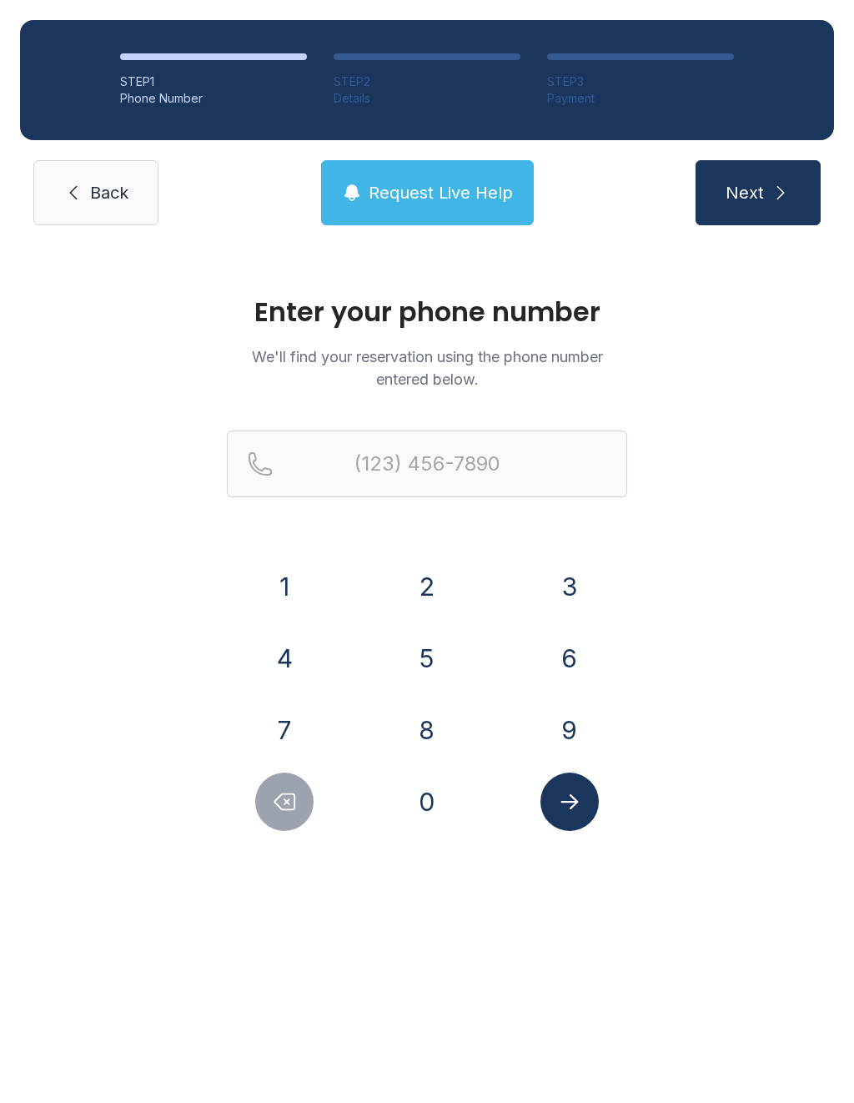
click at [413, 616] on div "1 2 3 4 5 6 7 8 9 0" at bounding box center [427, 694] width 400 height 274
click at [439, 651] on button "5" at bounding box center [427, 658] width 58 height 58
type input "(5"
click at [499, 695] on div "1 2 3 4 5 6 7 8 9 0" at bounding box center [427, 694] width 400 height 274
click at [72, 205] on link "Back" at bounding box center [95, 192] width 125 height 65
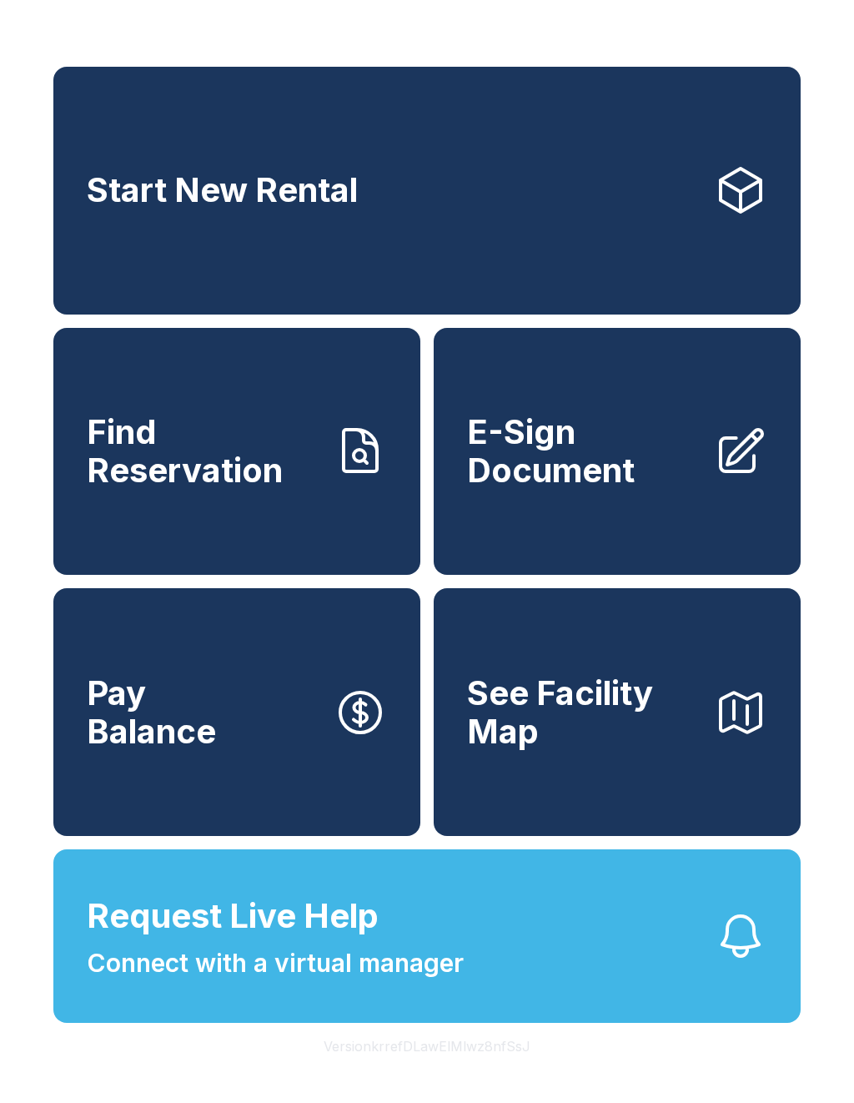
click at [537, 798] on button "See Facility Map" at bounding box center [617, 712] width 367 height 248
click at [713, 174] on link "Start New Rental" at bounding box center [426, 191] width 747 height 248
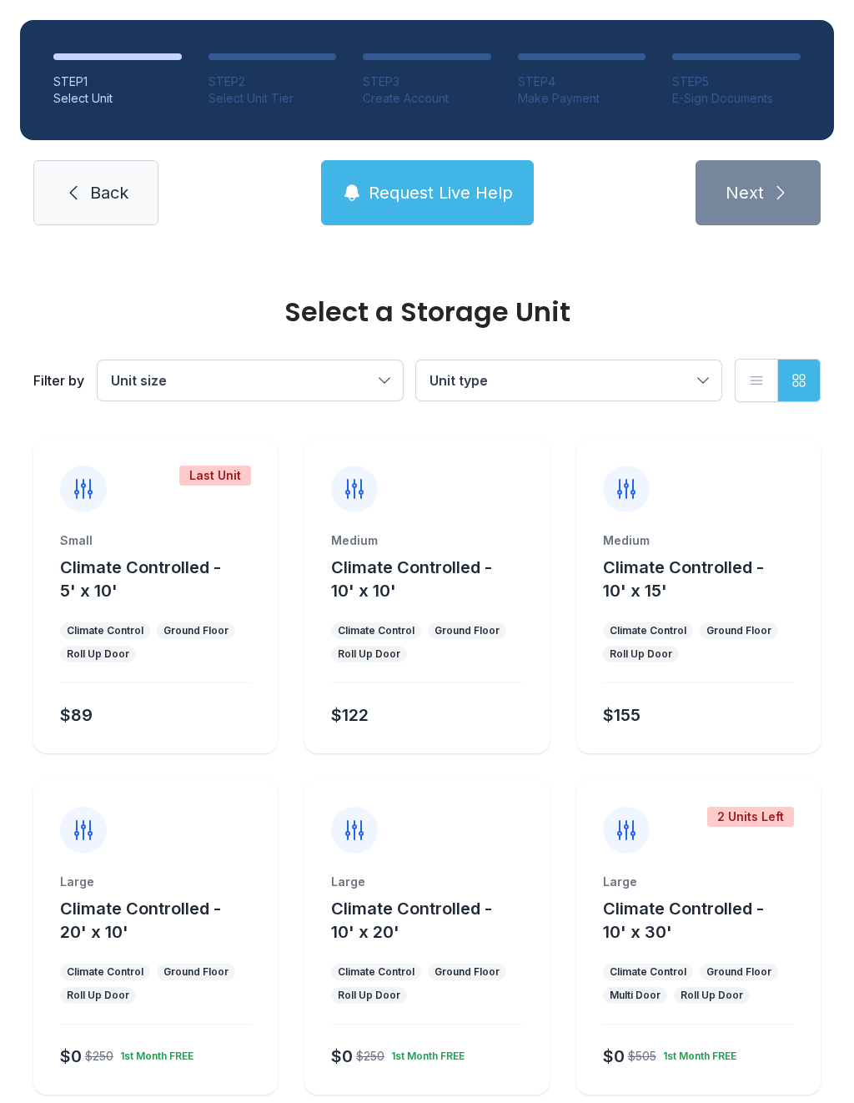
click at [685, 636] on div "Climate Control" at bounding box center [648, 630] width 90 height 17
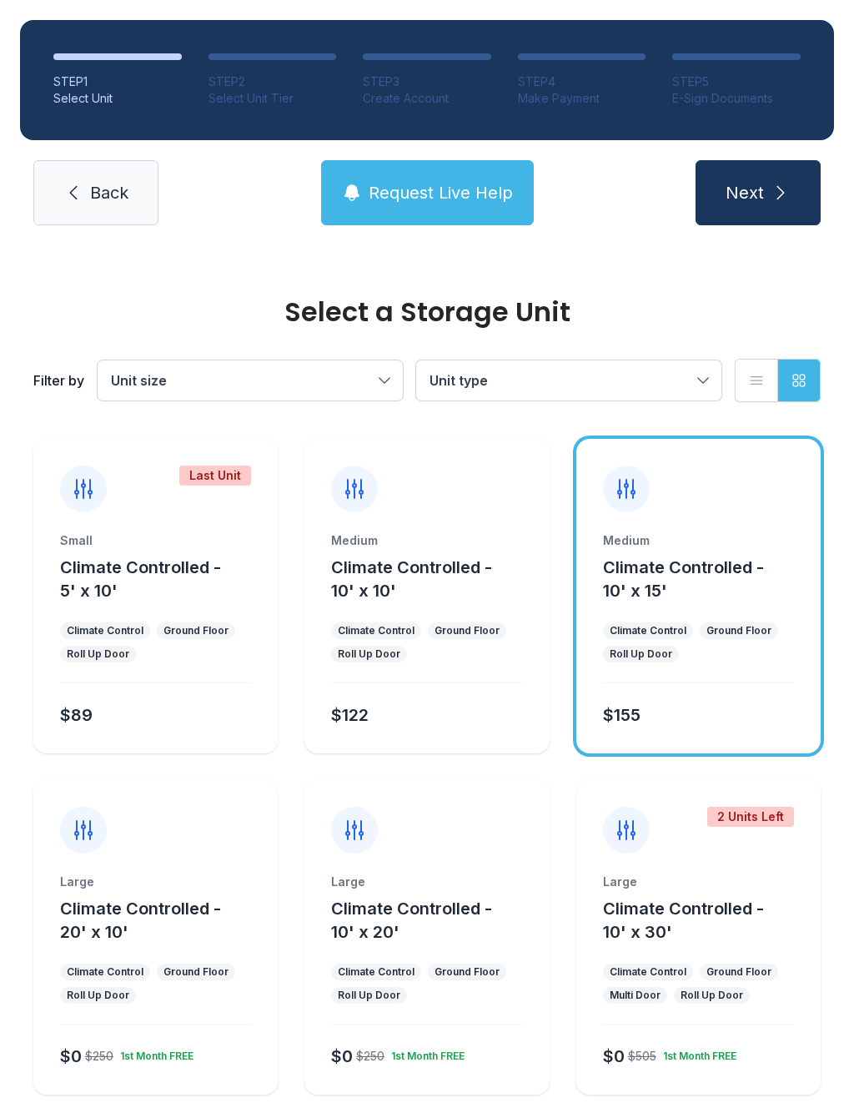
click at [794, 223] on button "Next" at bounding box center [758, 192] width 125 height 65
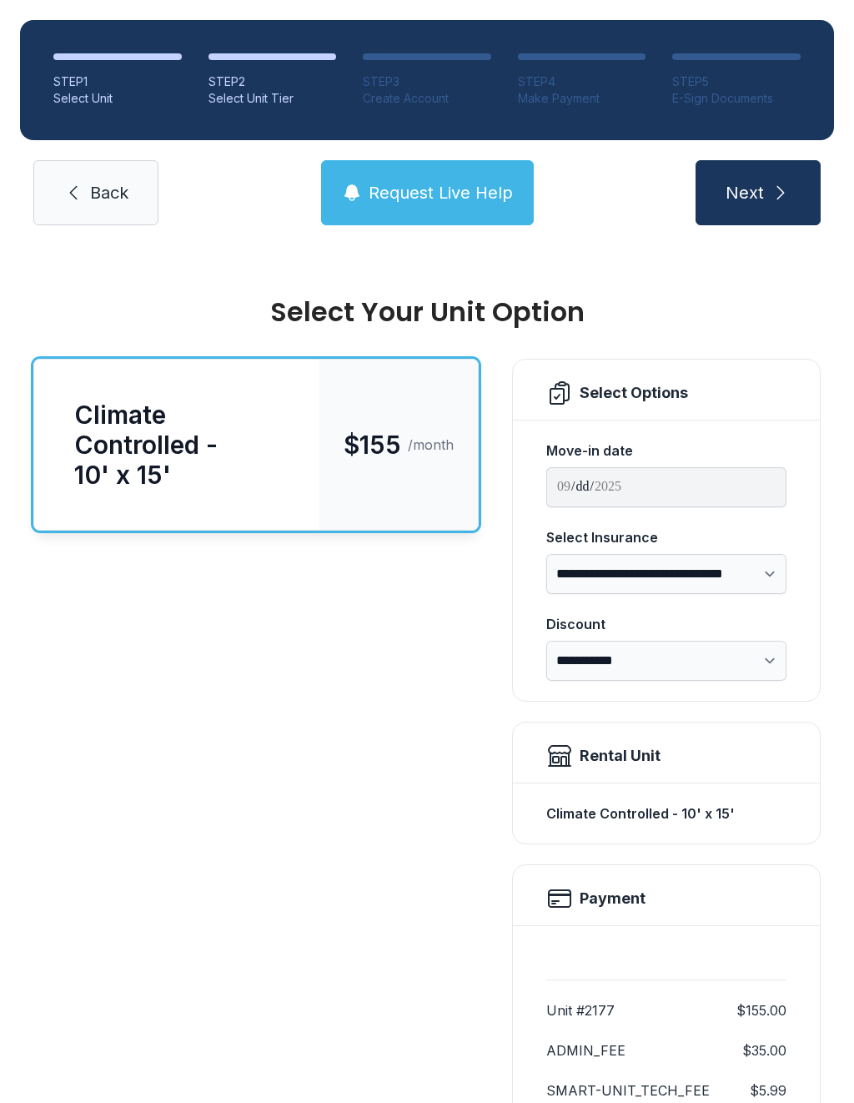
click at [85, 186] on link "Back" at bounding box center [95, 192] width 125 height 65
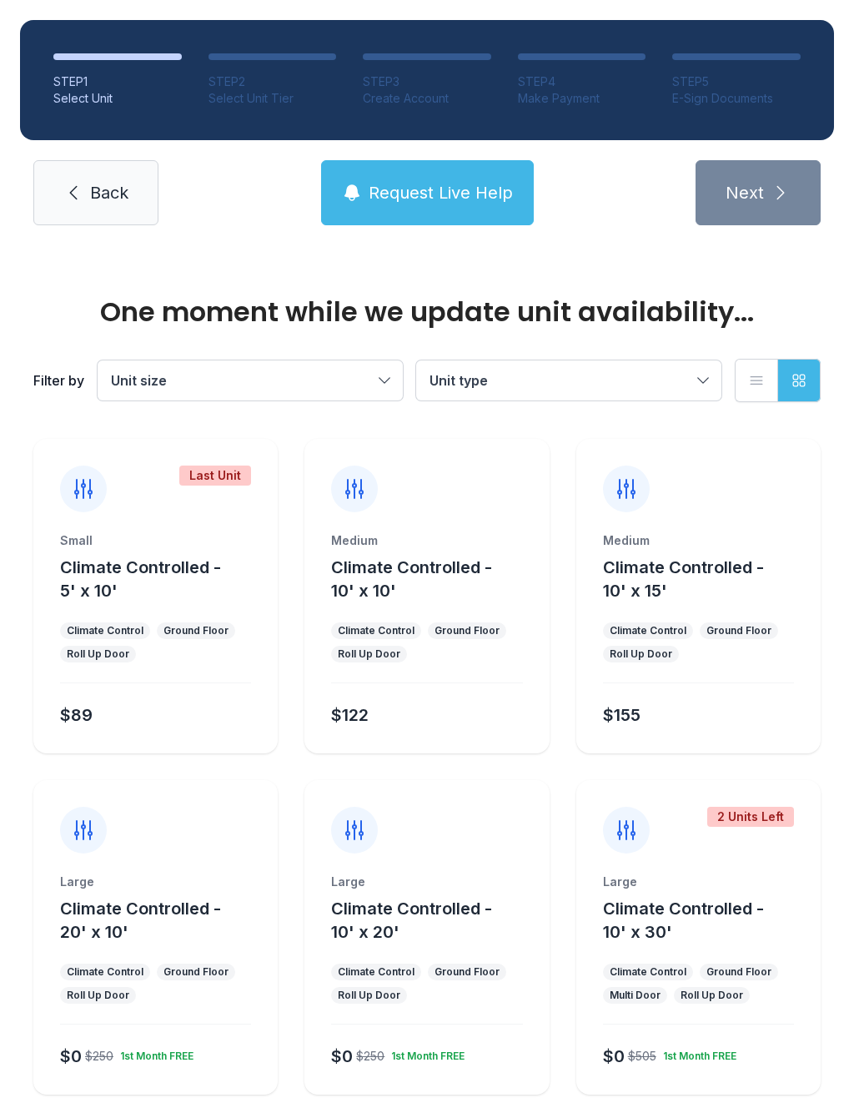
click at [96, 194] on span "Back" at bounding box center [109, 192] width 38 height 23
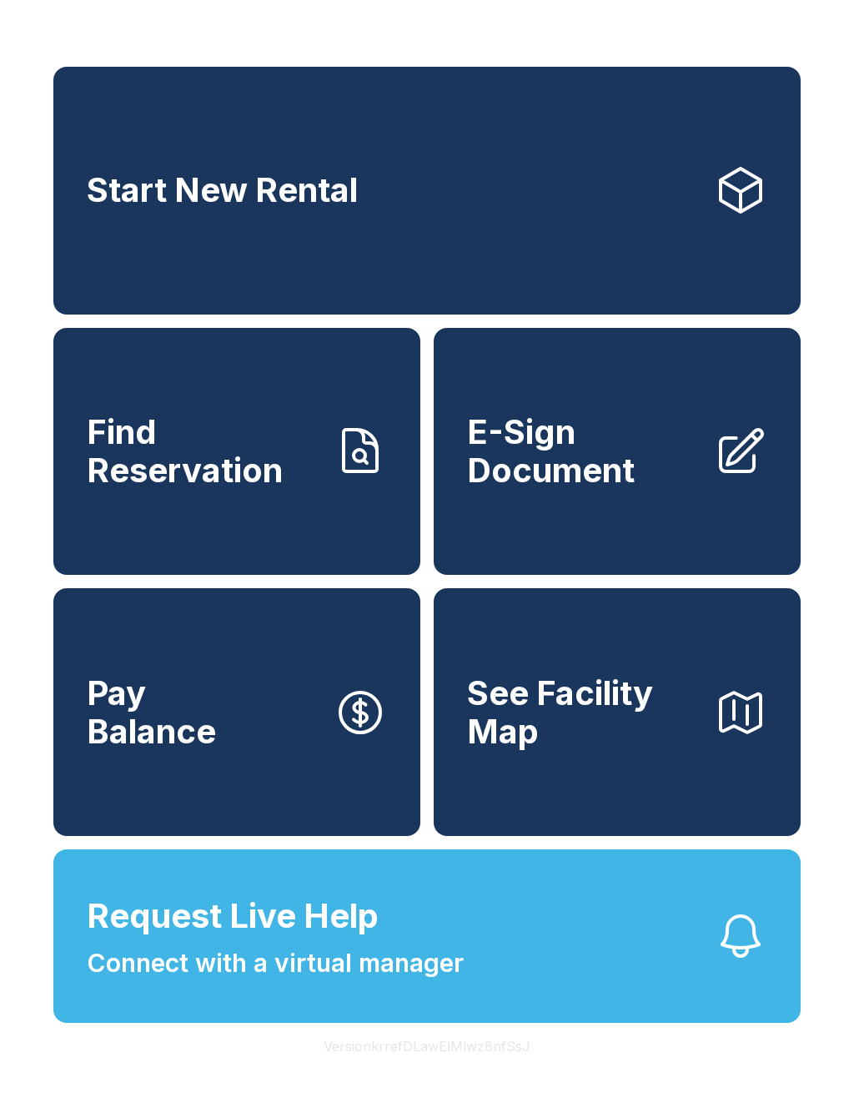
click at [510, 230] on link "Start New Rental" at bounding box center [426, 191] width 747 height 248
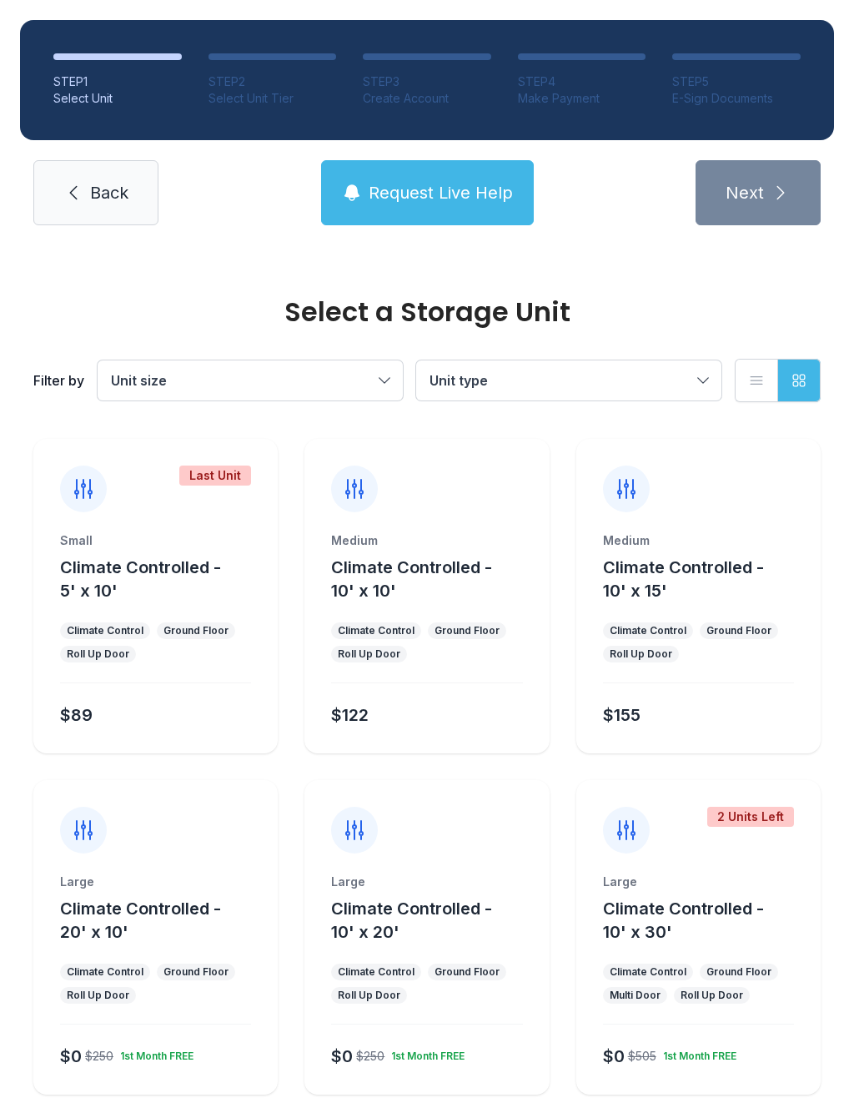
click at [353, 836] on icon at bounding box center [354, 830] width 27 height 27
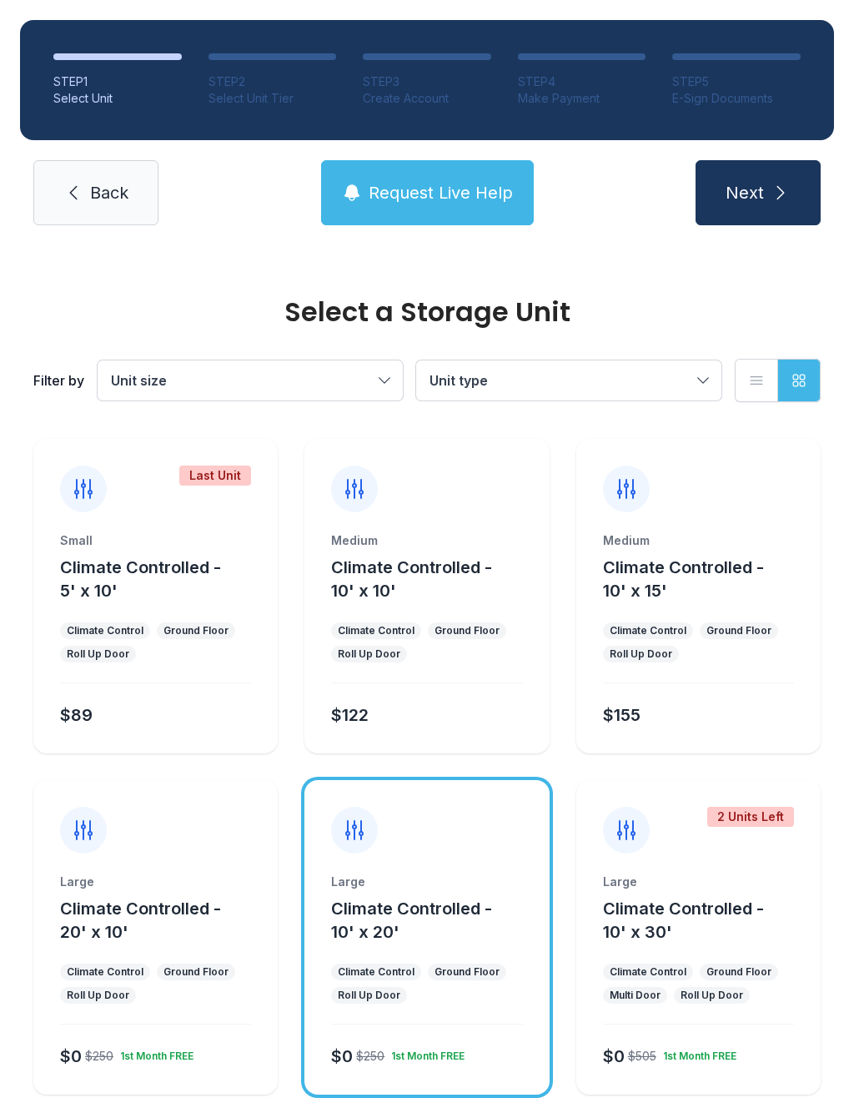
click at [762, 222] on button "Next" at bounding box center [758, 192] width 125 height 65
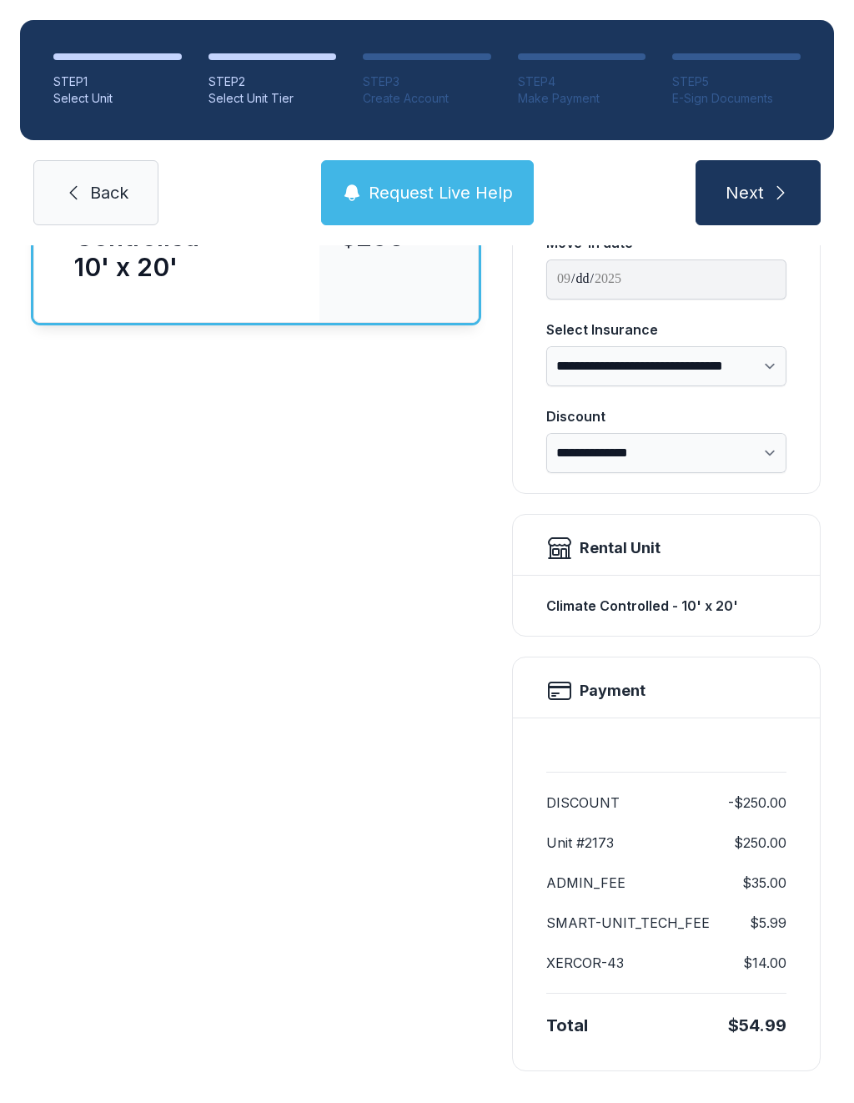
click at [789, 184] on icon "submit" at bounding box center [781, 193] width 20 height 20
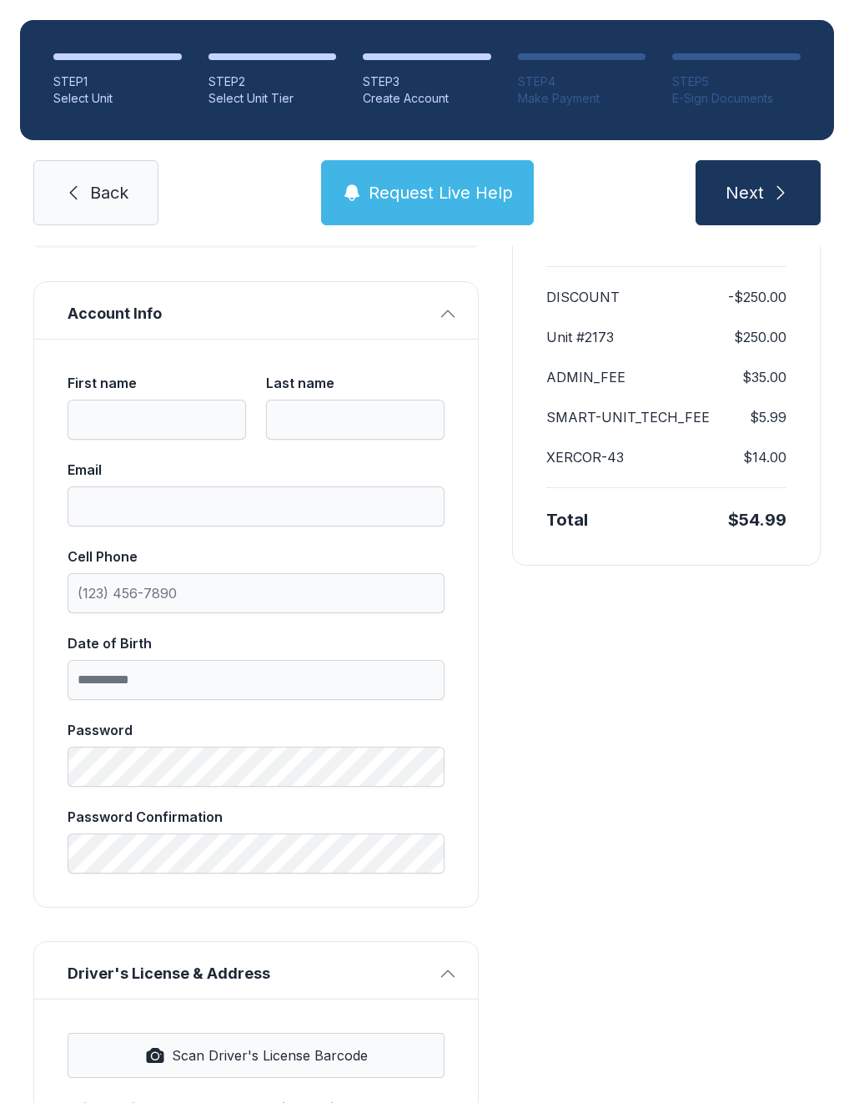
scroll to position [207, 0]
click at [447, 202] on span "Request Live Help" at bounding box center [441, 192] width 144 height 23
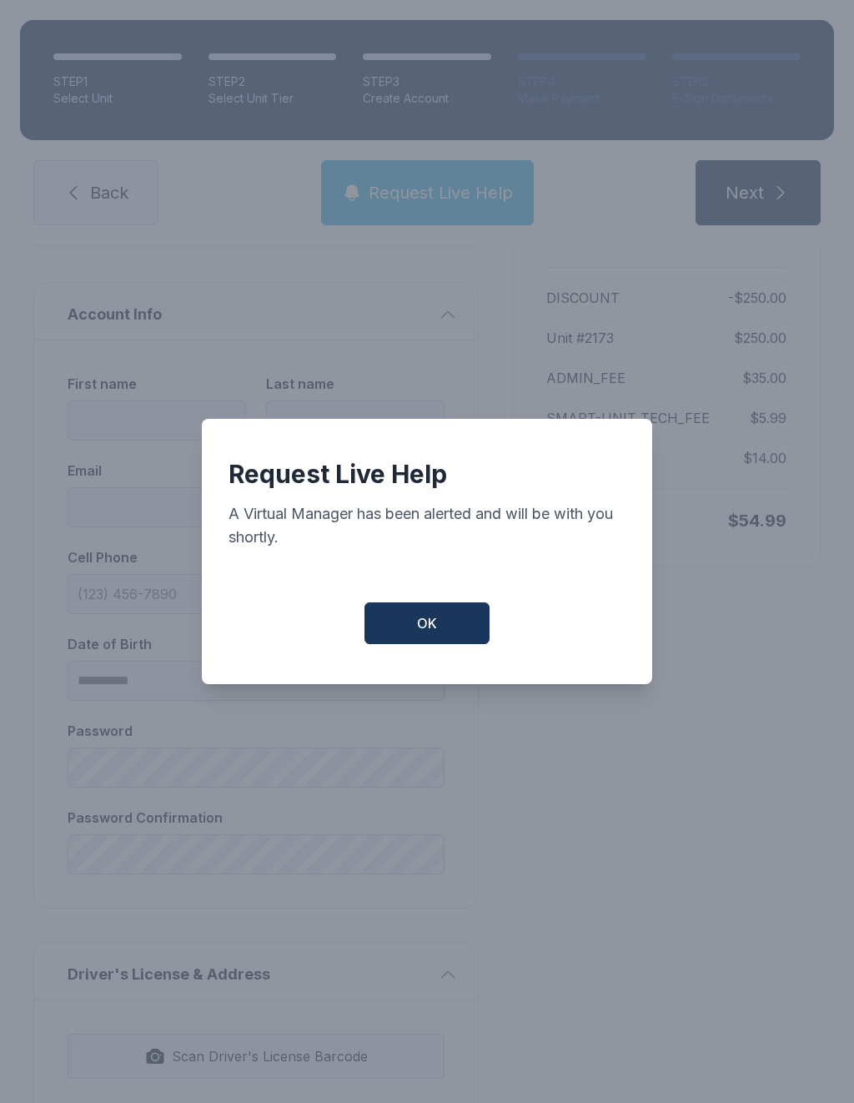
click at [441, 633] on button "OK" at bounding box center [427, 623] width 125 height 42
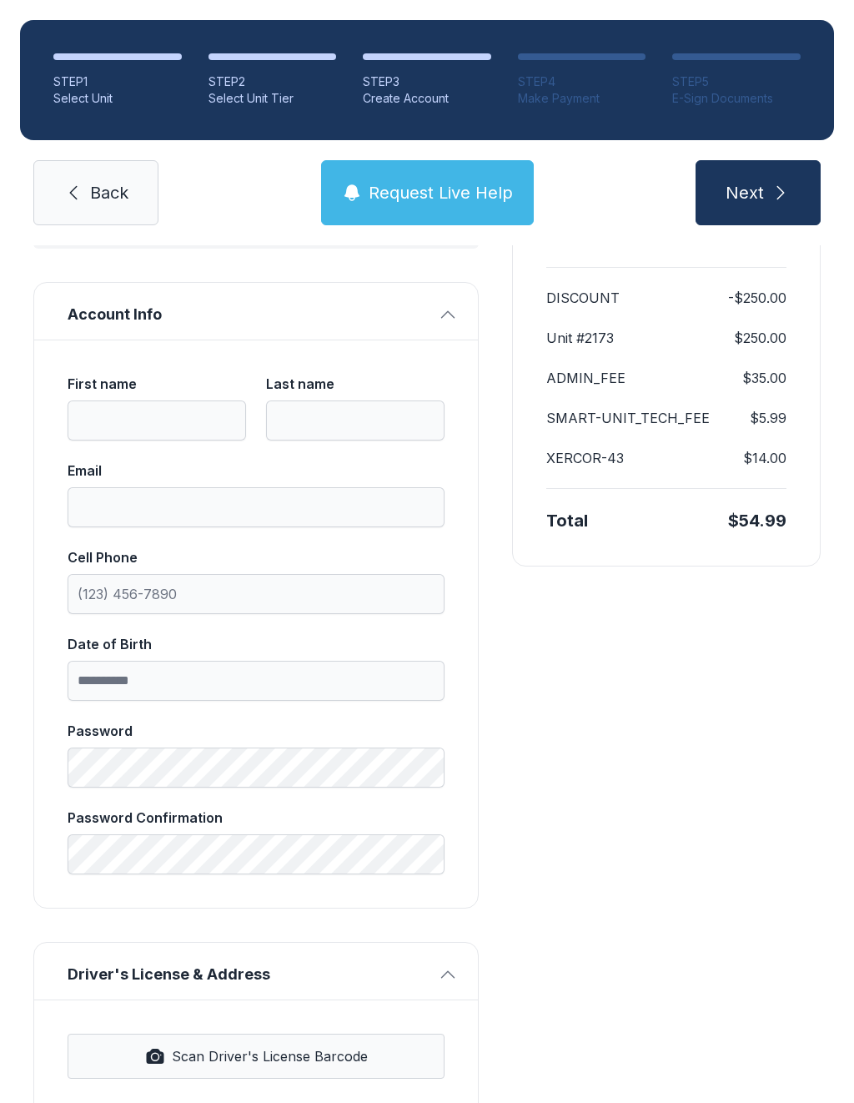
click at [781, 210] on button "Next" at bounding box center [758, 192] width 125 height 65
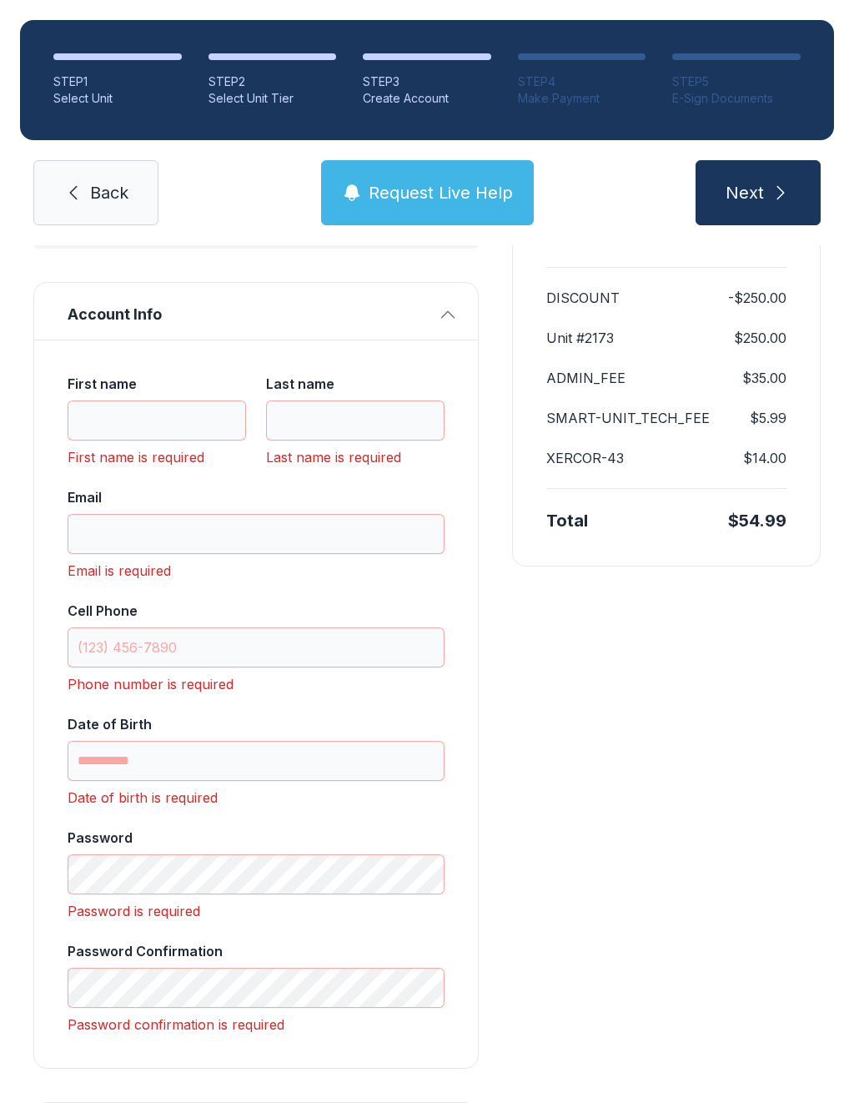
click at [774, 200] on icon "submit" at bounding box center [781, 193] width 20 height 20
click at [754, 204] on button "Next" at bounding box center [758, 192] width 125 height 65
click at [757, 193] on button "Next" at bounding box center [758, 192] width 125 height 65
click at [796, 343] on div "DISCOUNT -$250.00 Unit #2173 $250.00 ADMIN_FEE $35.00 SMART-UNIT_TECH_FEE $5.99…" at bounding box center [666, 389] width 307 height 353
click at [108, 193] on span "Back" at bounding box center [109, 192] width 38 height 23
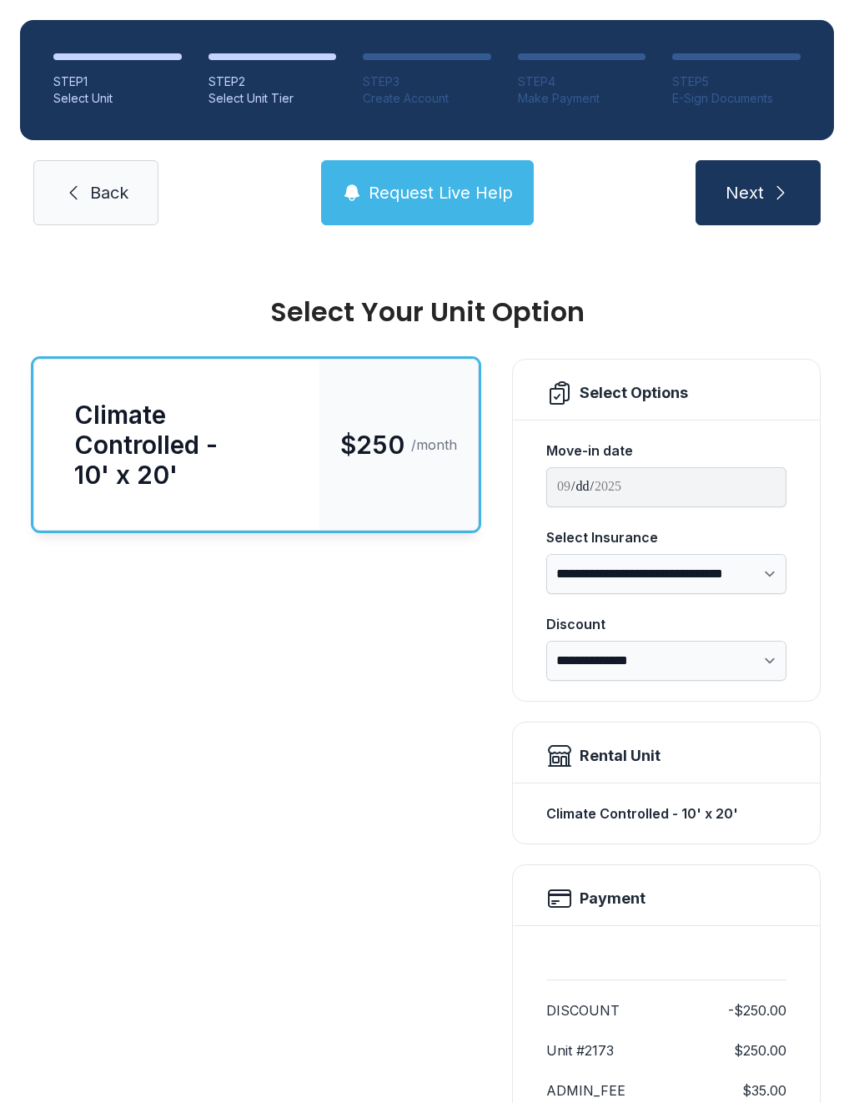
click at [99, 181] on span "Back" at bounding box center [109, 192] width 38 height 23
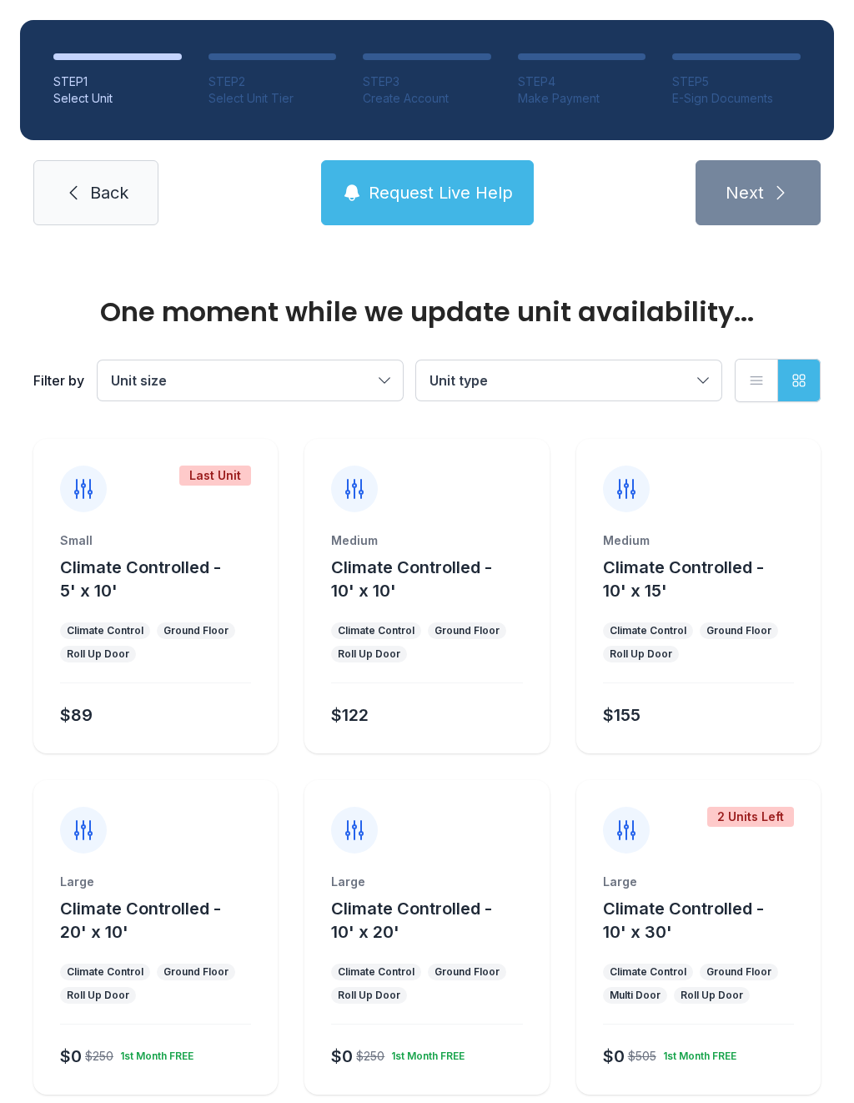
click at [97, 194] on span "Back" at bounding box center [109, 192] width 38 height 23
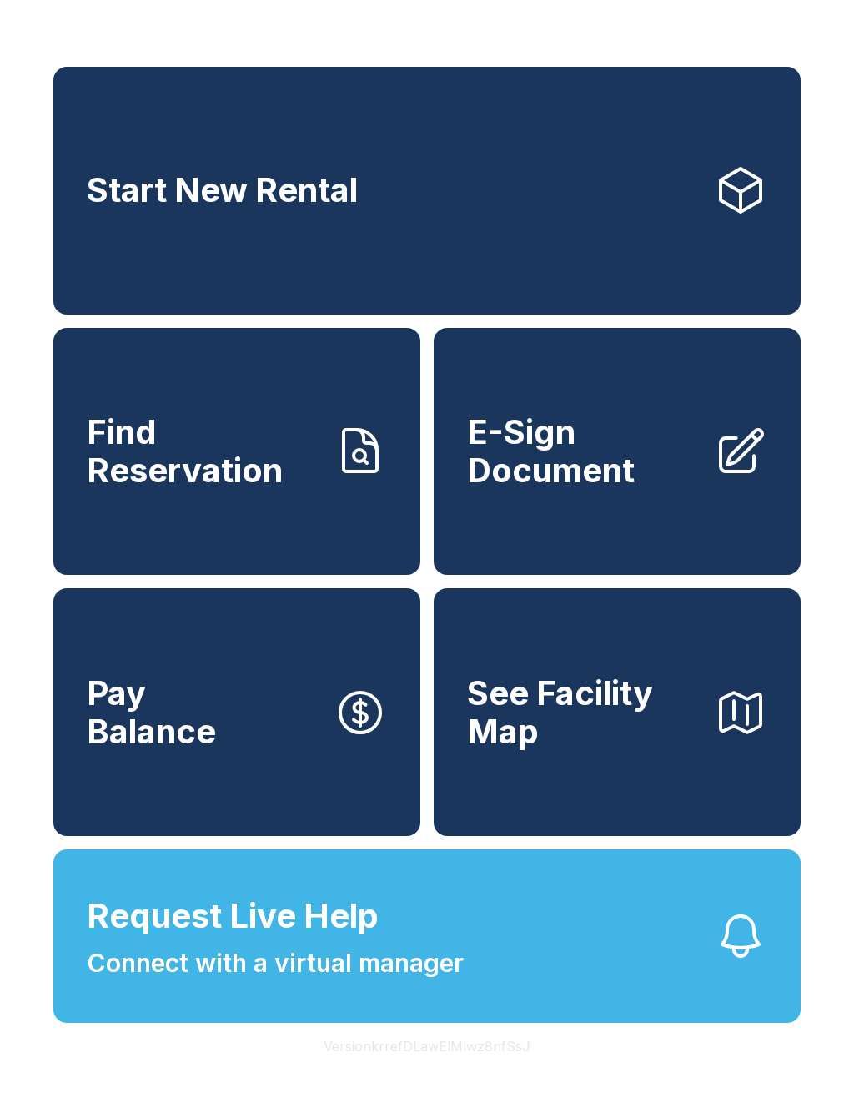
click at [289, 203] on span "Start New Rental" at bounding box center [222, 190] width 271 height 38
click at [117, 203] on span "Start New Rental" at bounding box center [222, 190] width 271 height 38
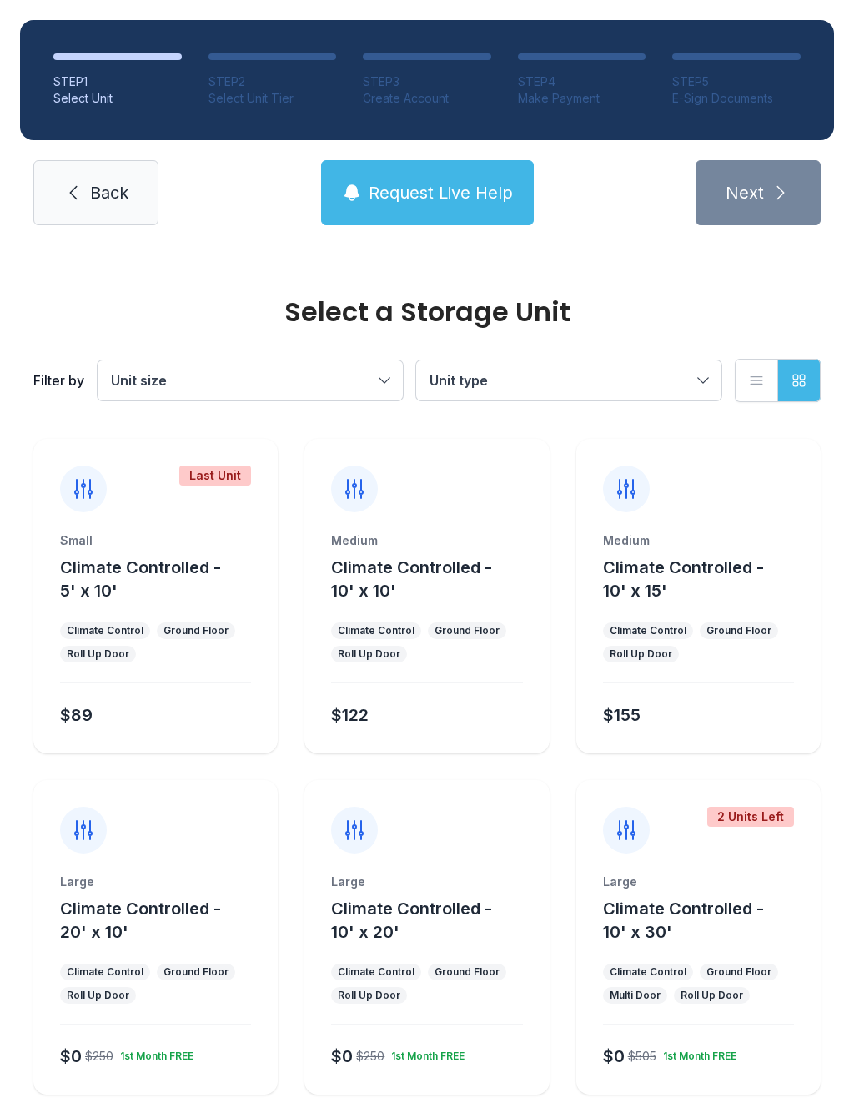
click at [380, 587] on span "Climate Controlled - 10' x 10'" at bounding box center [411, 578] width 161 height 43
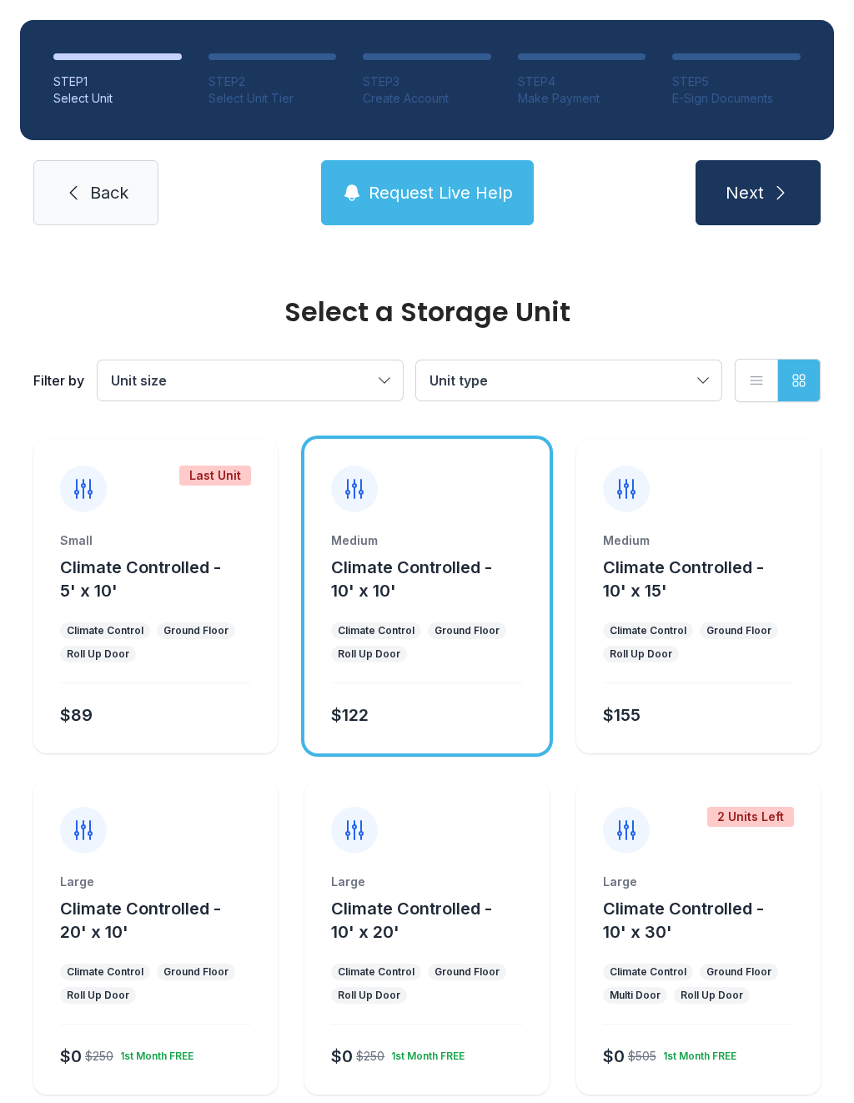
click at [382, 661] on div "Roll Up Door" at bounding box center [369, 654] width 76 height 17
click at [744, 190] on span "Next" at bounding box center [745, 192] width 38 height 23
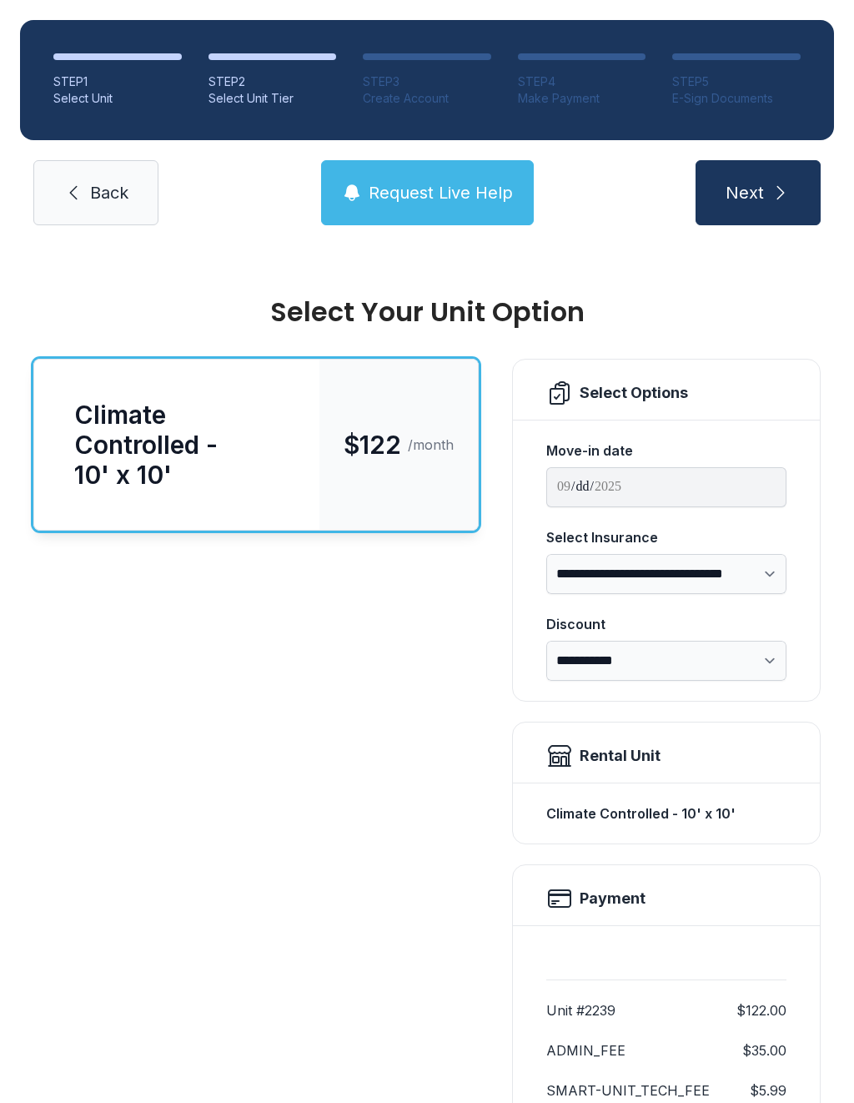
click at [760, 208] on button "Next" at bounding box center [758, 192] width 125 height 65
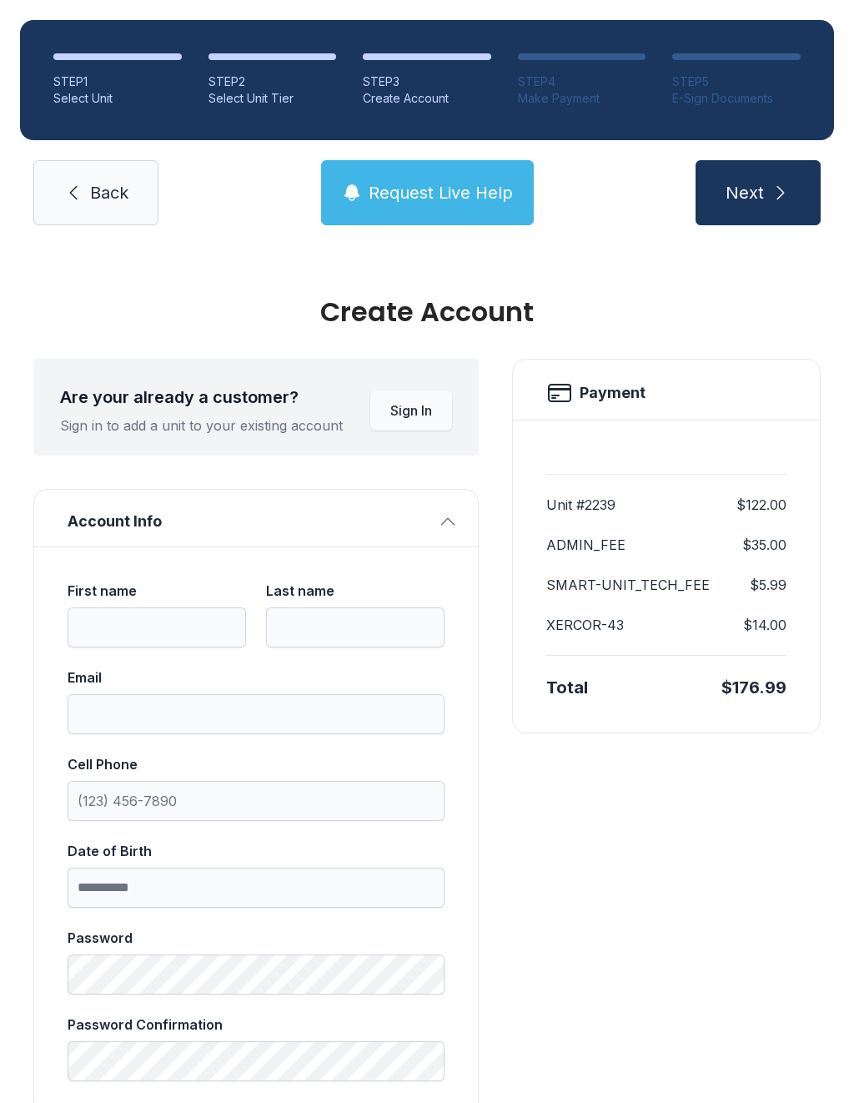
click at [746, 200] on span "Next" at bounding box center [745, 192] width 38 height 23
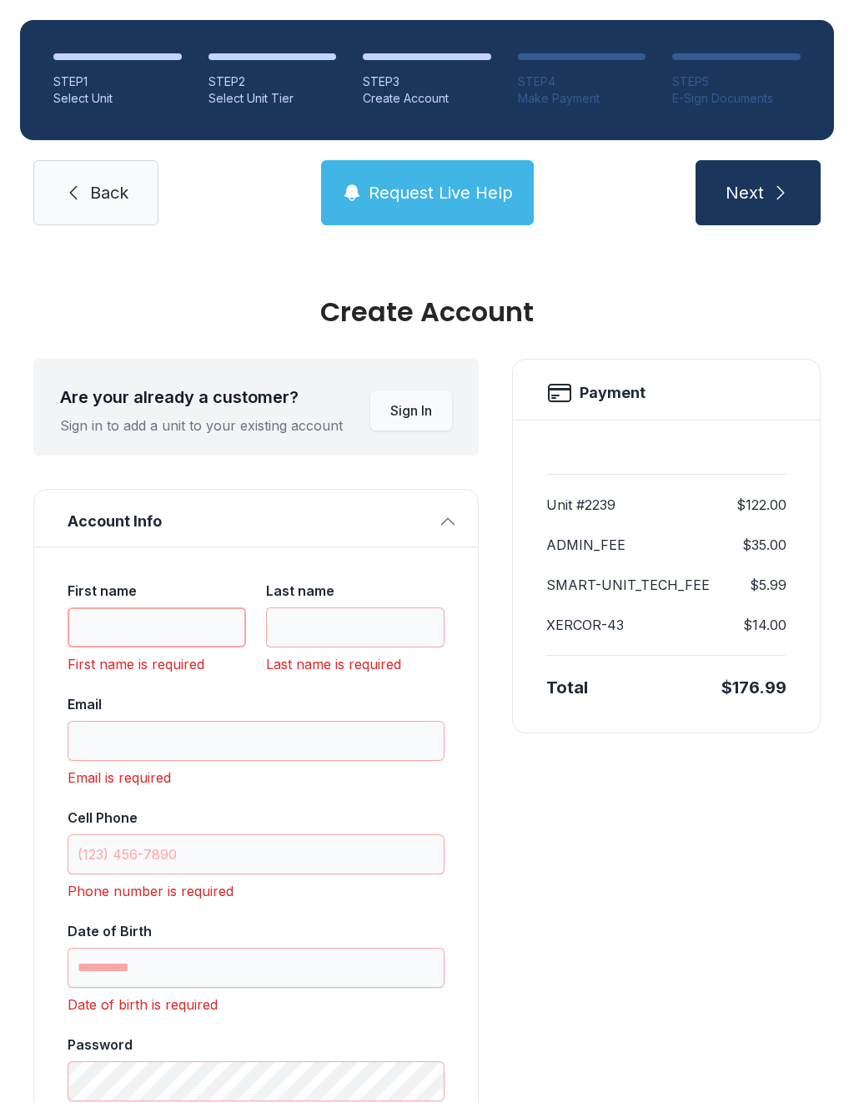
click at [117, 617] on input "First name" at bounding box center [157, 627] width 179 height 40
type input "****"
click at [336, 624] on input "Last name" at bounding box center [355, 627] width 179 height 40
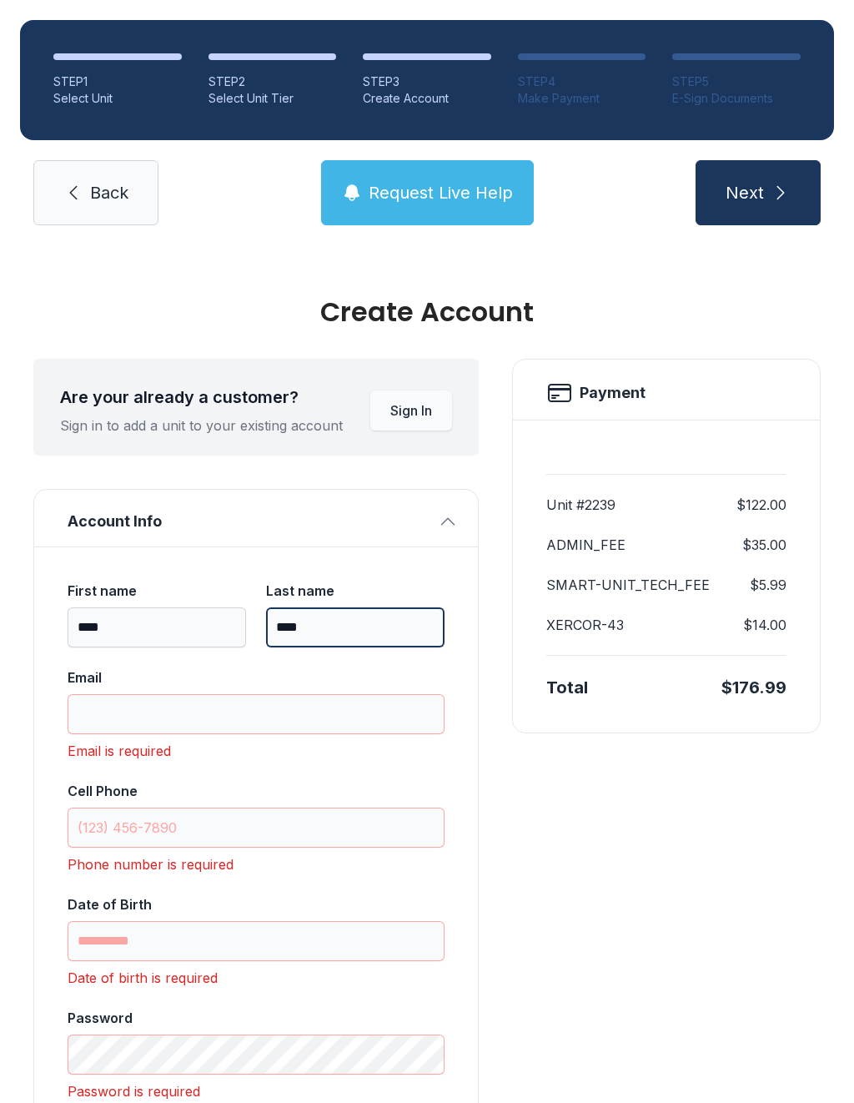
type input "****"
click at [143, 706] on input "Email" at bounding box center [256, 714] width 377 height 40
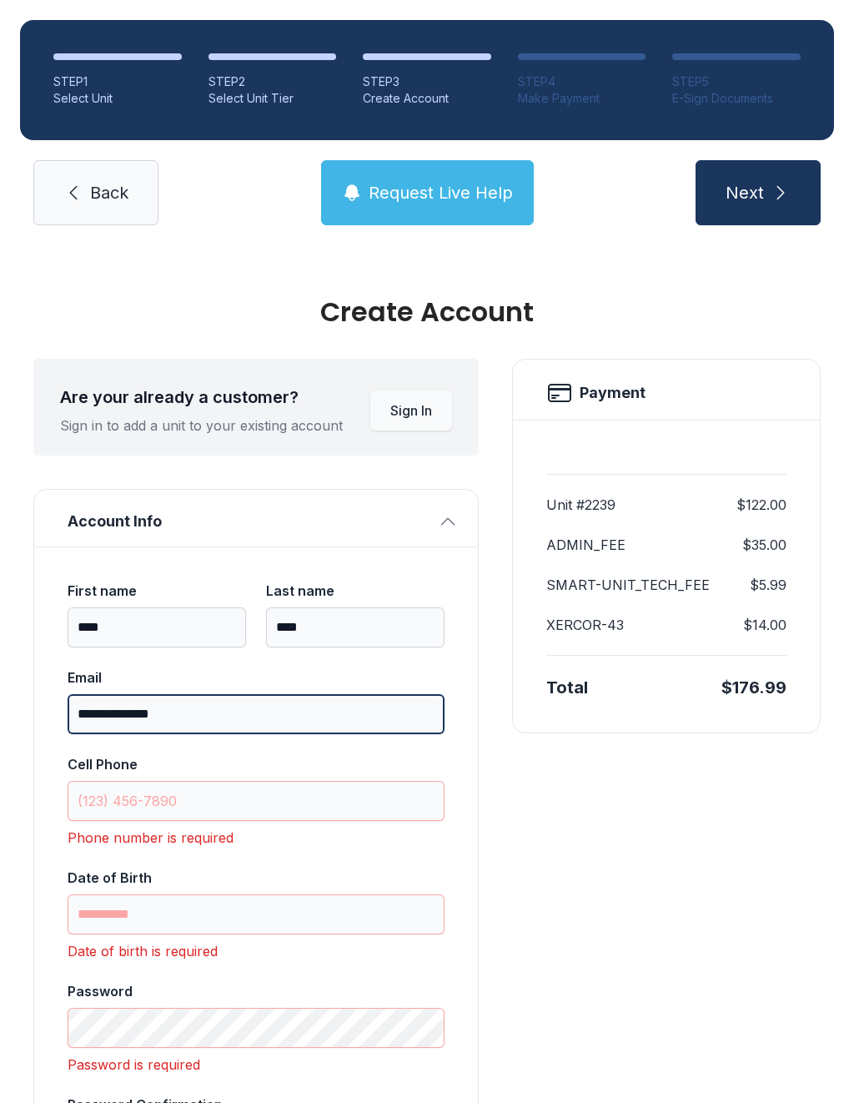
type input "**********"
click at [788, 201] on icon "submit" at bounding box center [781, 193] width 20 height 20
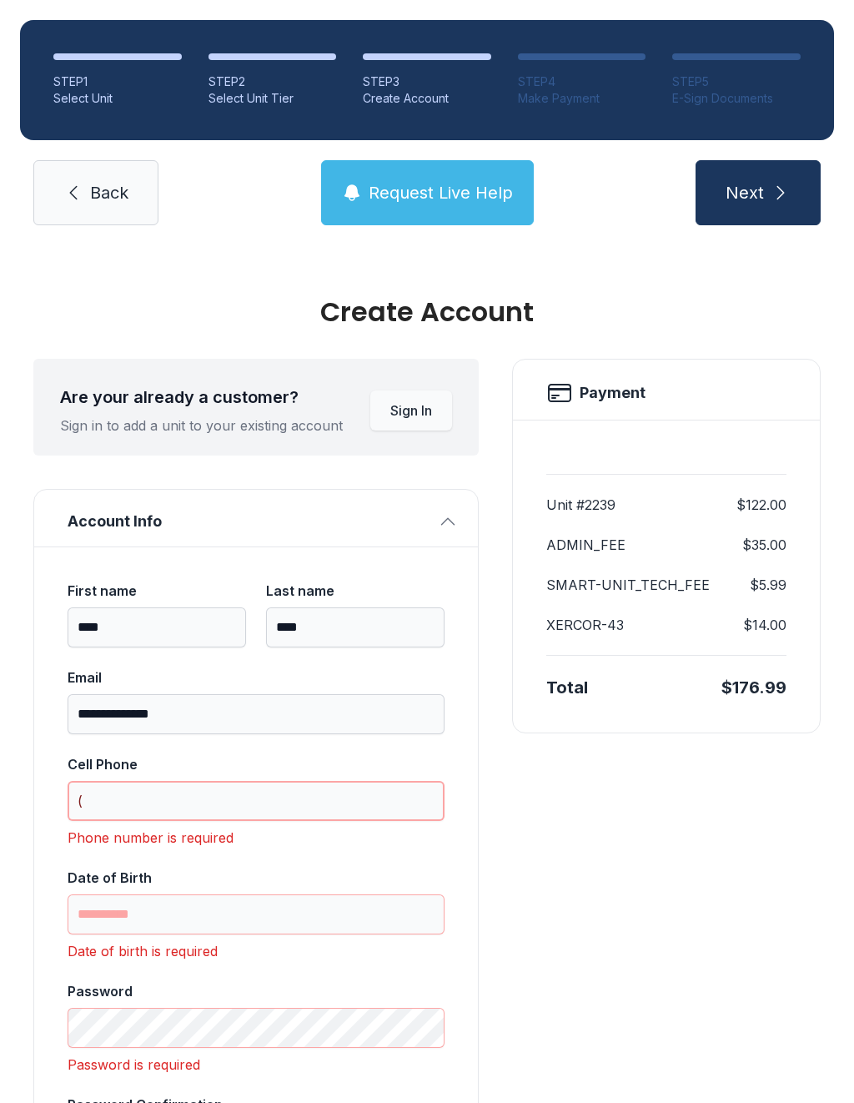
scroll to position [37, 0]
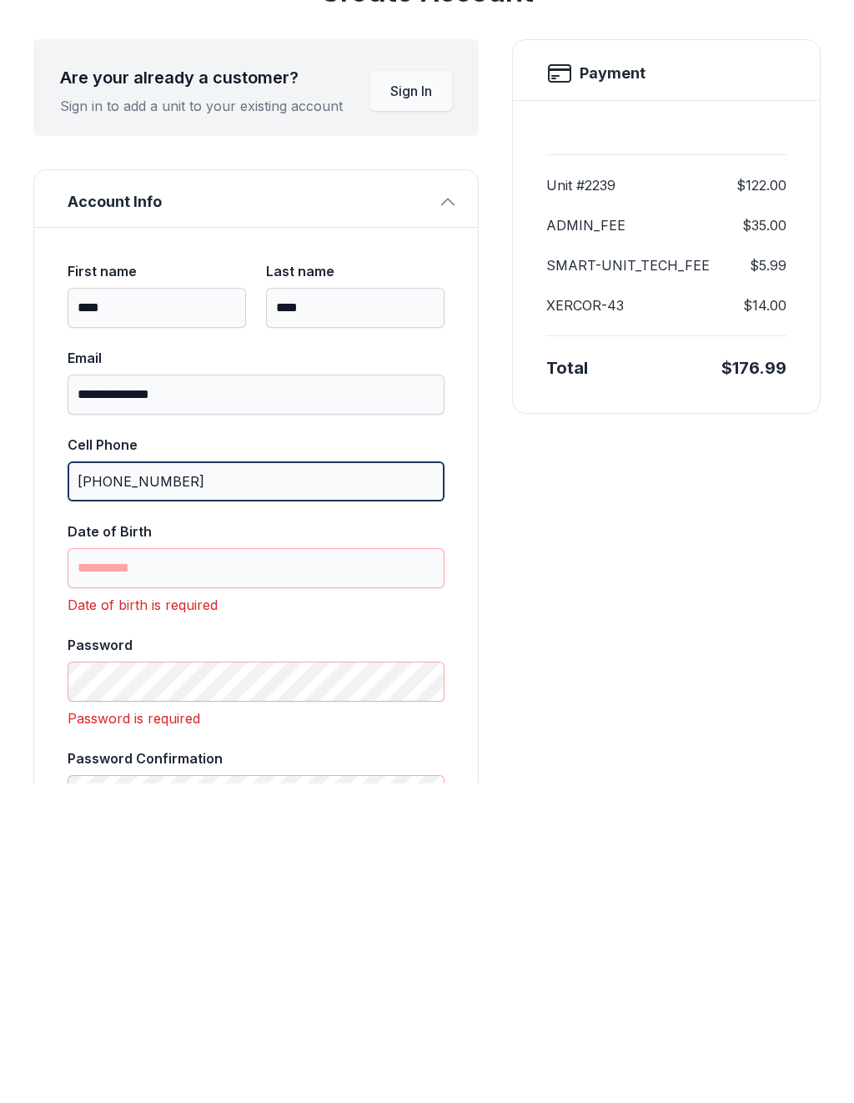
type input "[PHONE_NUMBER]"
click at [163, 868] on input "Date of Birth" at bounding box center [256, 888] width 377 height 40
type input "********"
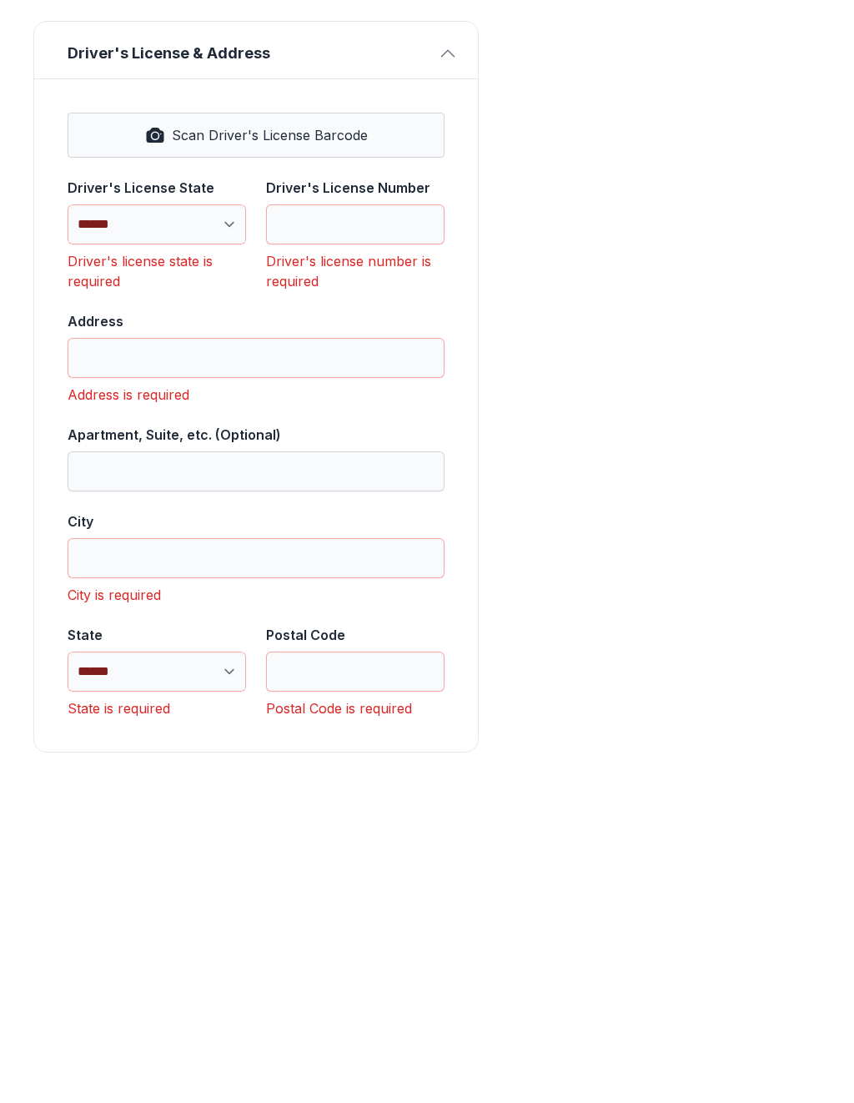
scroll to position [834, 0]
click at [782, 503] on div "Payment Unit #2239 $122.00 ADMIN_FEE $35.00 SMART-UNIT_TECH_FEE $5.99 XERCOR-43…" at bounding box center [666, 299] width 309 height 1548
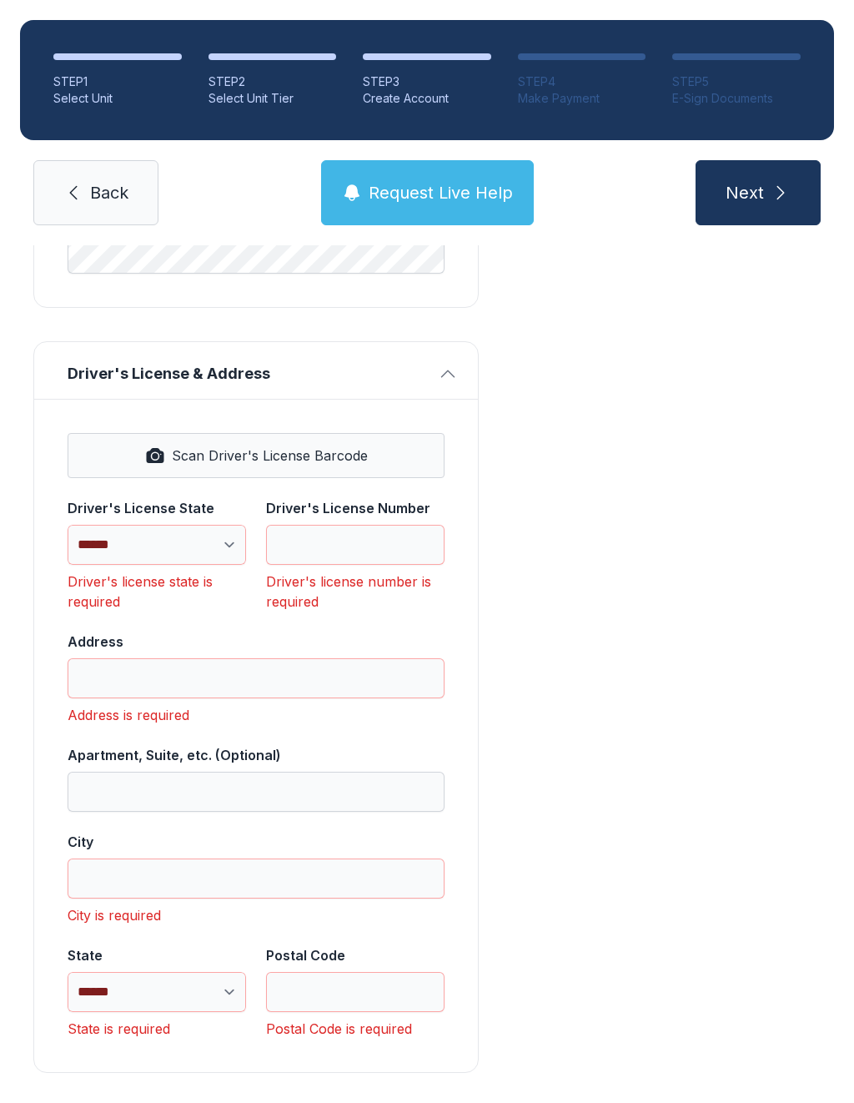
click at [77, 174] on link "Back" at bounding box center [95, 192] width 125 height 65
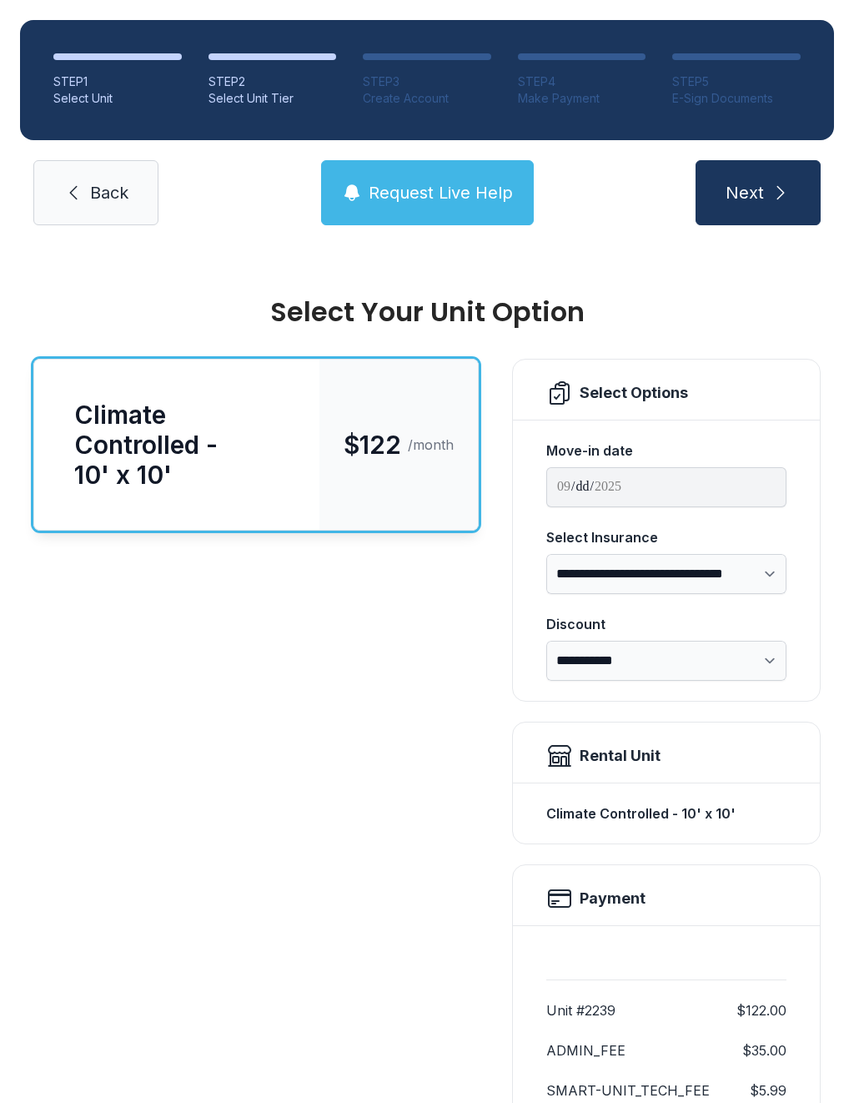
click at [88, 207] on link "Back" at bounding box center [95, 192] width 125 height 65
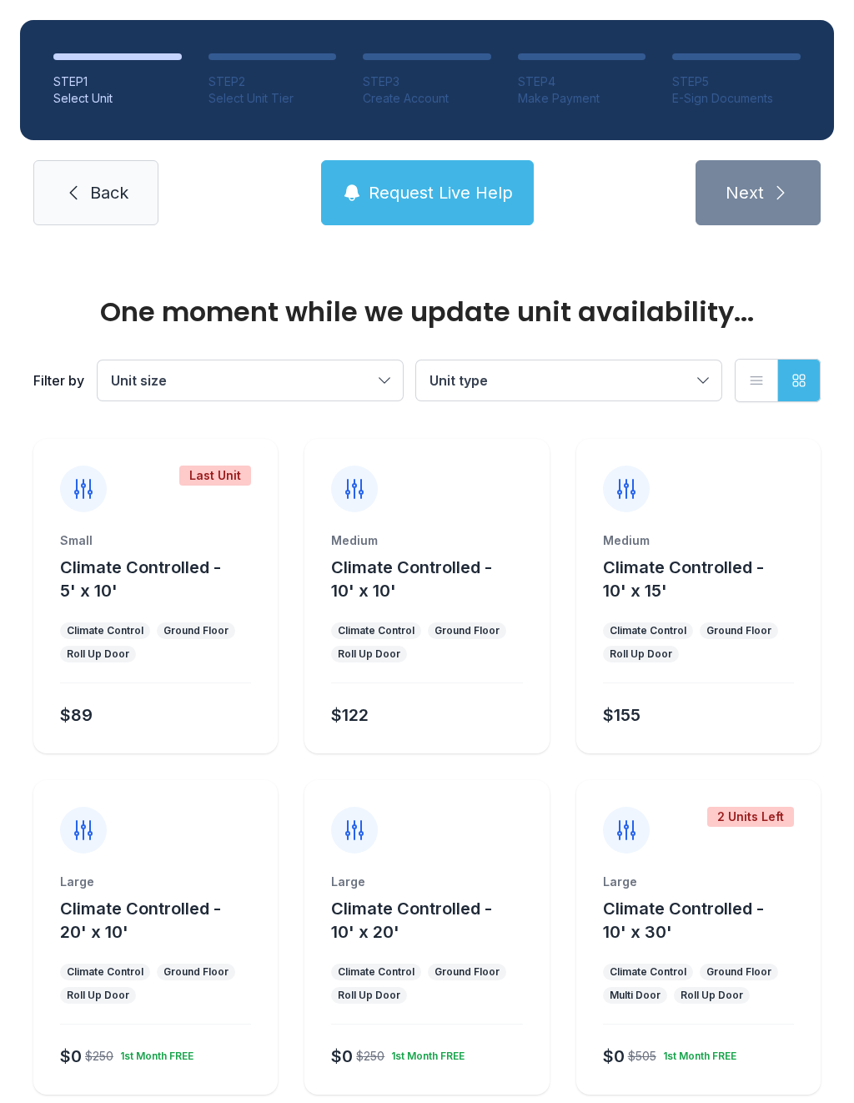
click at [88, 203] on link "Back" at bounding box center [95, 192] width 125 height 65
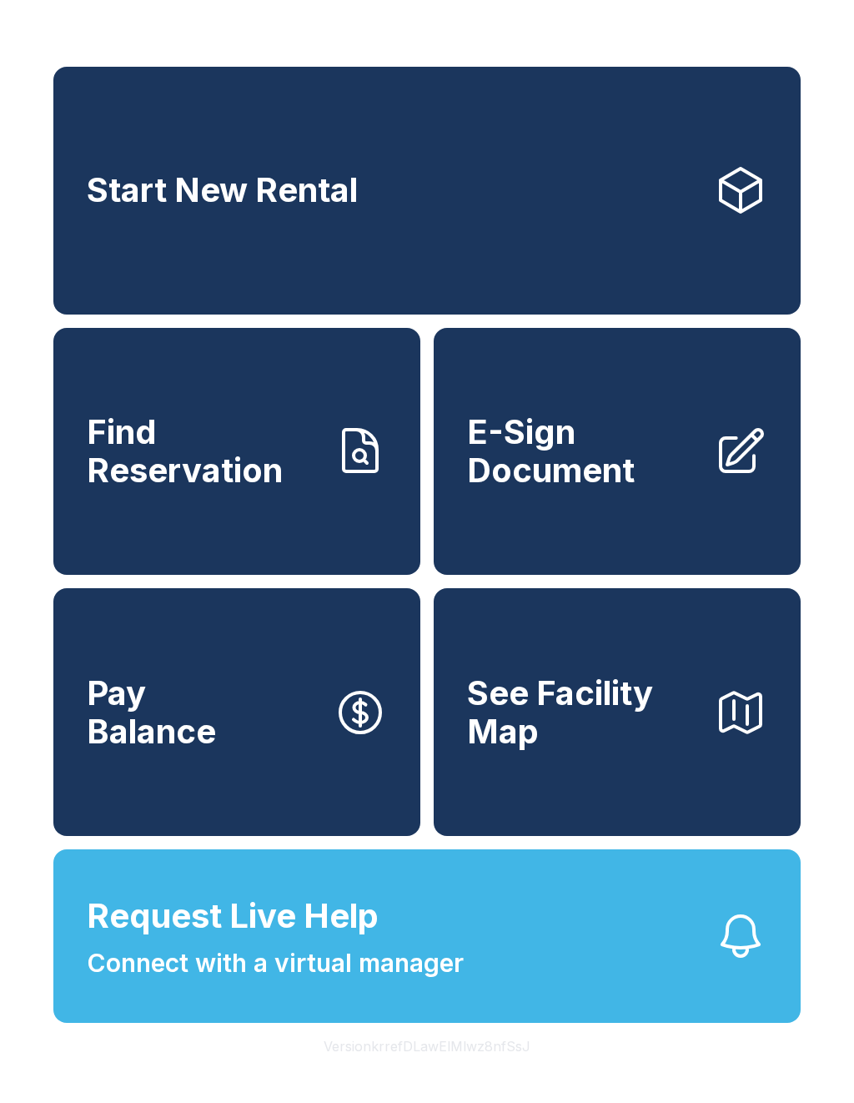
click at [466, 996] on button "Request Live Help Connect with a virtual manager" at bounding box center [426, 936] width 747 height 174
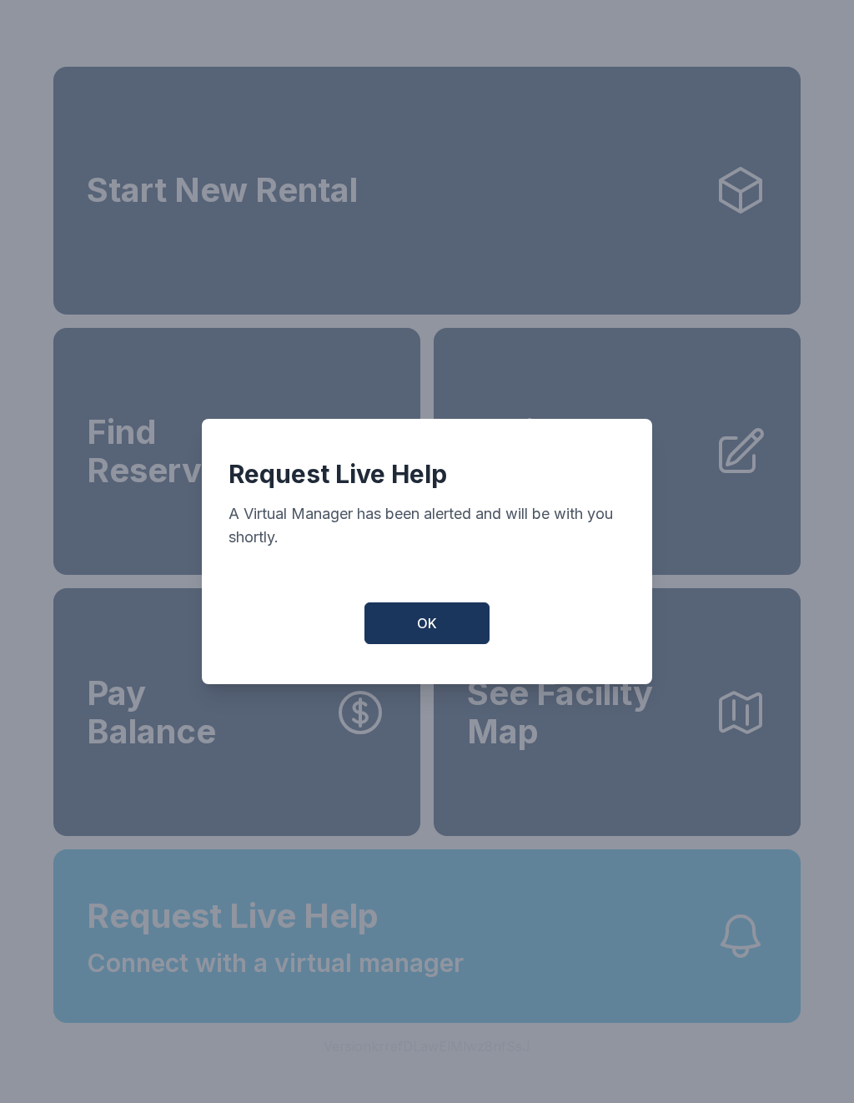
click at [451, 628] on button "OK" at bounding box center [427, 623] width 125 height 42
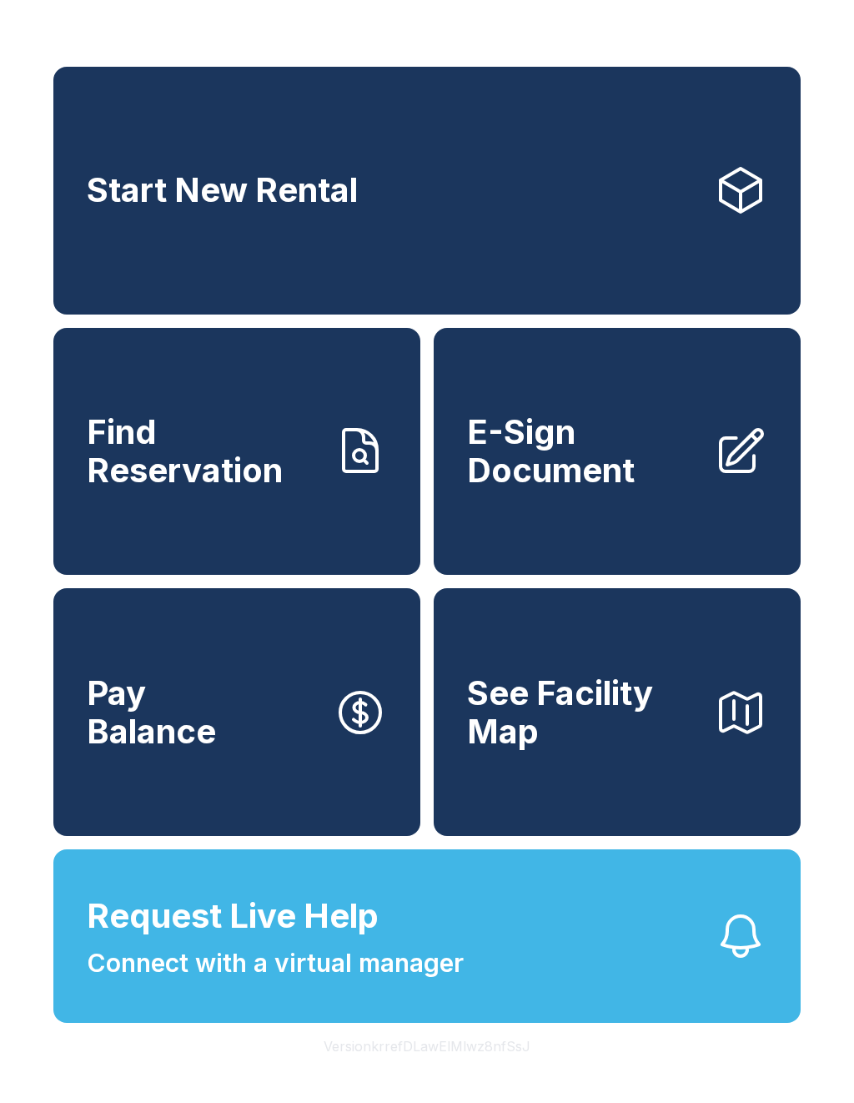
click at [550, 174] on link "Start New Rental" at bounding box center [426, 191] width 747 height 248
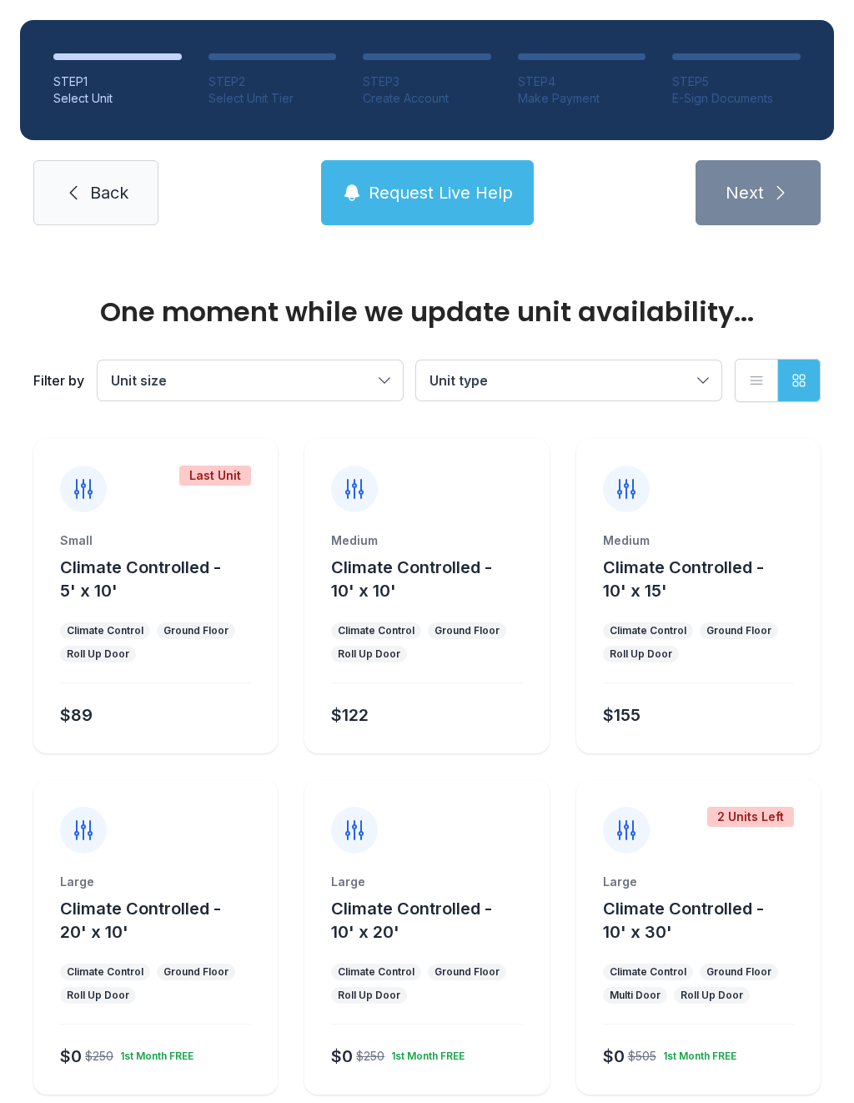
click at [435, 208] on button "Request Live Help" at bounding box center [427, 192] width 213 height 65
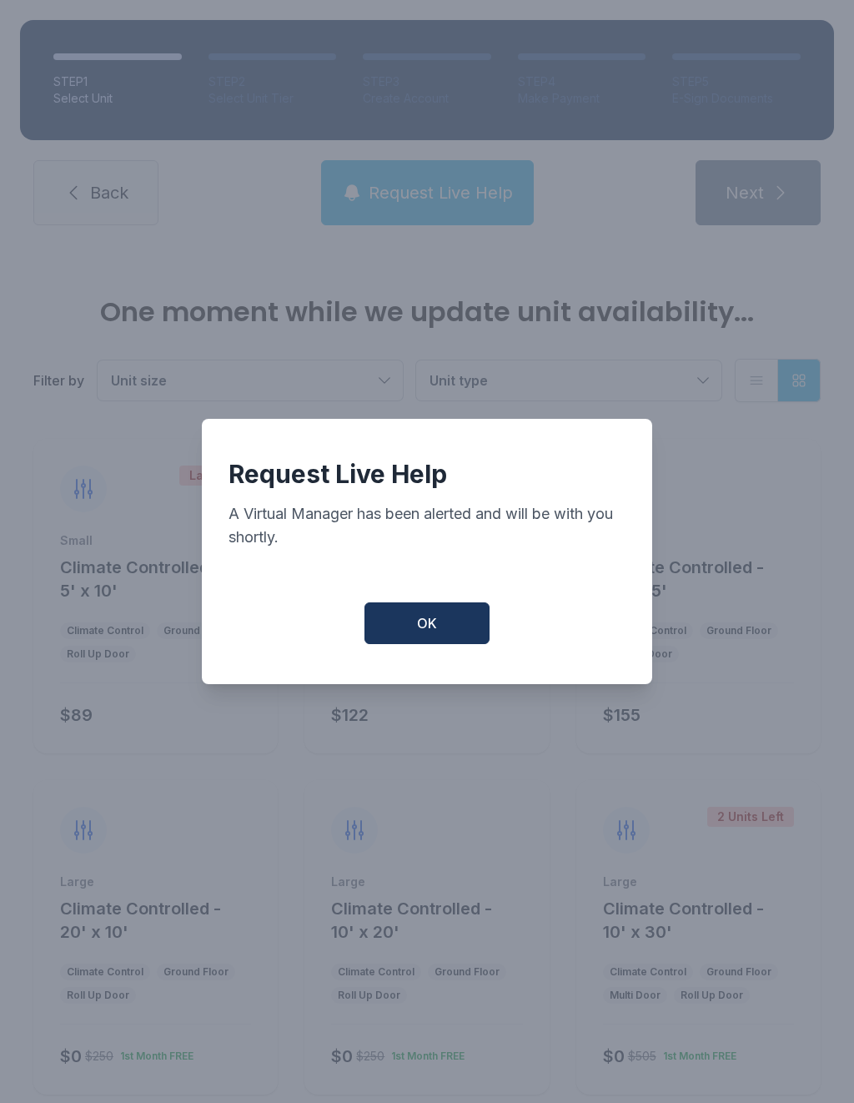
click at [445, 629] on button "OK" at bounding box center [427, 623] width 125 height 42
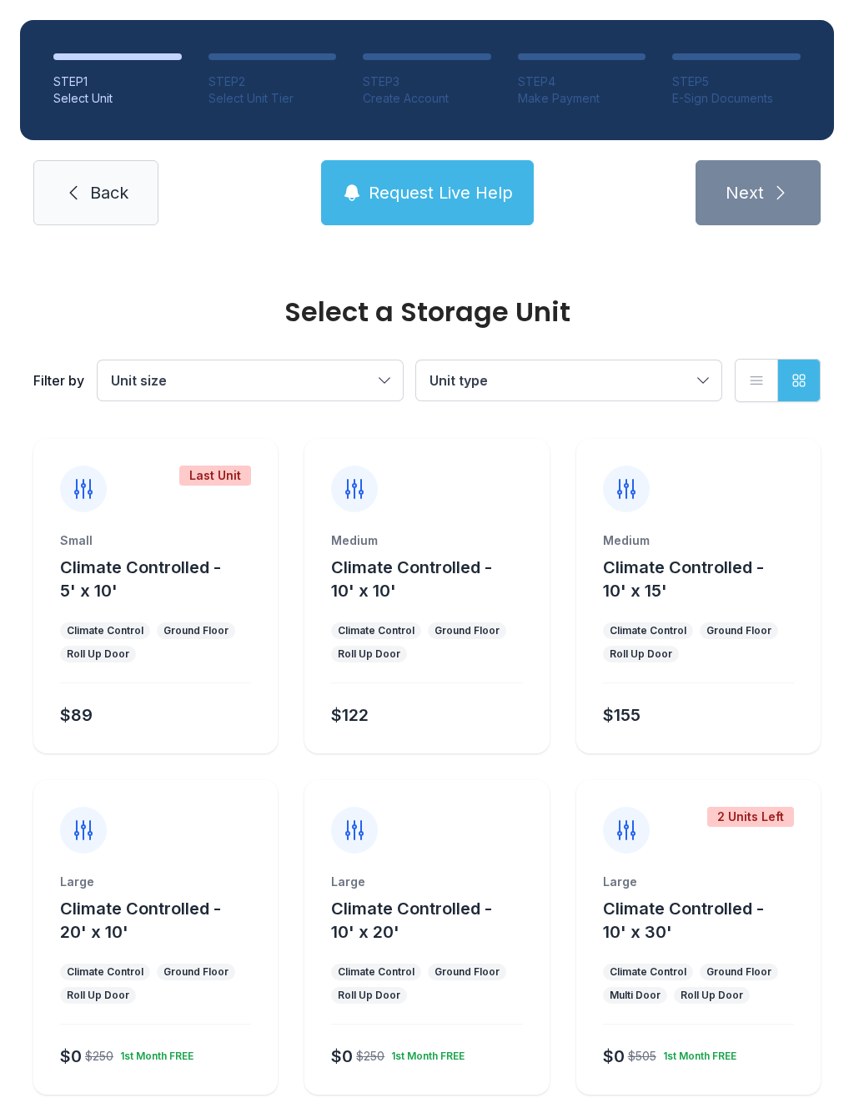
click at [104, 168] on link "Back" at bounding box center [95, 192] width 125 height 65
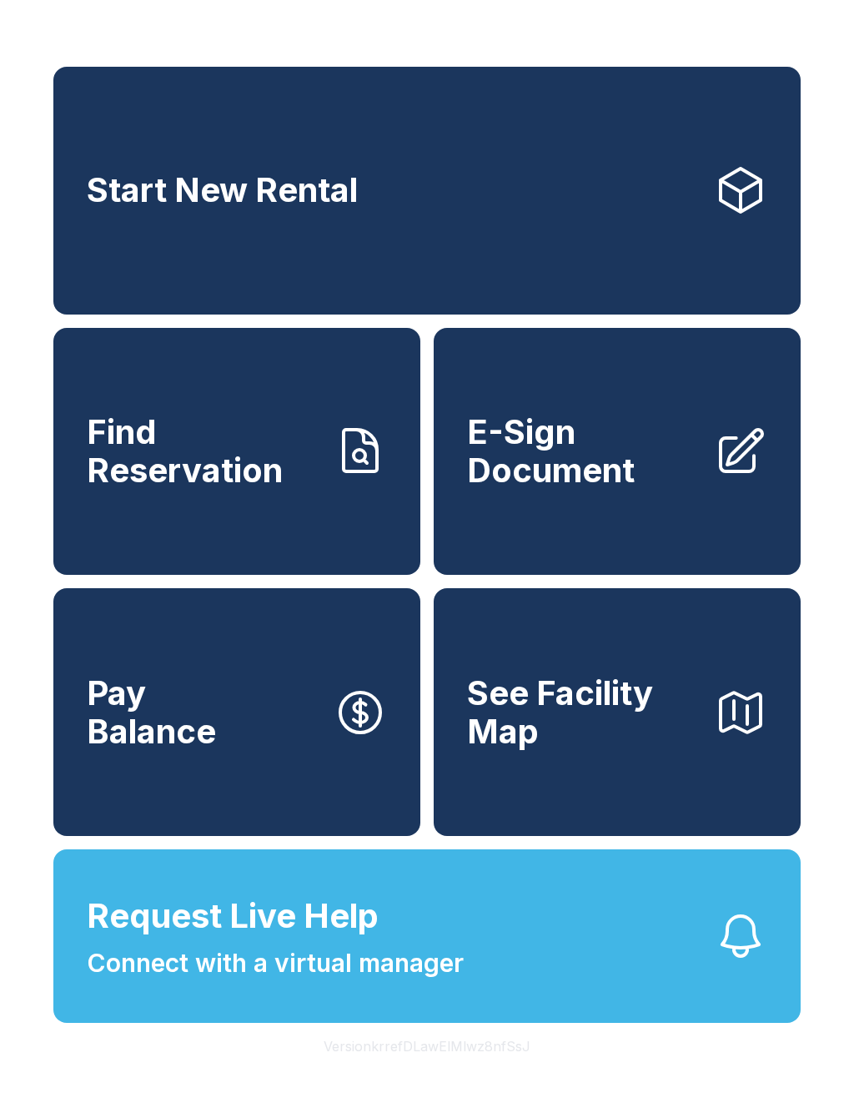
click at [591, 188] on link "Start New Rental" at bounding box center [426, 191] width 747 height 248
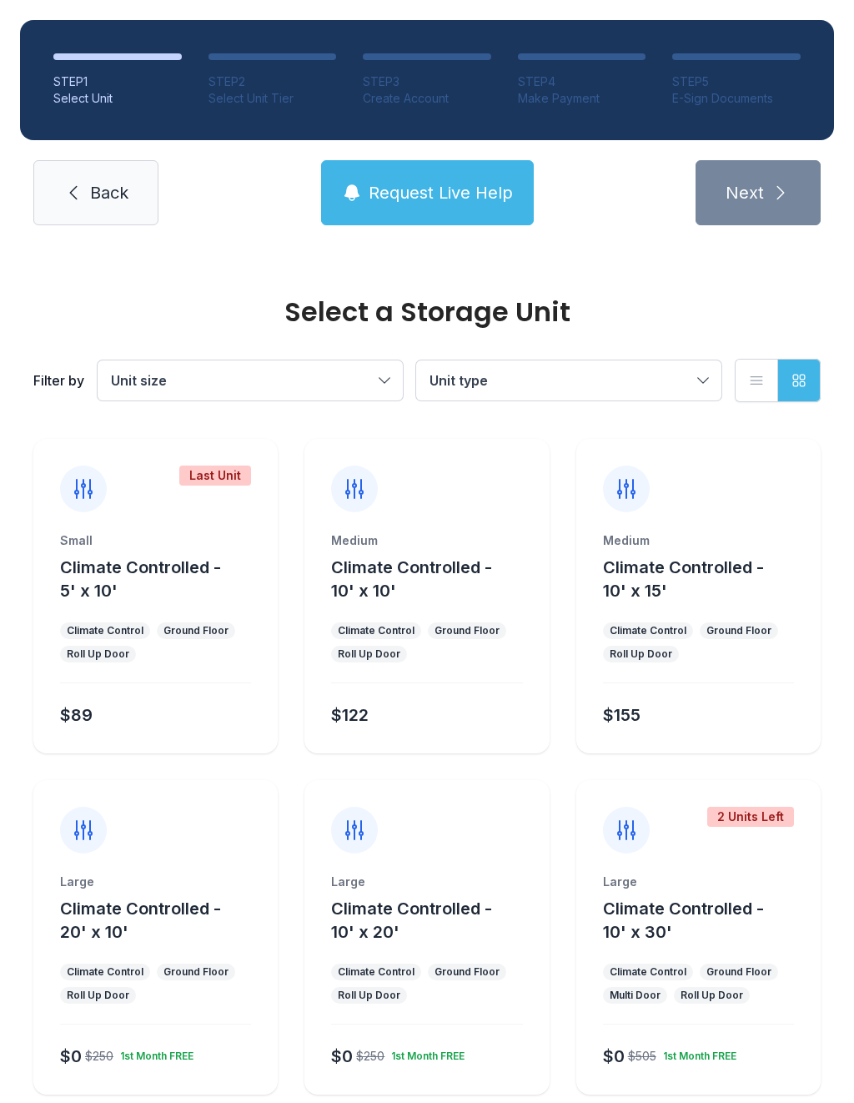
click at [406, 572] on span "Climate Controlled - 10' x 10'" at bounding box center [411, 578] width 161 height 43
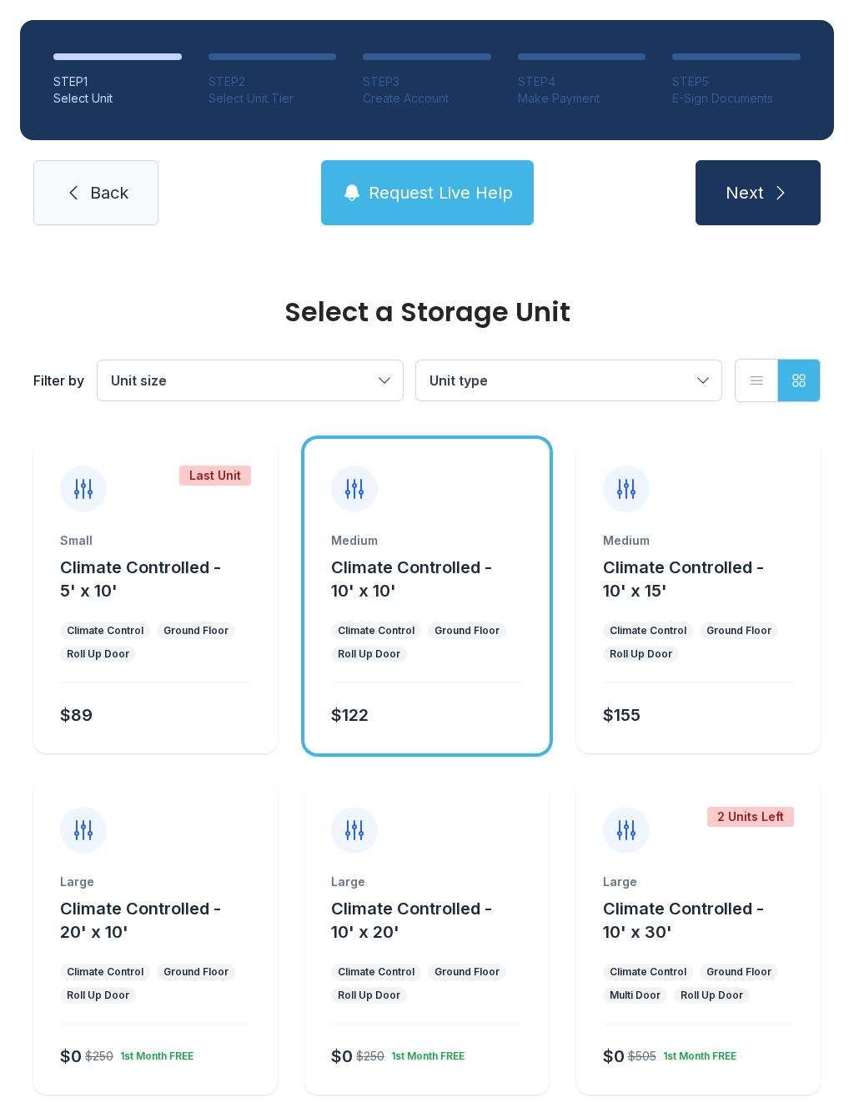
click at [759, 190] on span "Next" at bounding box center [745, 192] width 38 height 23
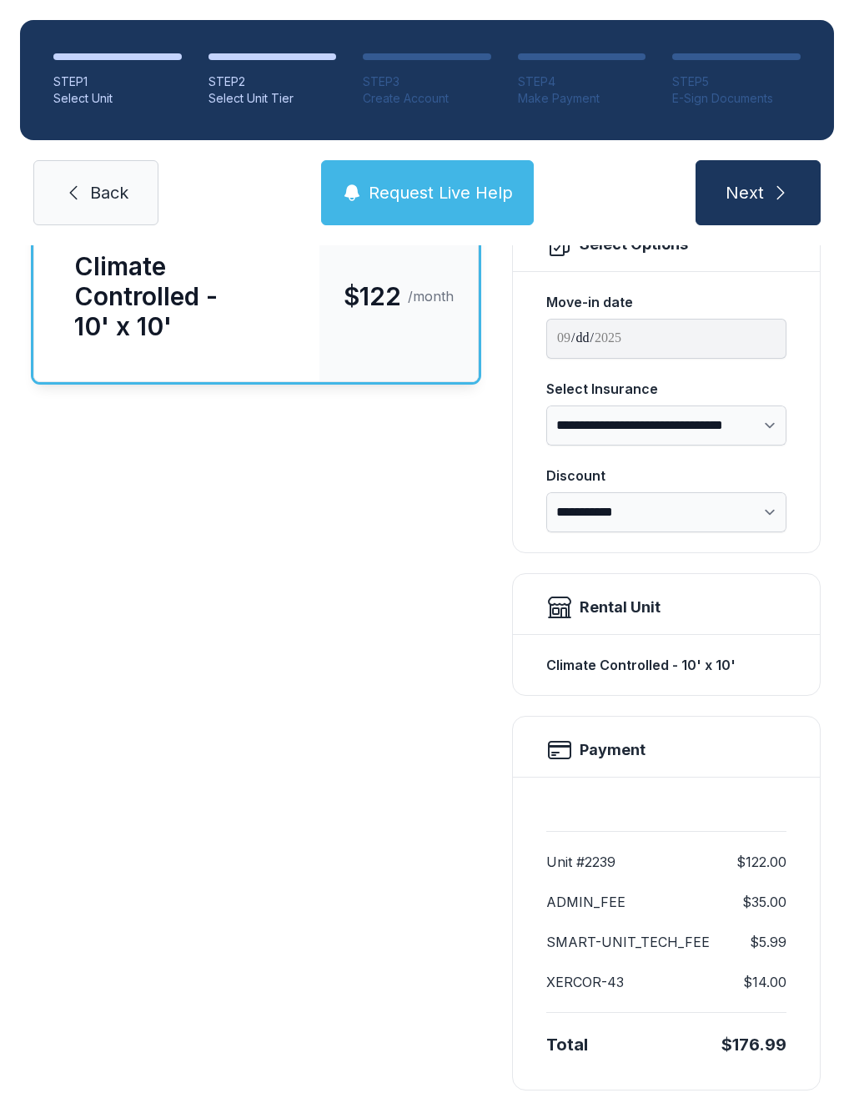
scroll to position [156, 0]
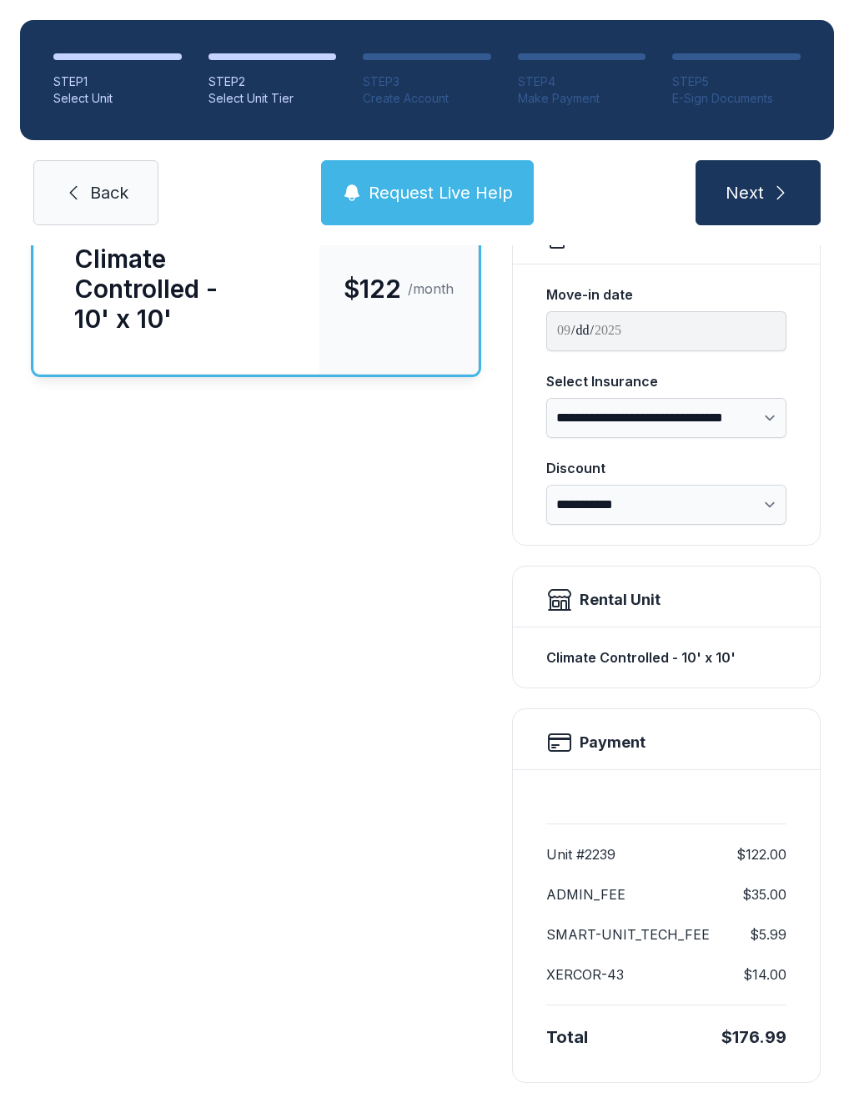
click at [783, 189] on icon "submit" at bounding box center [781, 193] width 20 height 20
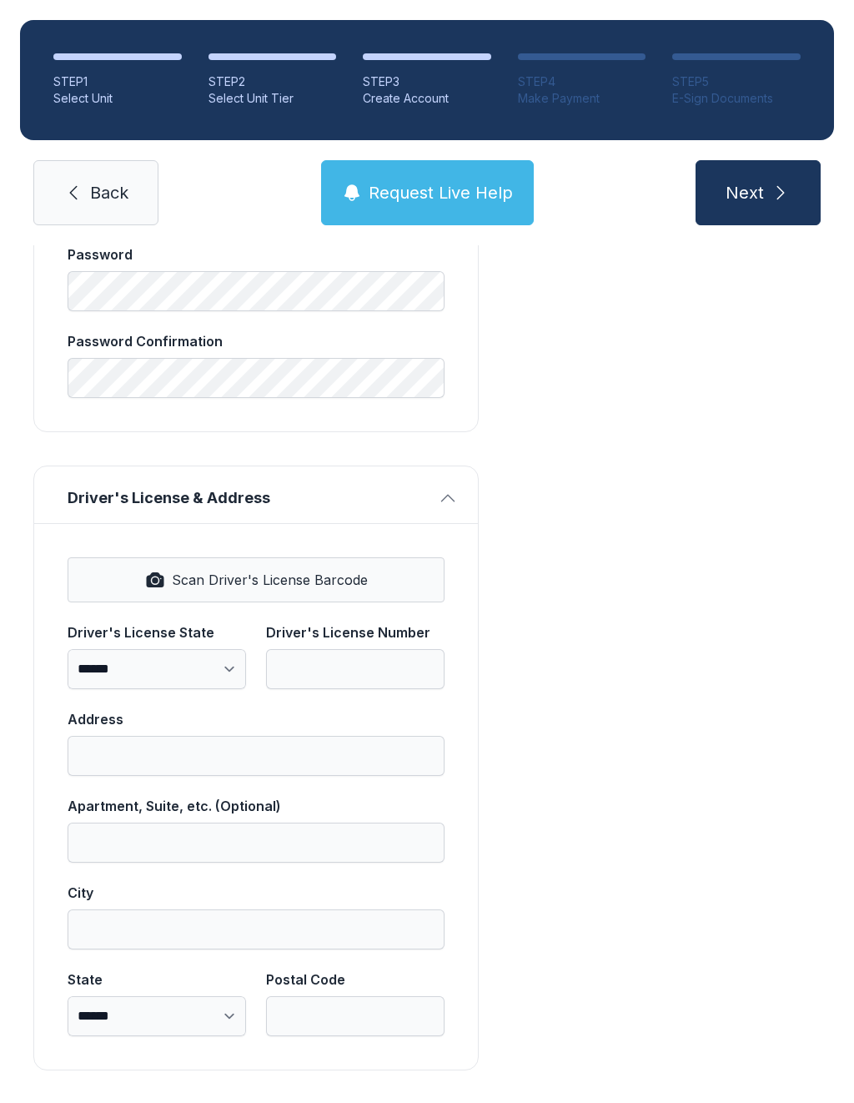
scroll to position [681, 0]
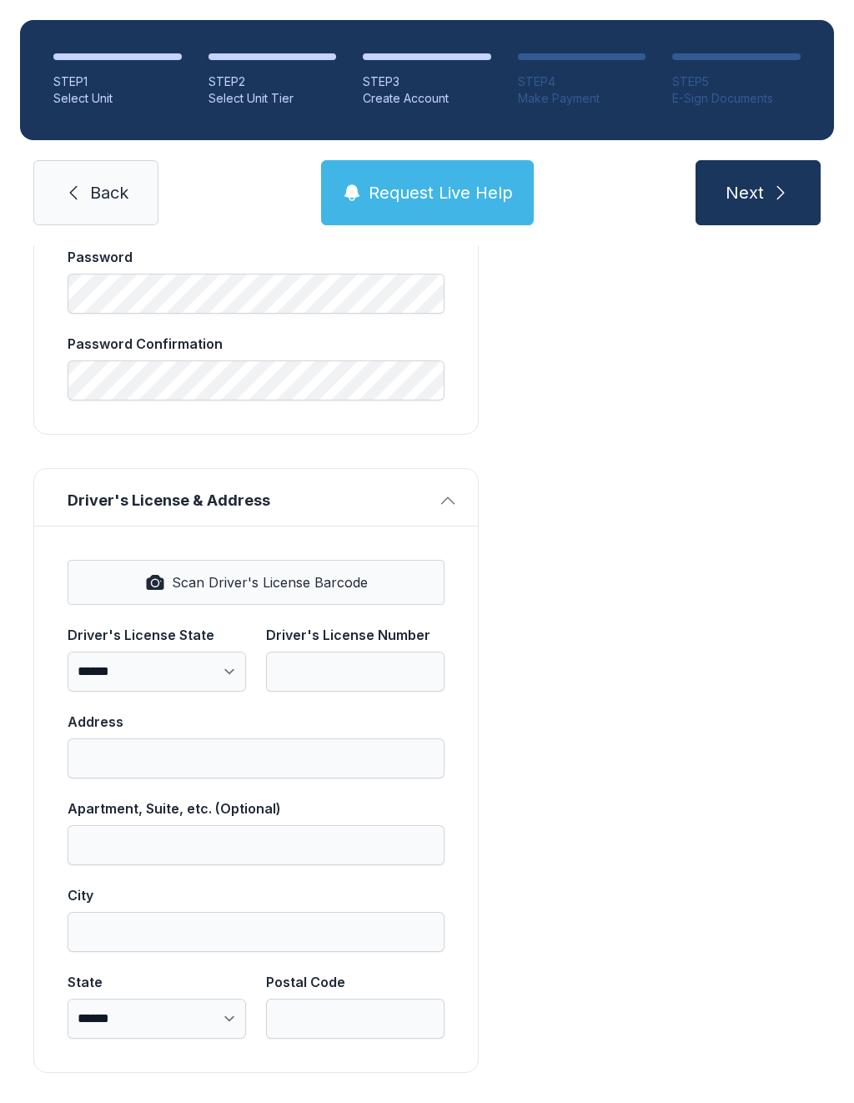
click at [769, 189] on button "Next" at bounding box center [758, 192] width 125 height 65
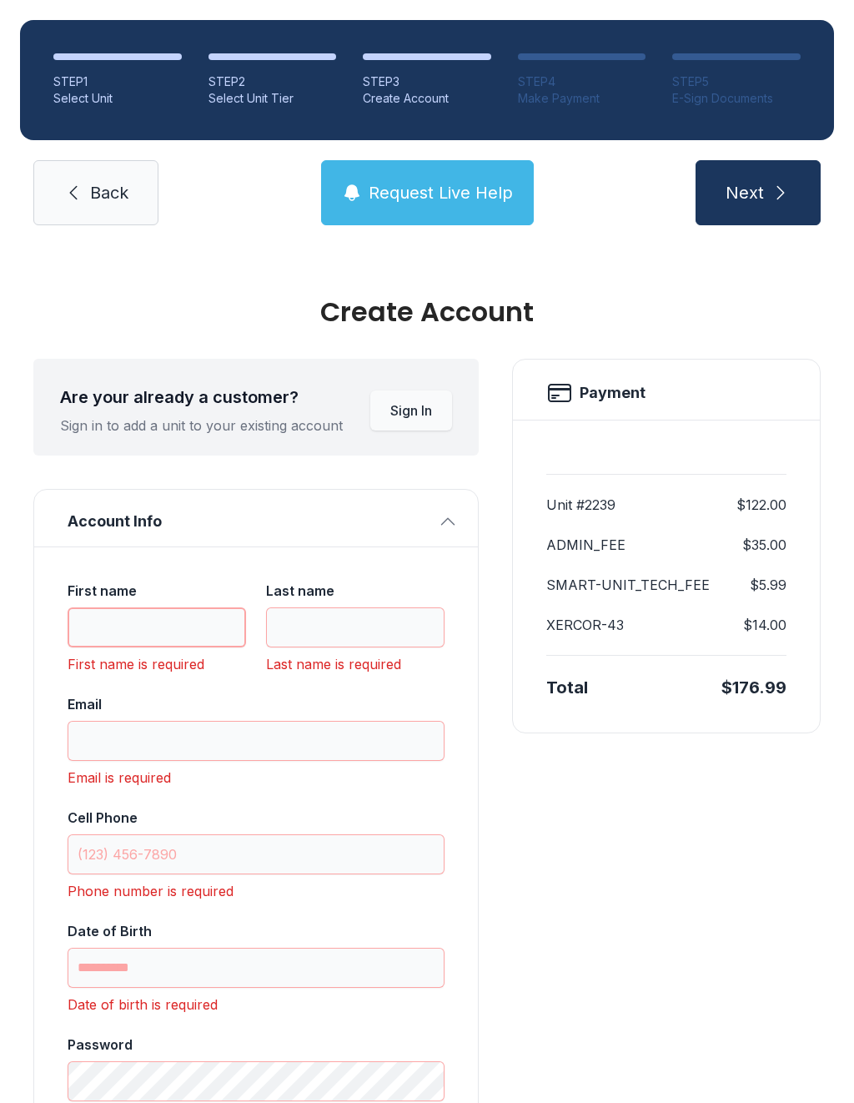
click at [142, 632] on input "First name" at bounding box center [157, 627] width 179 height 40
type input "***"
click at [335, 629] on input "Last name" at bounding box center [355, 627] width 179 height 40
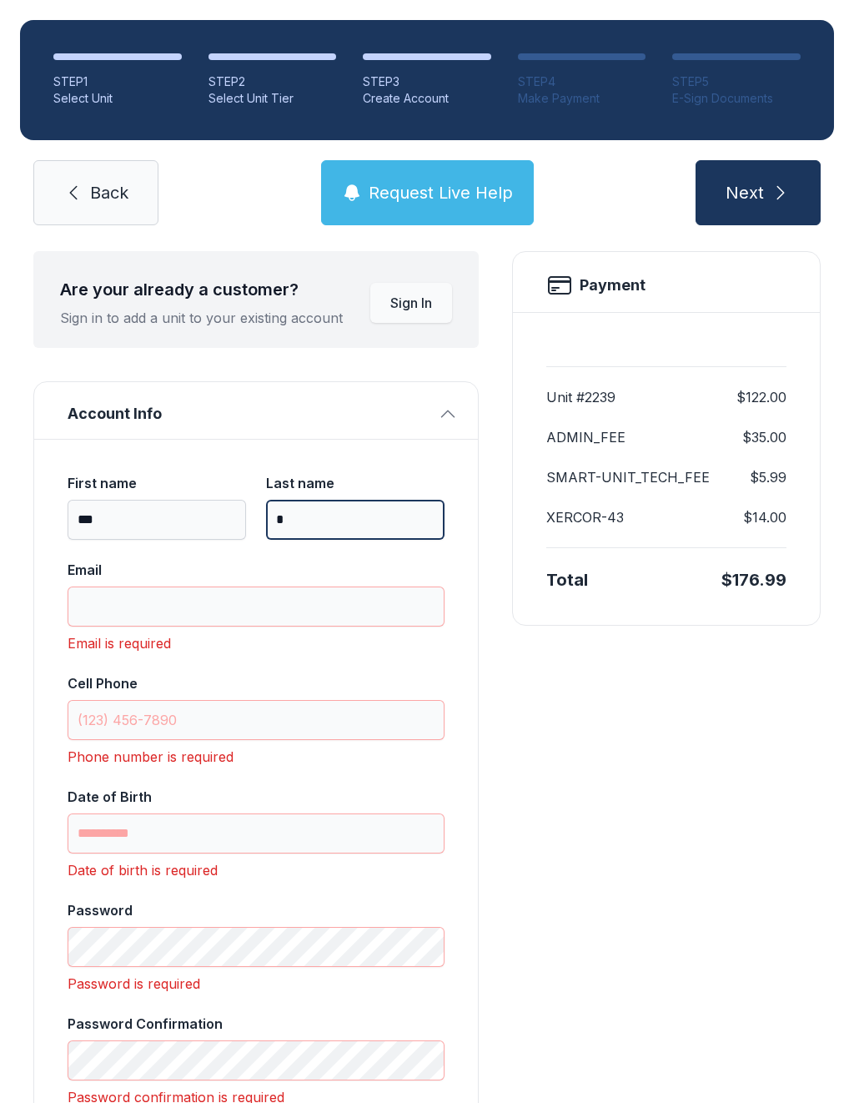
scroll to position [106, 0]
type input "*"
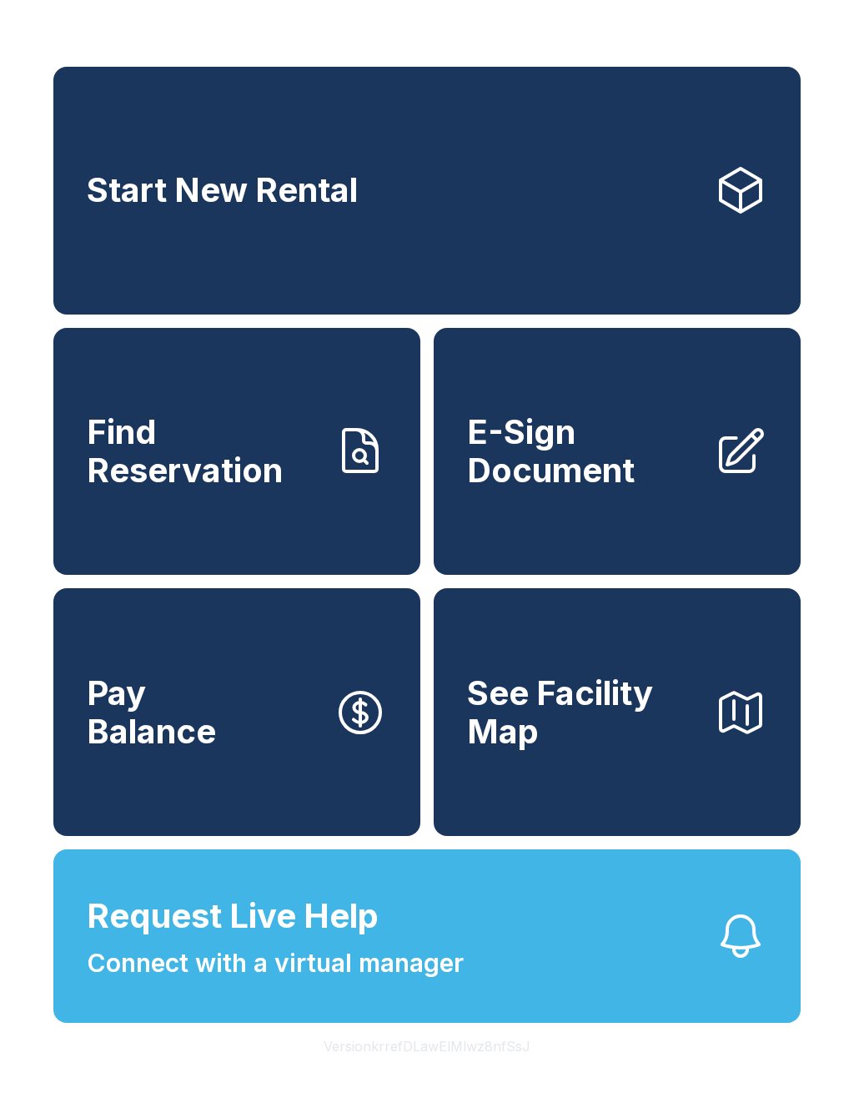
click at [160, 245] on link "Start New Rental" at bounding box center [426, 191] width 747 height 248
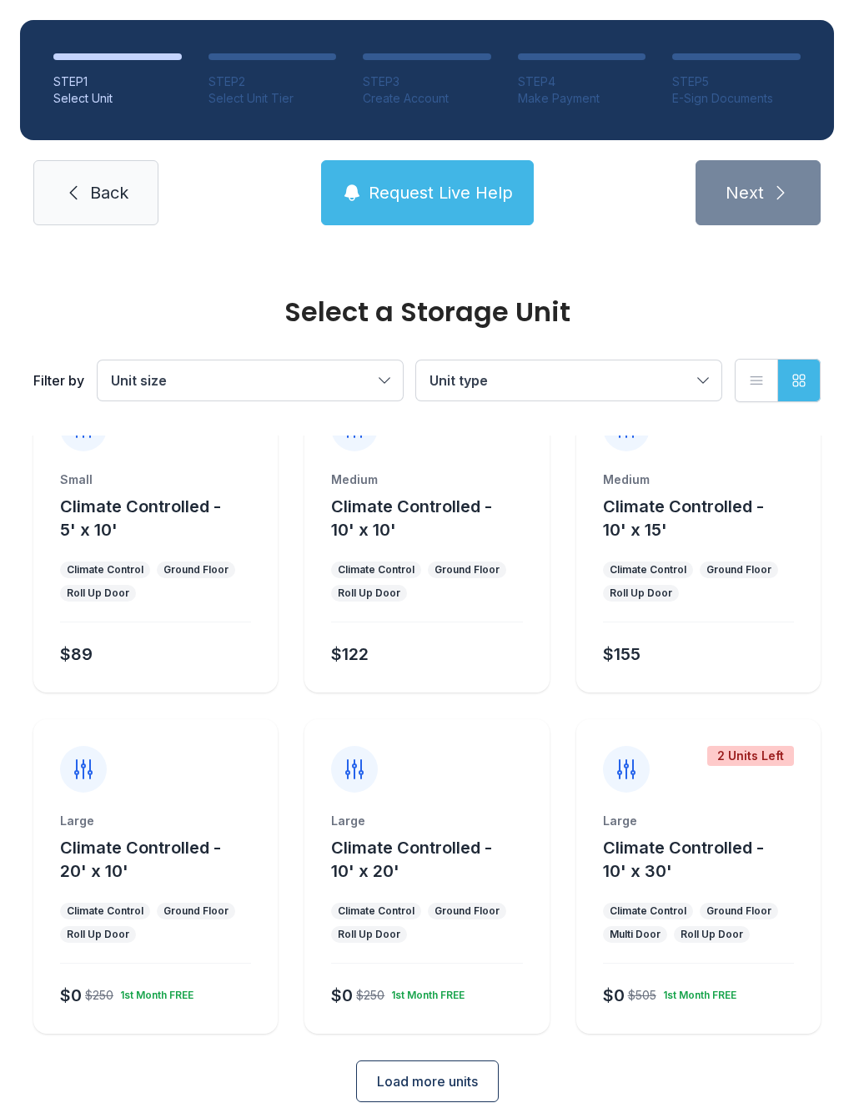
scroll to position [30, 0]
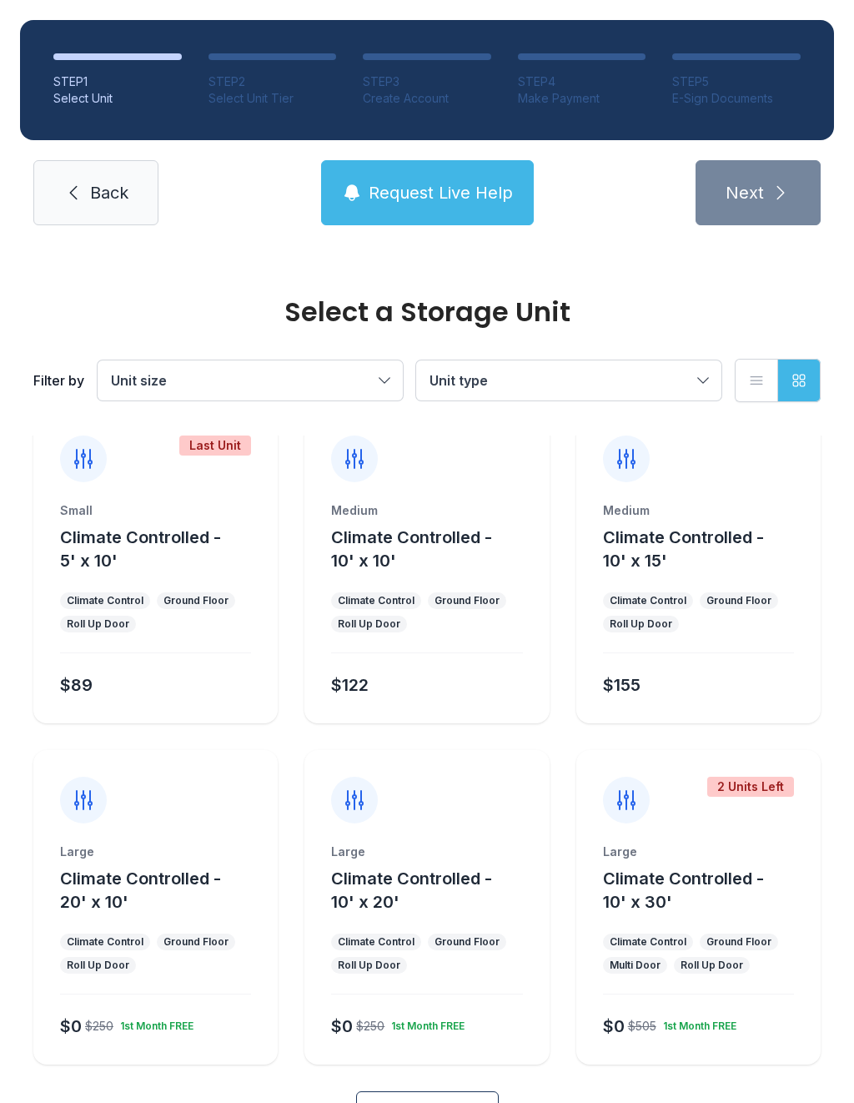
click at [151, 509] on div "Small" at bounding box center [155, 510] width 191 height 17
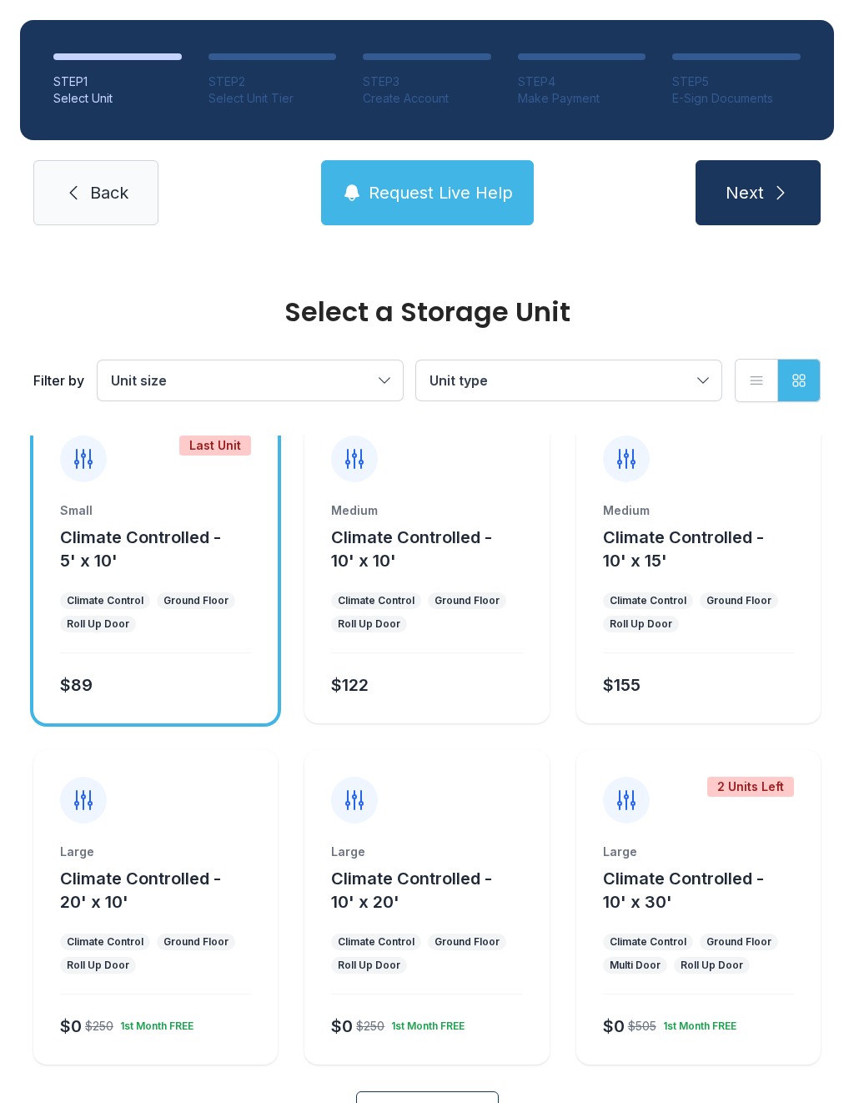
click at [729, 191] on span "Next" at bounding box center [745, 192] width 38 height 23
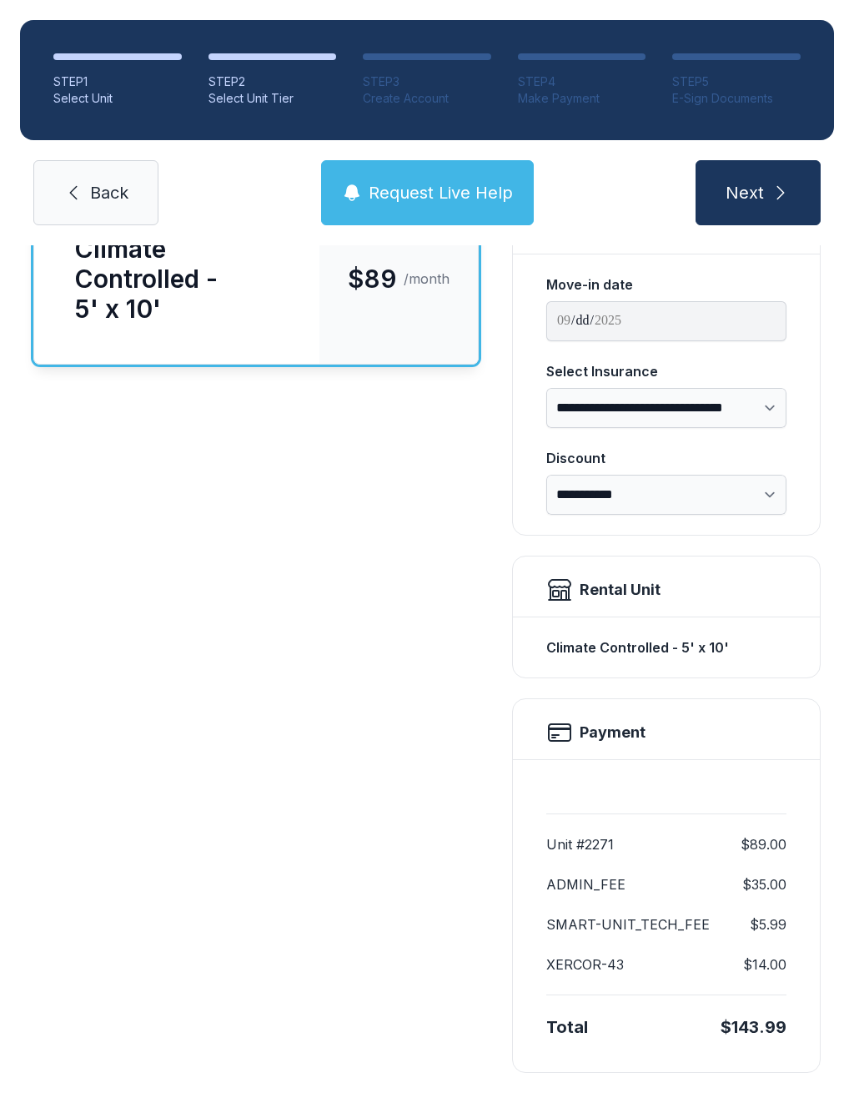
scroll to position [165, 0]
click at [63, 204] on link "Back" at bounding box center [95, 192] width 125 height 65
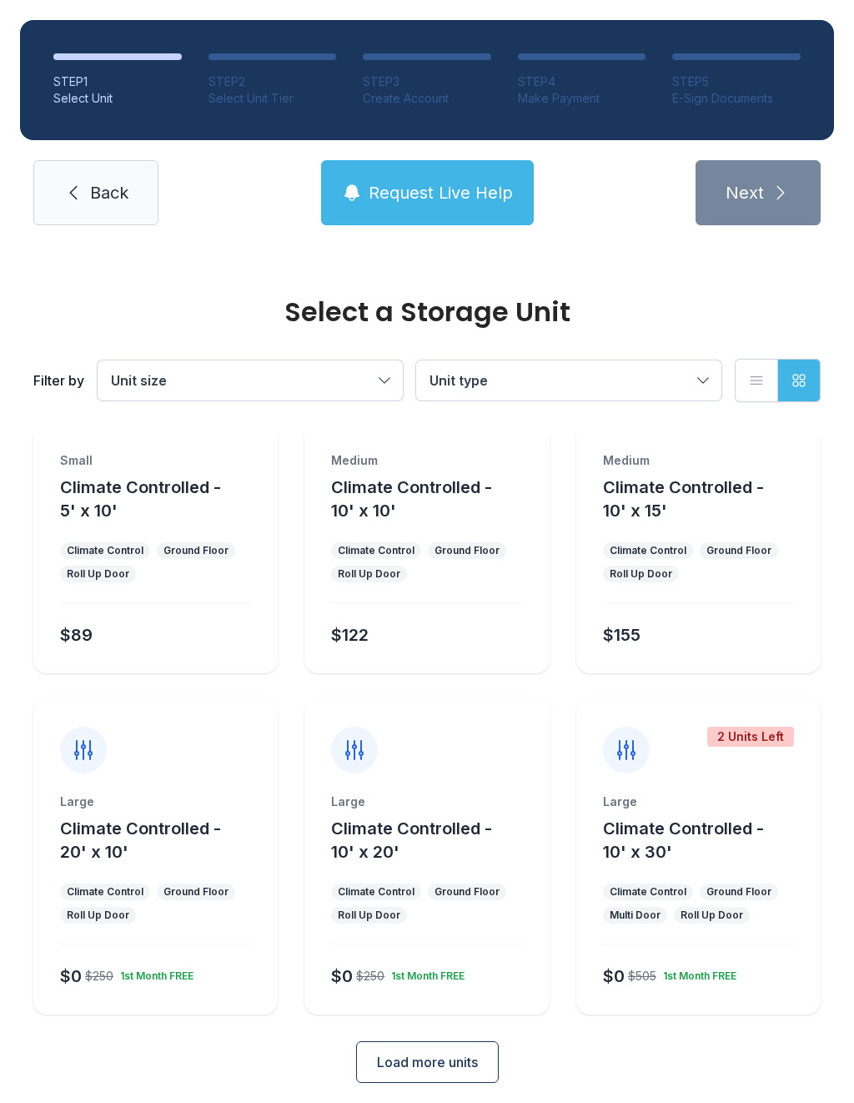
scroll to position [77, 0]
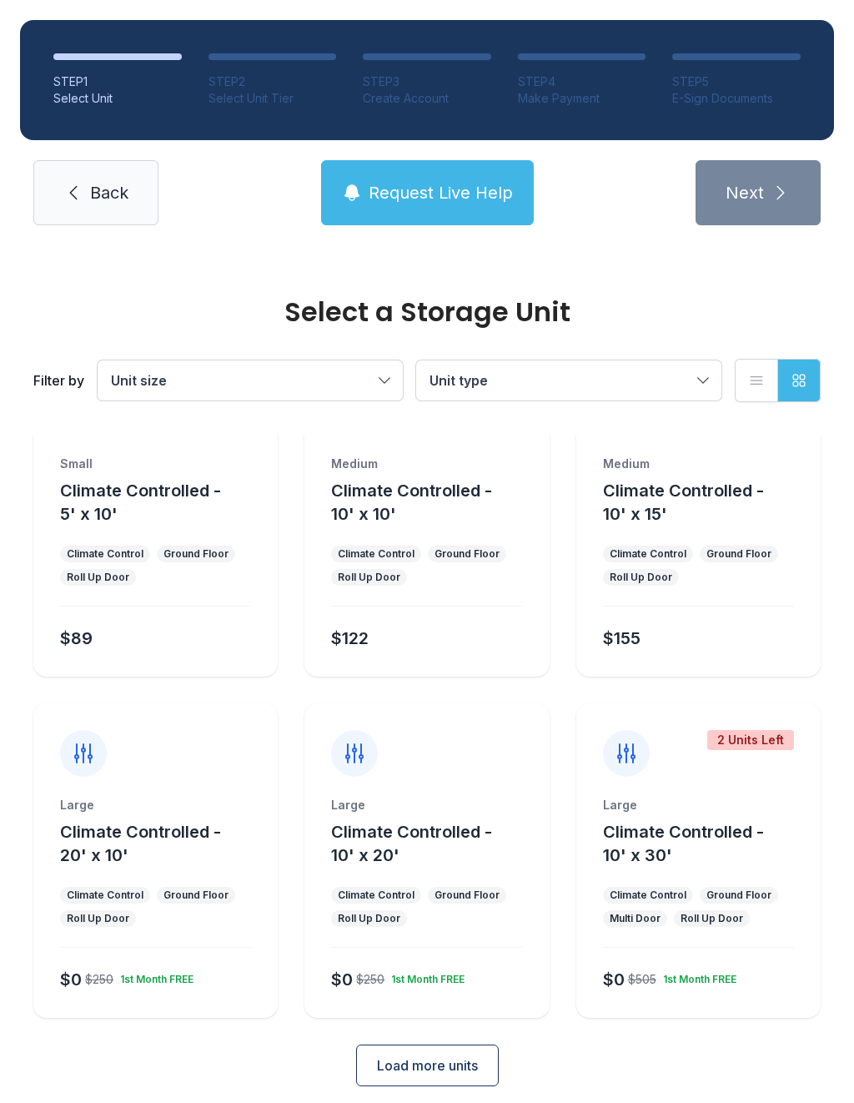
click at [261, 78] on div "STEP 2" at bounding box center [273, 81] width 128 height 17
click at [445, 536] on div "Medium Climate Controlled - 10' x 10' Climate Control Ground Floor Roll Up Door…" at bounding box center [426, 565] width 244 height 221
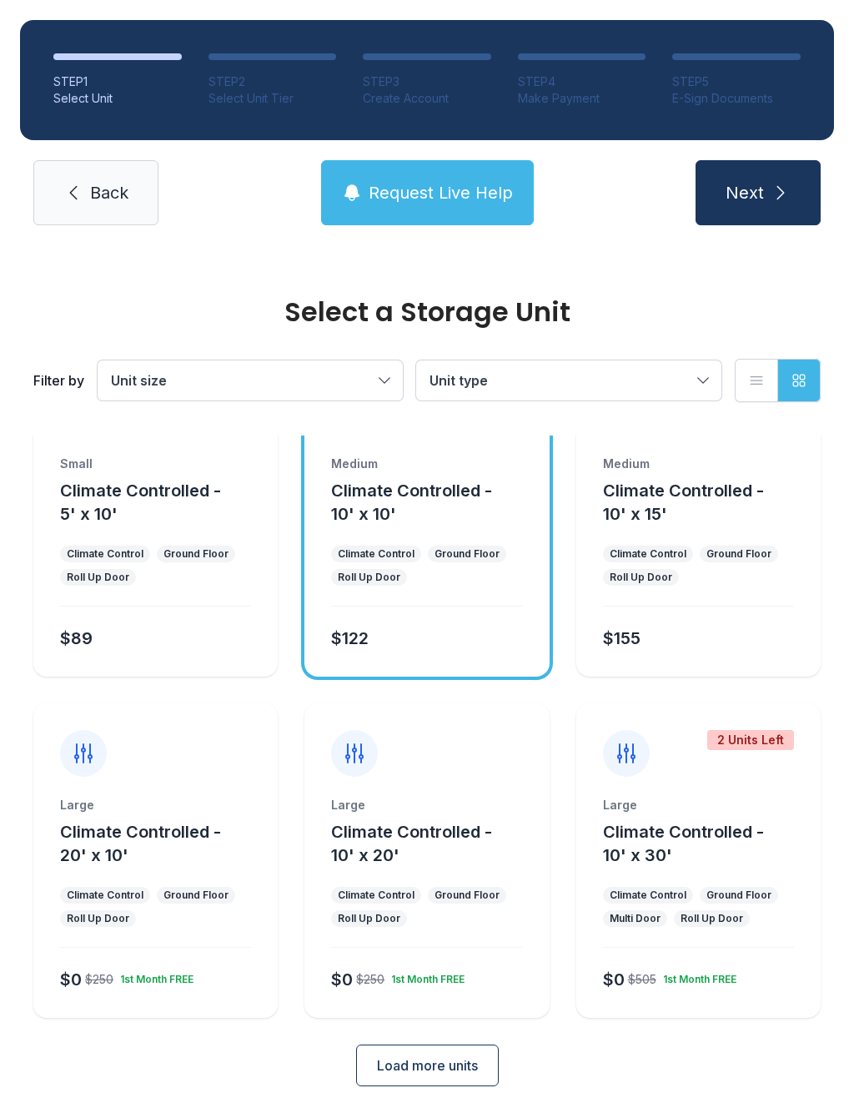
click at [746, 199] on span "Next" at bounding box center [745, 192] width 38 height 23
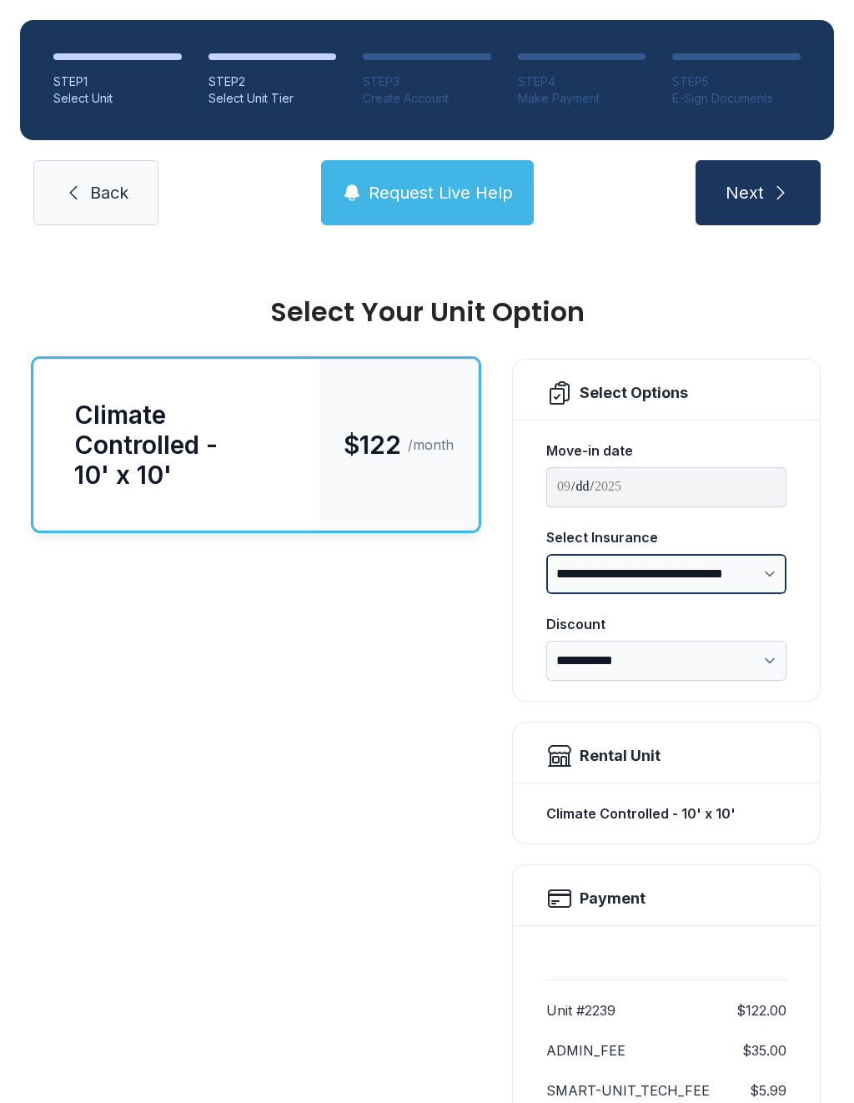
click at [777, 568] on select "**********" at bounding box center [666, 574] width 240 height 40
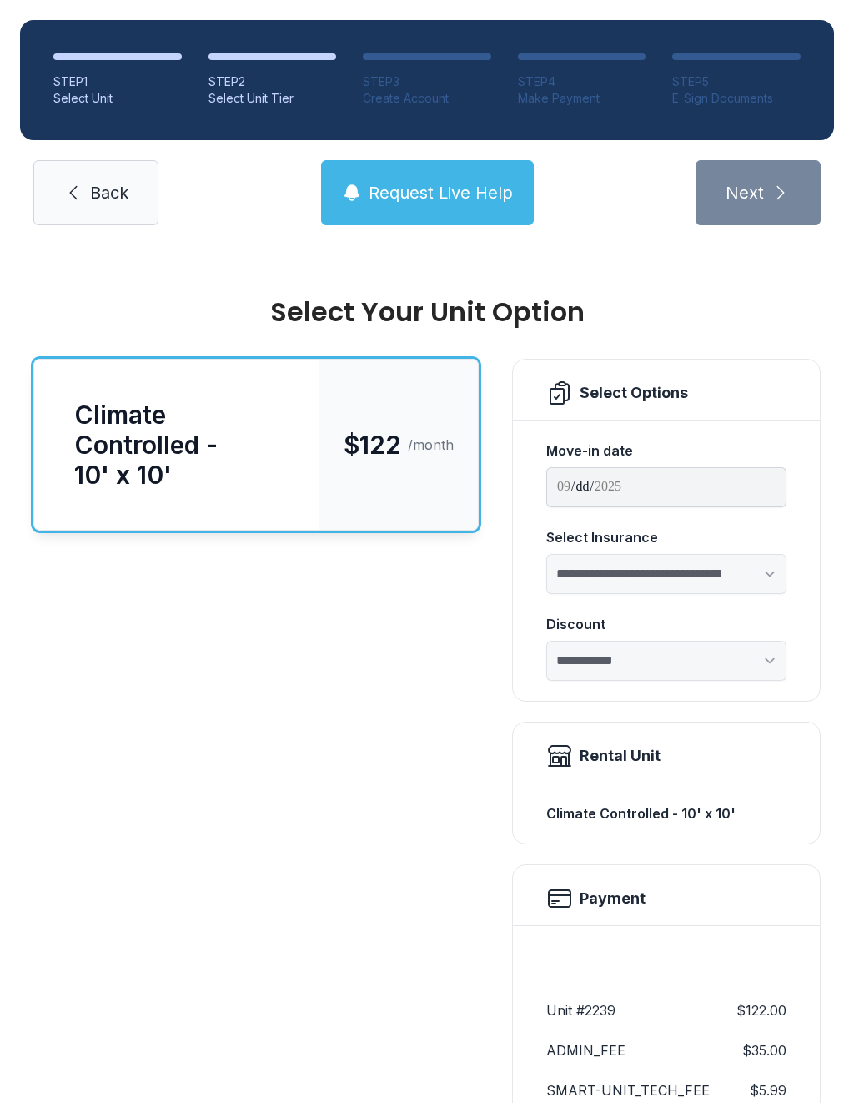
select select "****"
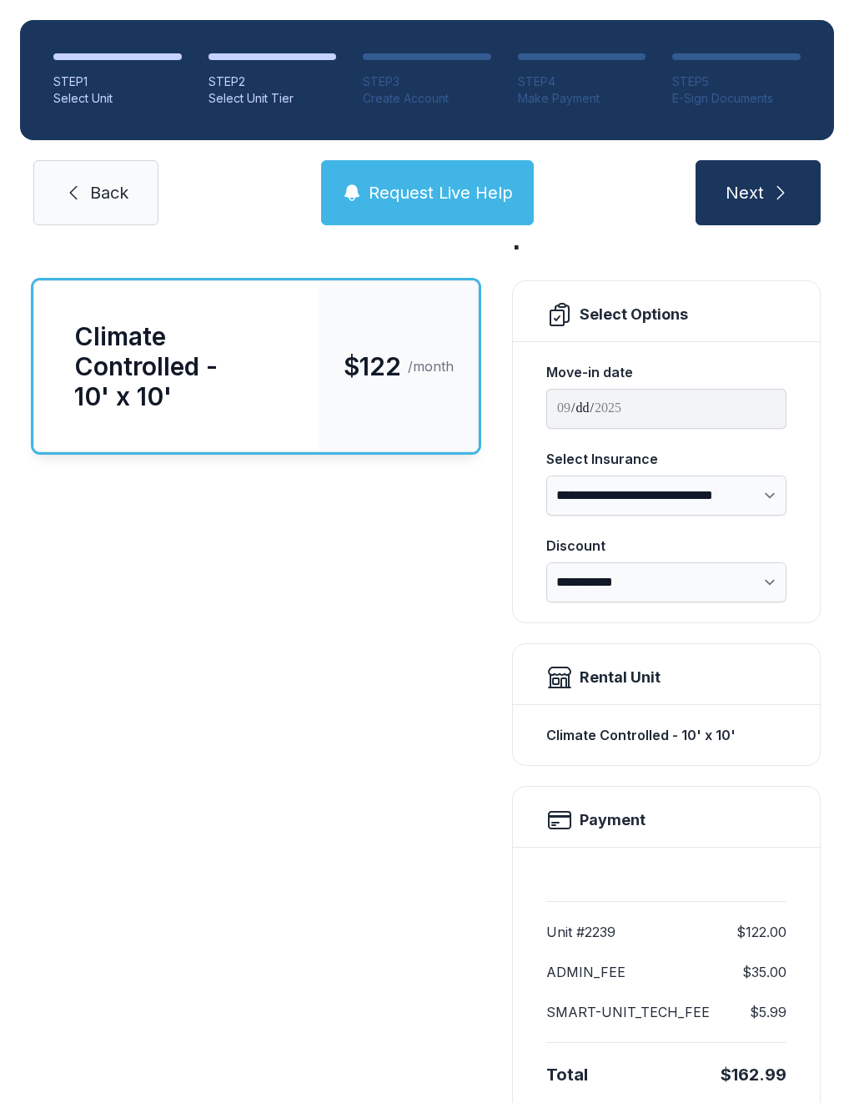
scroll to position [91, 0]
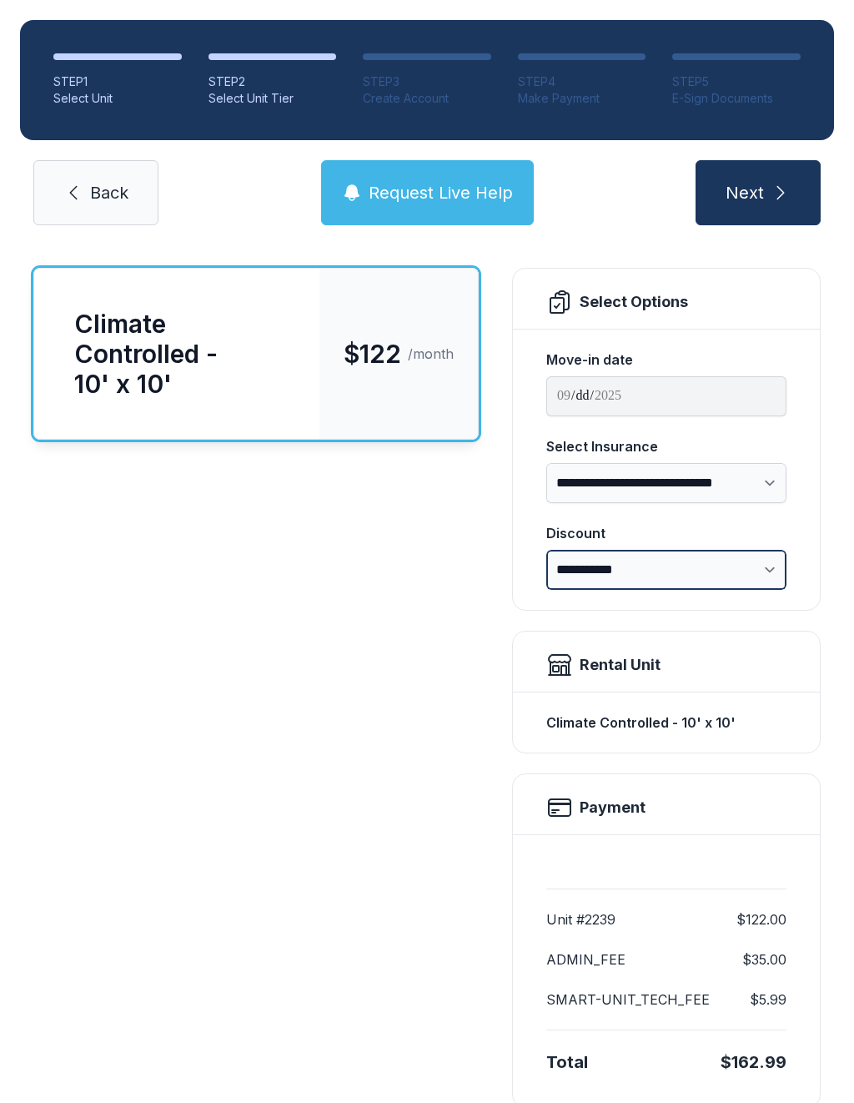
click at [762, 557] on select "**********" at bounding box center [666, 570] width 240 height 40
click at [771, 189] on icon "submit" at bounding box center [781, 193] width 20 height 20
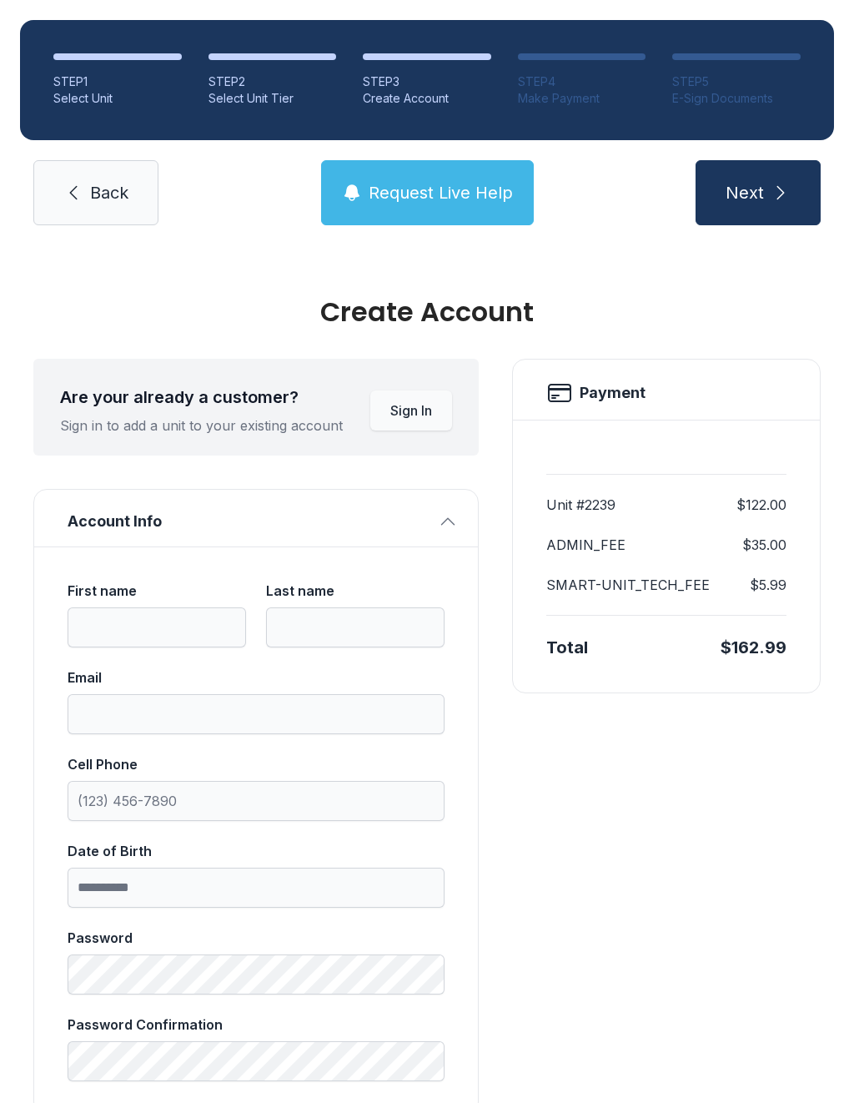
click at [720, 170] on button "Next" at bounding box center [758, 192] width 125 height 65
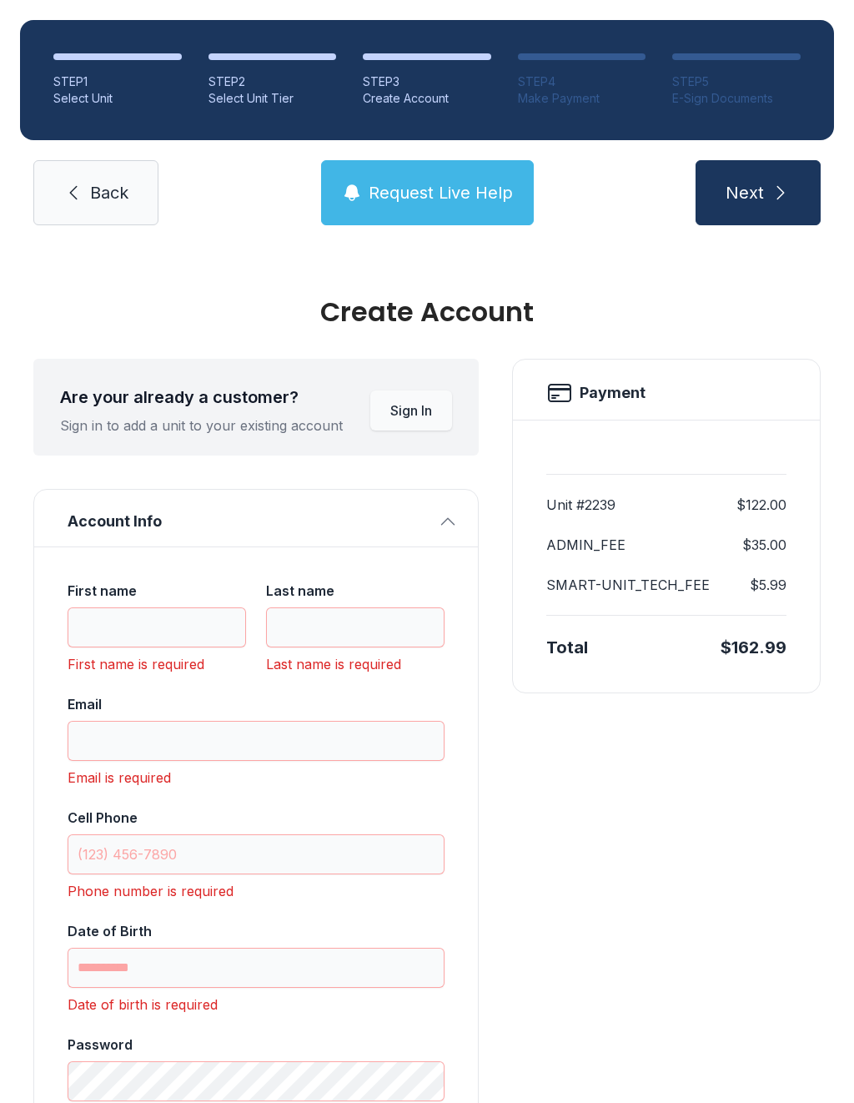
click at [764, 210] on button "Next" at bounding box center [758, 192] width 125 height 65
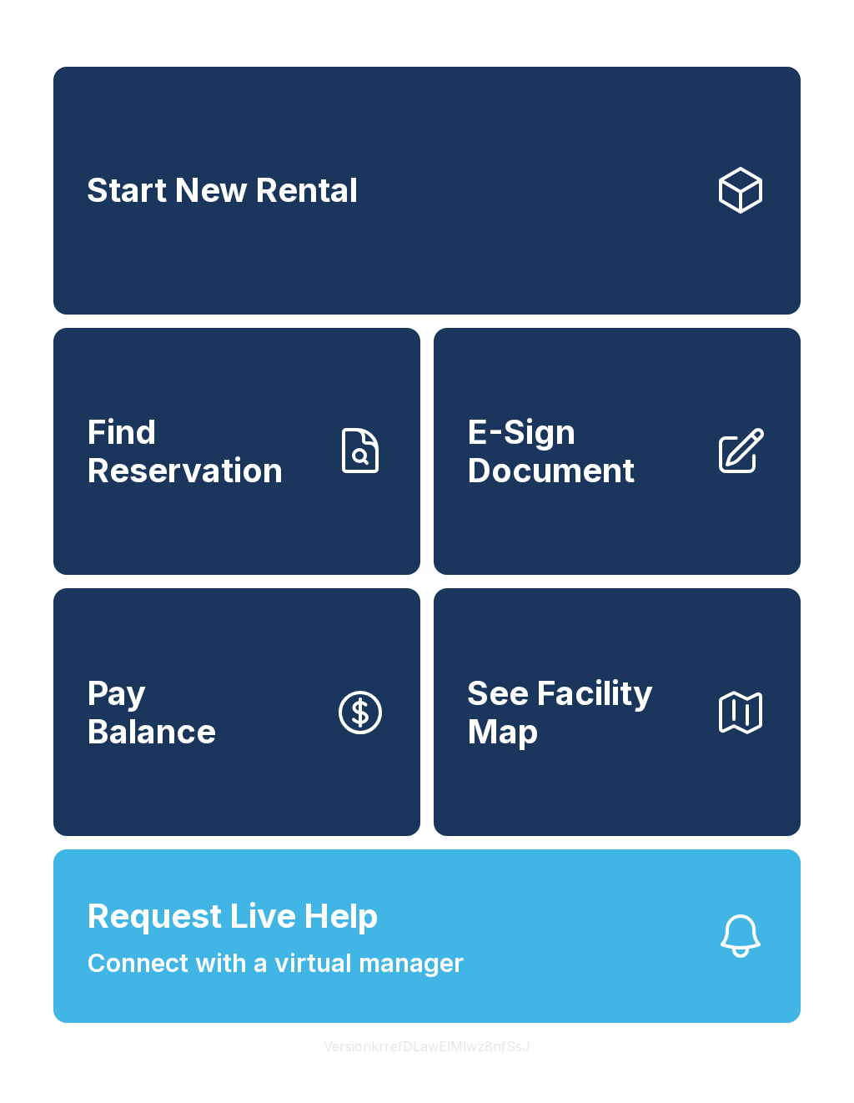
click at [651, 732] on span "See Facility Map" at bounding box center [584, 712] width 234 height 76
click at [339, 225] on link "Start New Rental" at bounding box center [426, 191] width 747 height 248
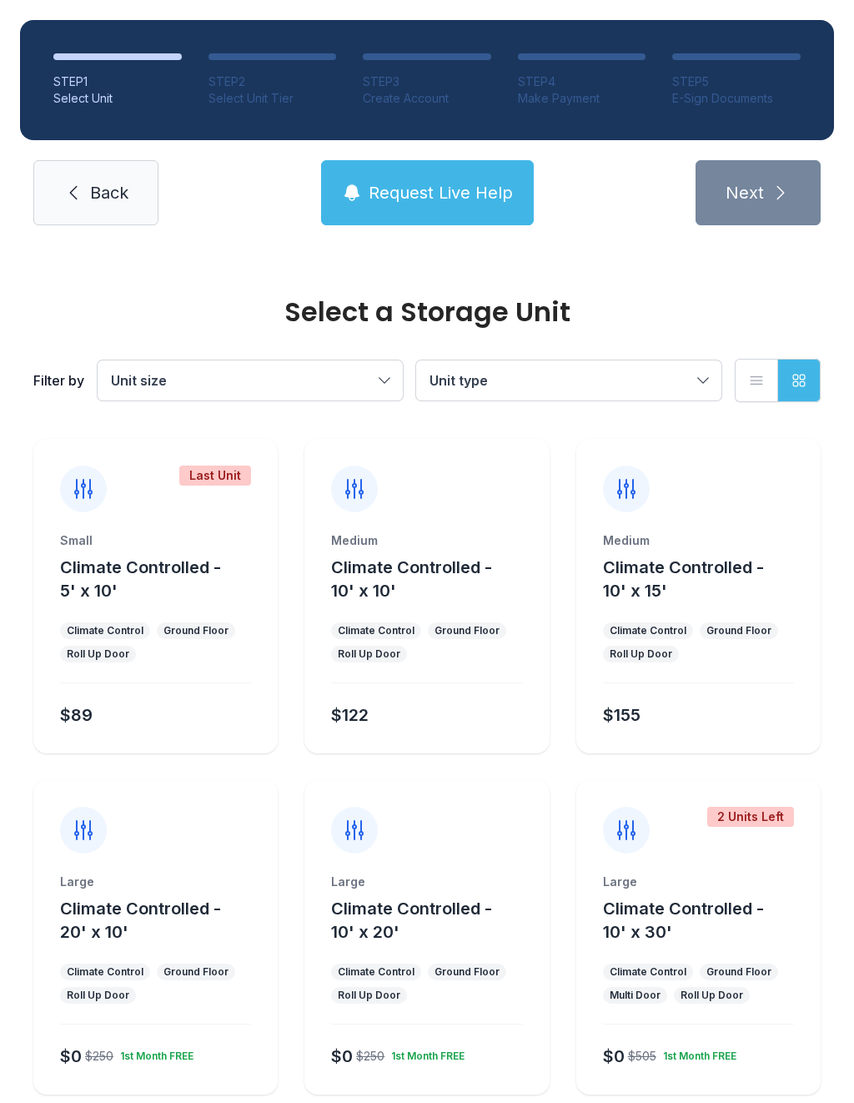
click at [94, 198] on span "Back" at bounding box center [109, 192] width 38 height 23
